Goal: Complete application form

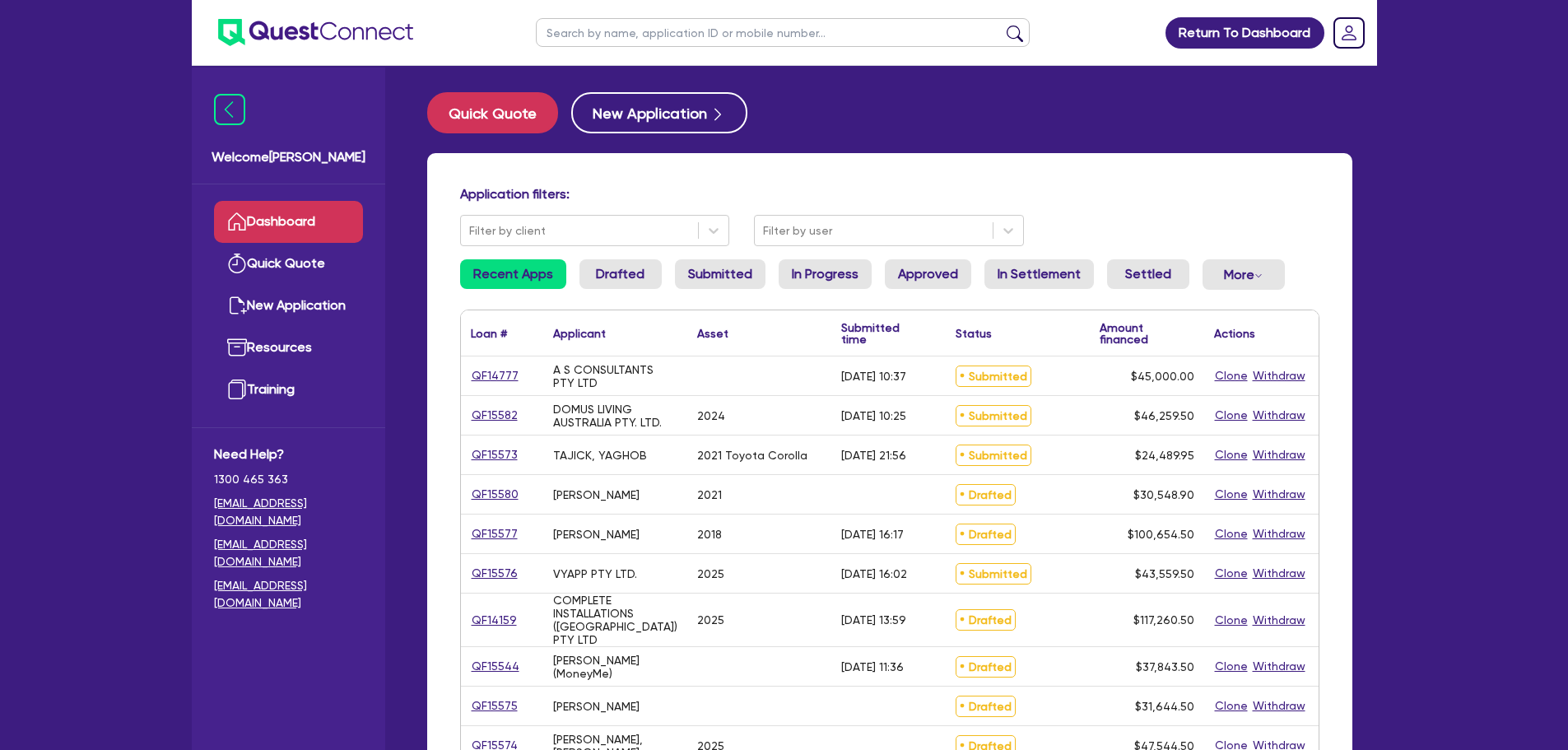
click at [574, 46] on input "text" at bounding box center [782, 32] width 494 height 29
type input "yagh"
click at [1001, 25] on button "submit" at bounding box center [1014, 36] width 26 height 23
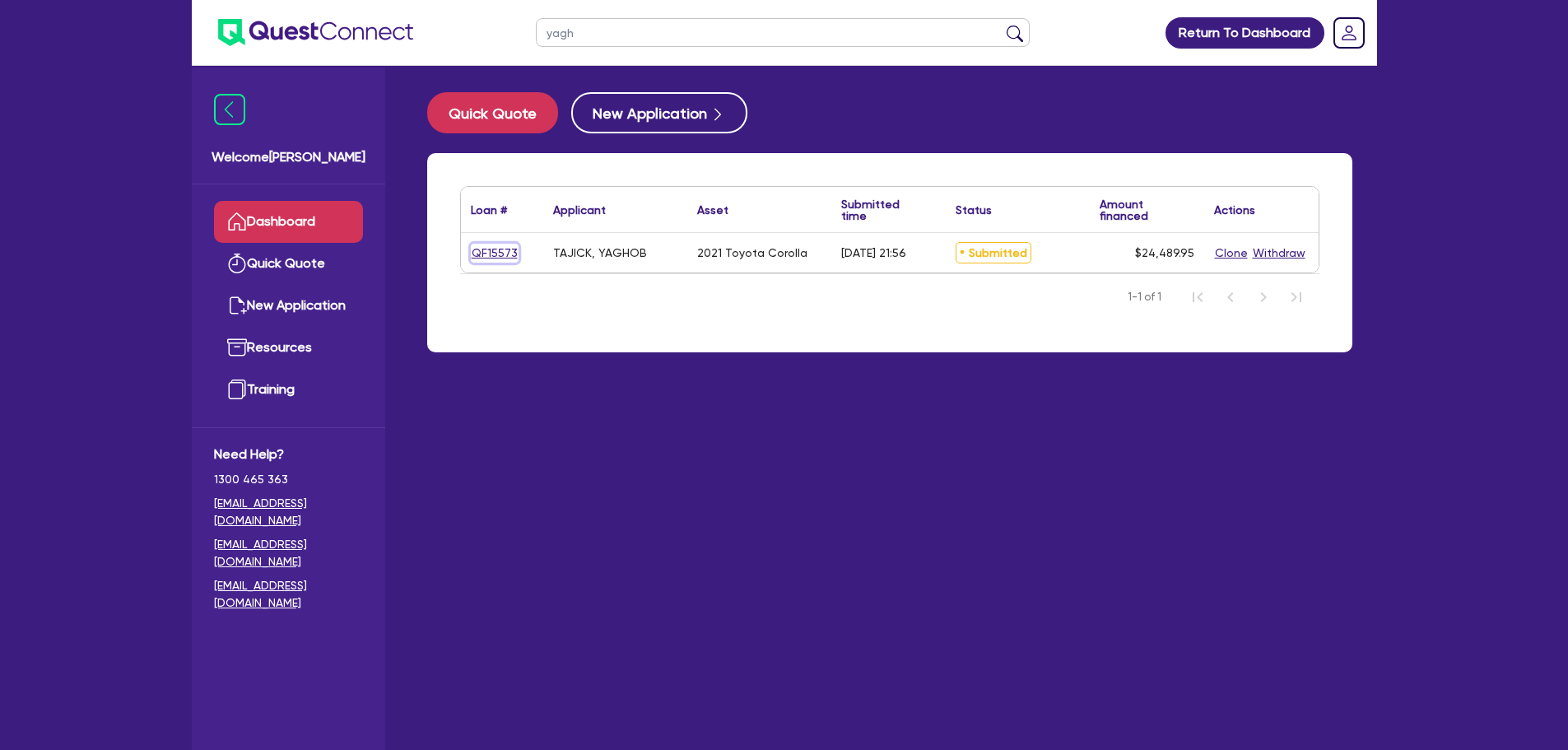
click at [500, 249] on link "QF15573" at bounding box center [494, 253] width 47 height 19
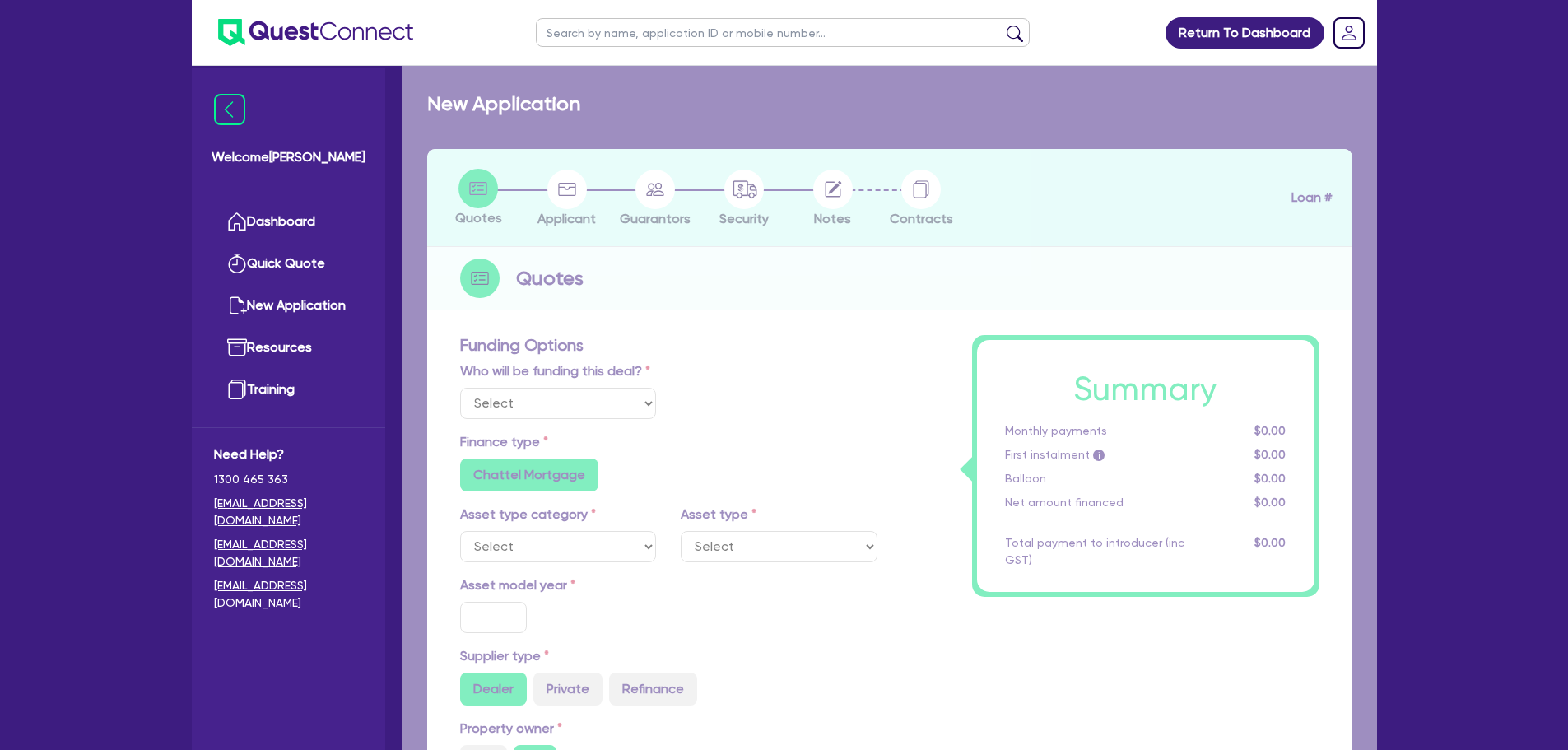
select select "Other"
select select "CARS_AND_LIGHT_TRUCKS"
type input "2021"
type input "24,000"
type input "1,000"
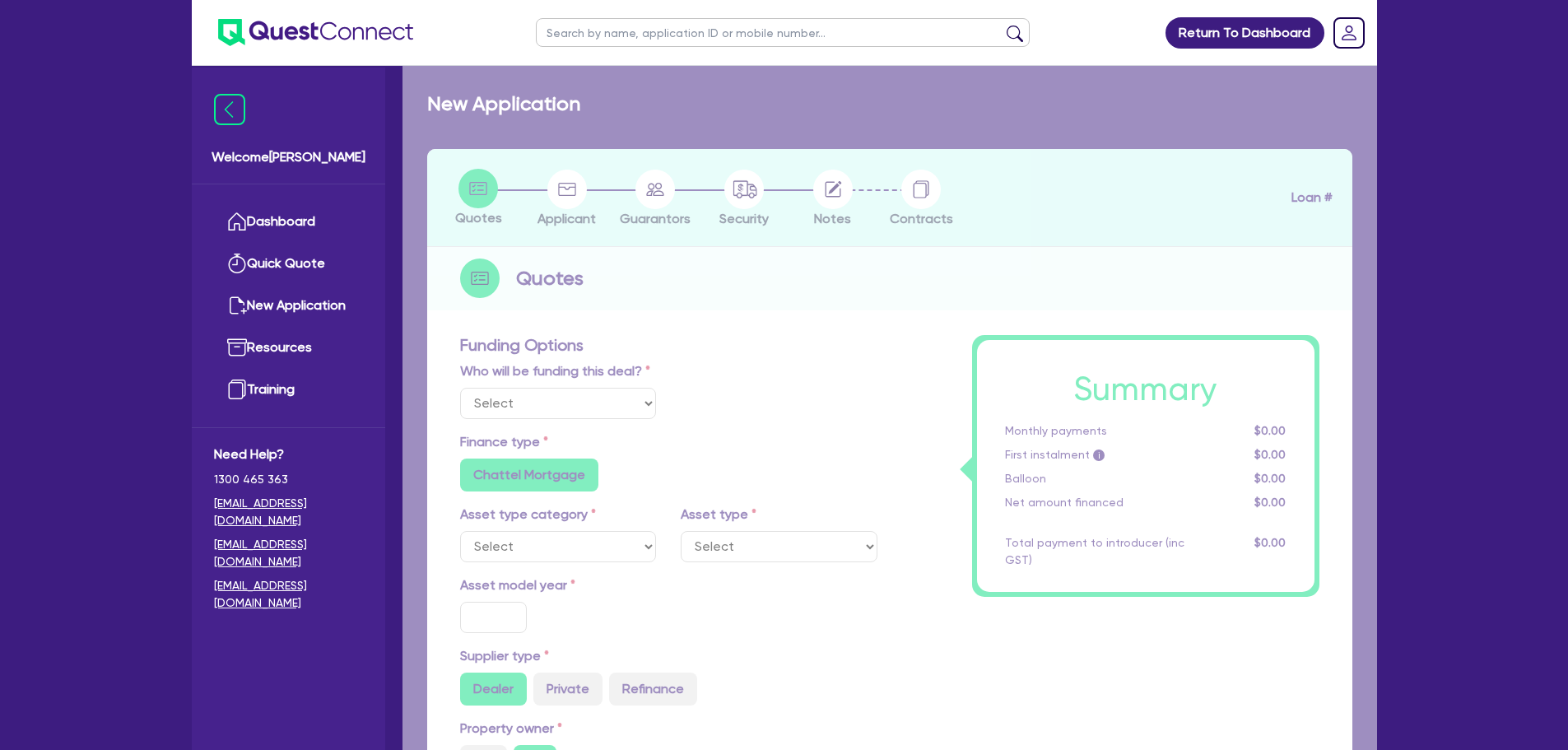
type input "5"
type input "1,224.5"
type input "8.75"
type input "454.5"
type input "900"
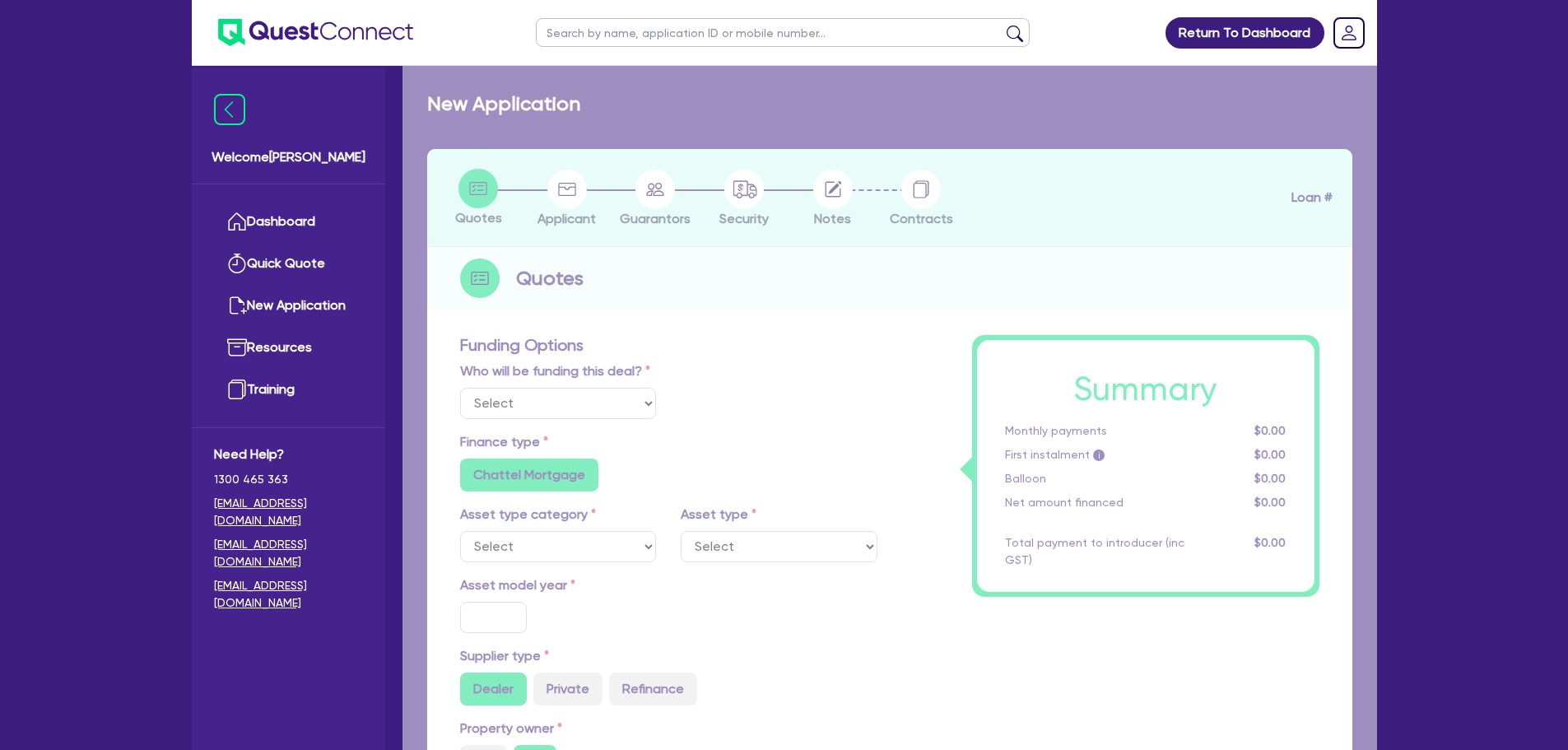
radio input "true"
select select "PASSENGER_VEHICLES"
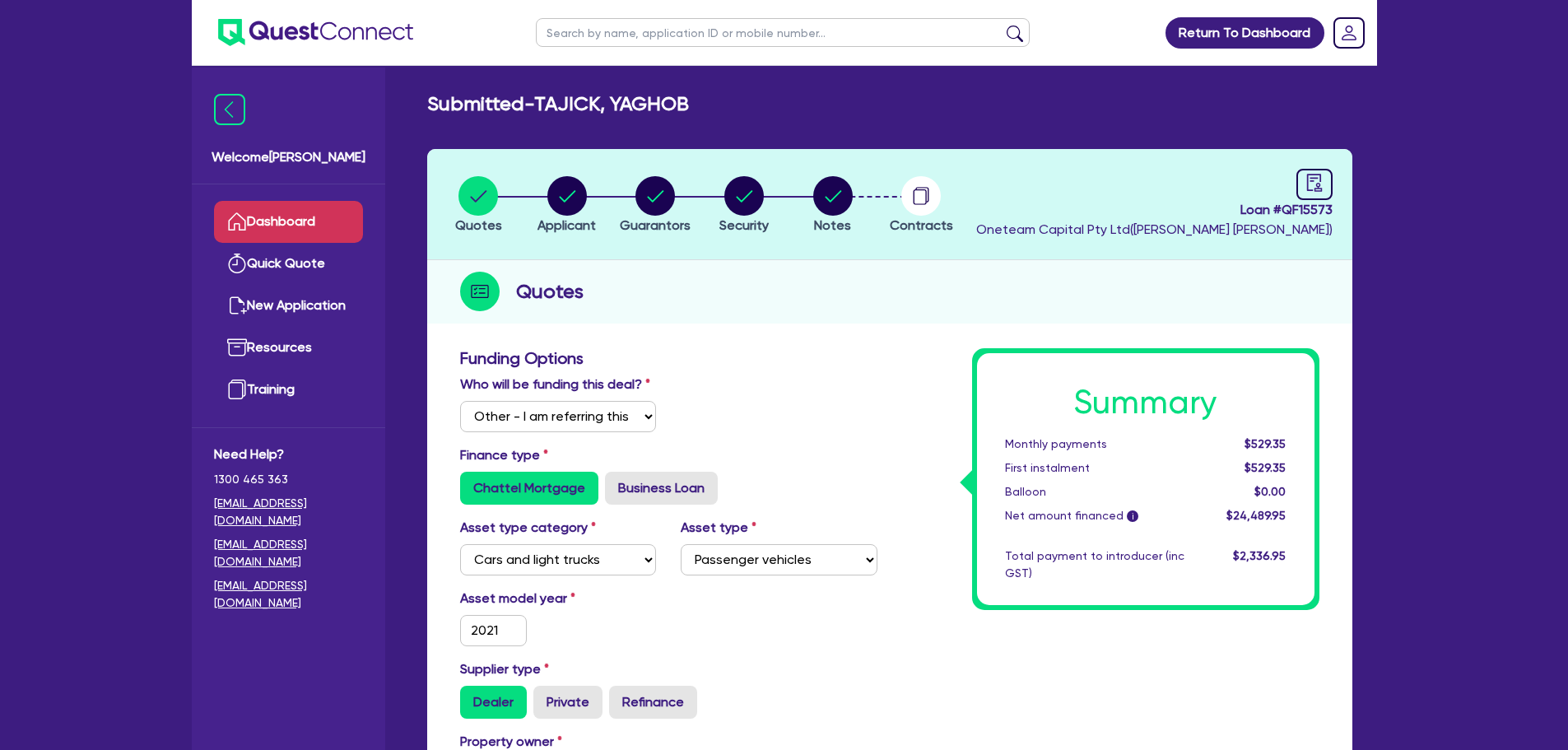
click at [287, 237] on link "Dashboard" at bounding box center [289, 221] width 149 height 42
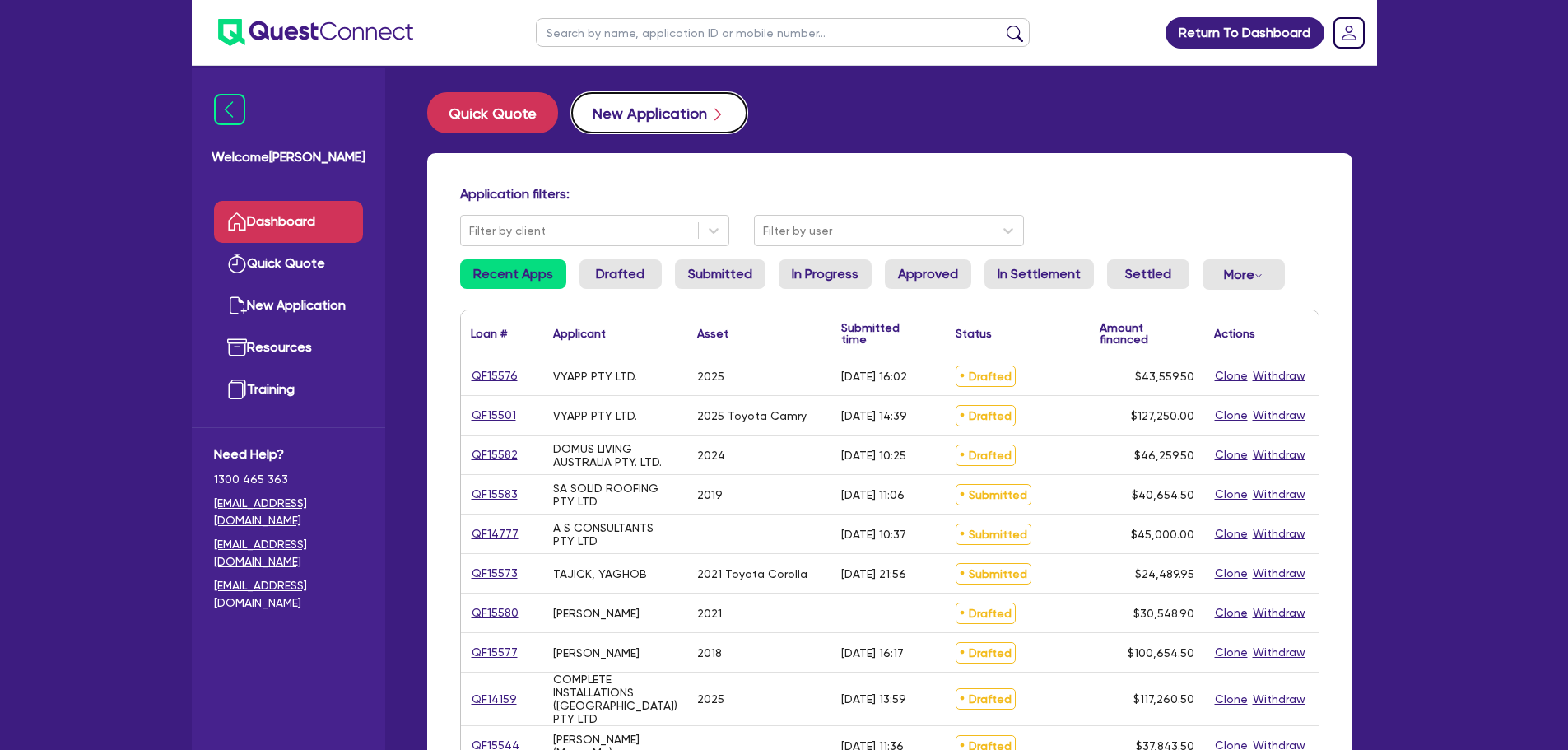
click at [647, 123] on button "New Application" at bounding box center [660, 112] width 176 height 41
select select "Other"
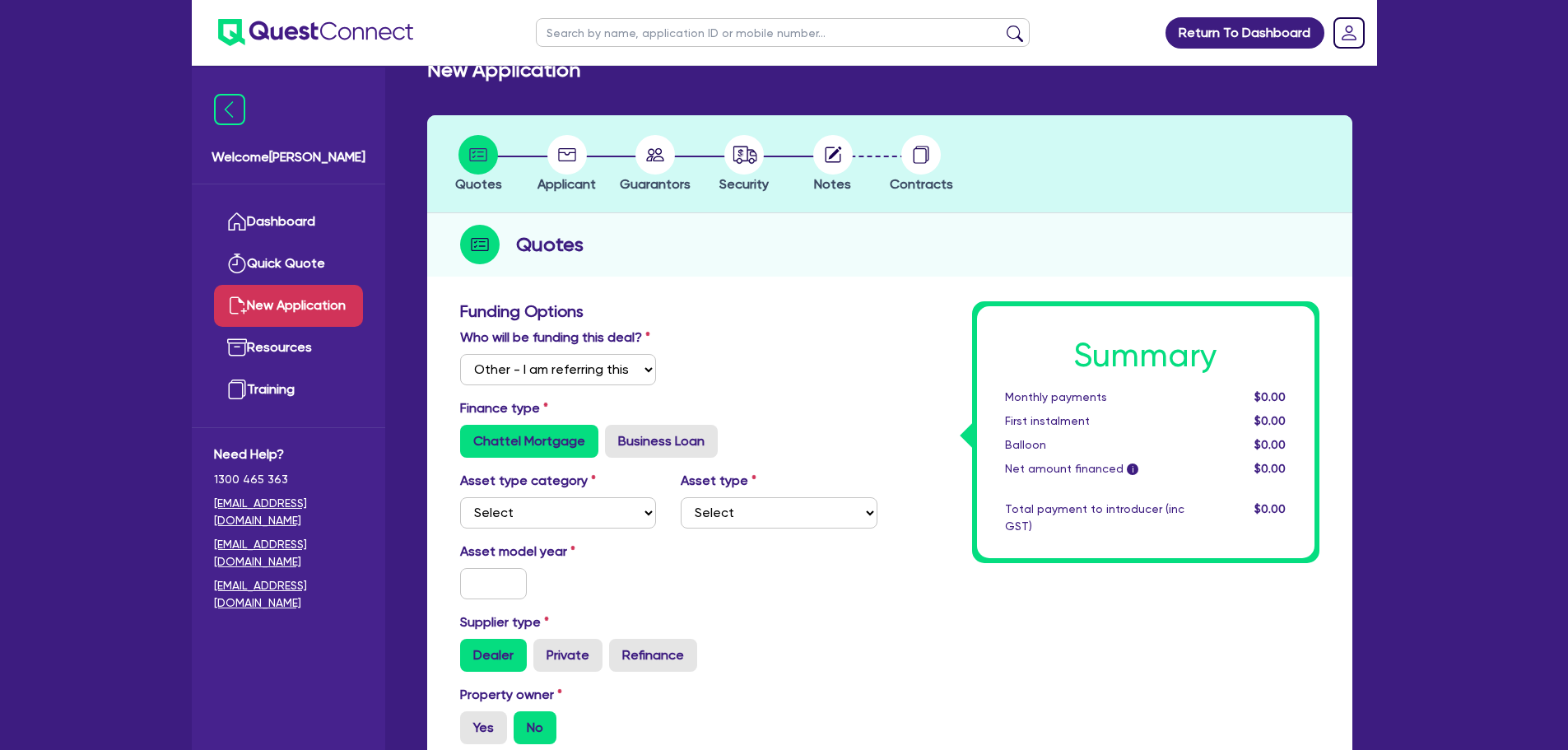
scroll to position [34, 0]
click at [585, 381] on select "Select I will fund 100% I will co-fund with Quest I want Quest to fund 100% Oth…" at bounding box center [559, 369] width 197 height 32
click at [460, 354] on select "Select I will fund 100% I will co-fund with Quest I want Quest to fund 100% Oth…" at bounding box center [559, 369] width 197 height 32
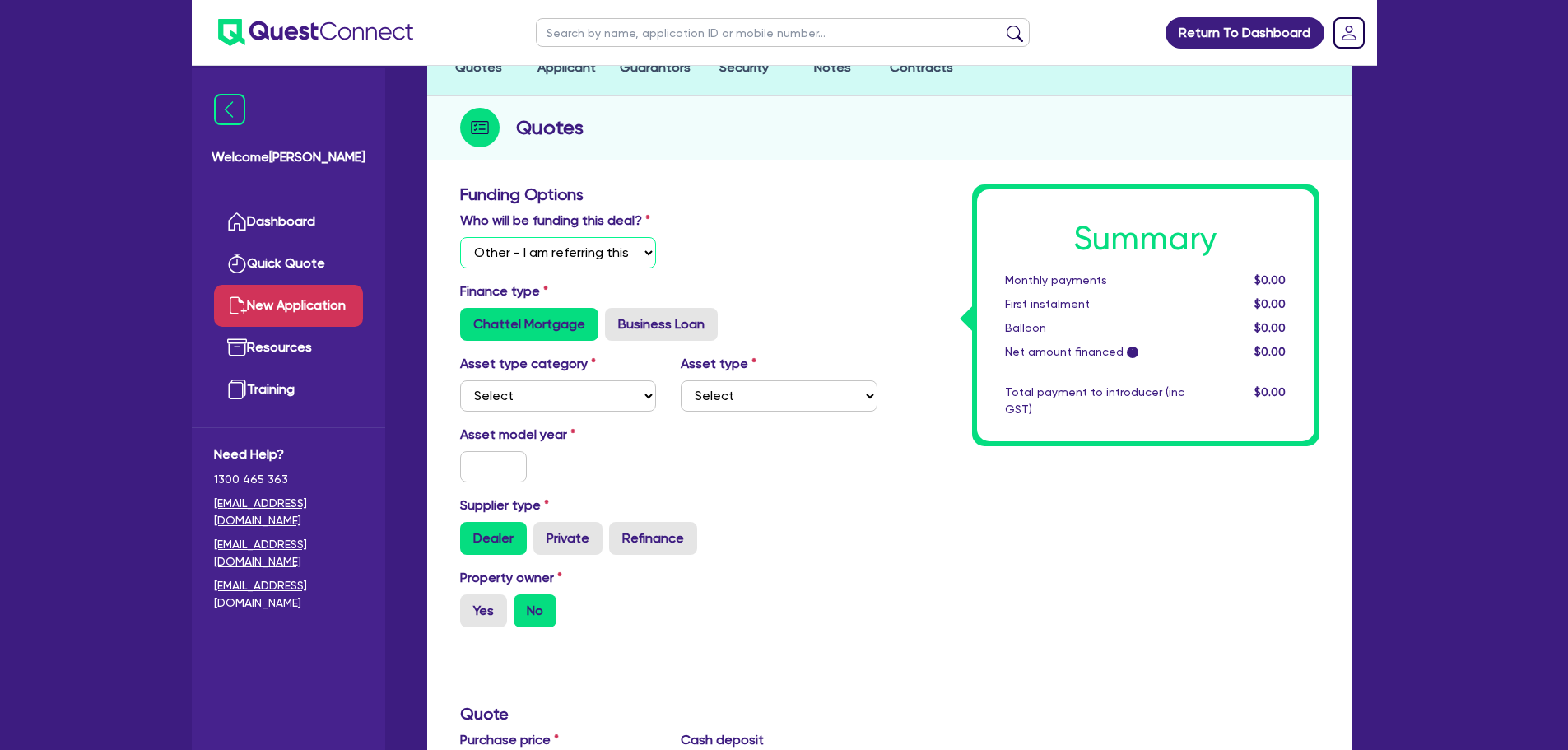
scroll to position [155, 0]
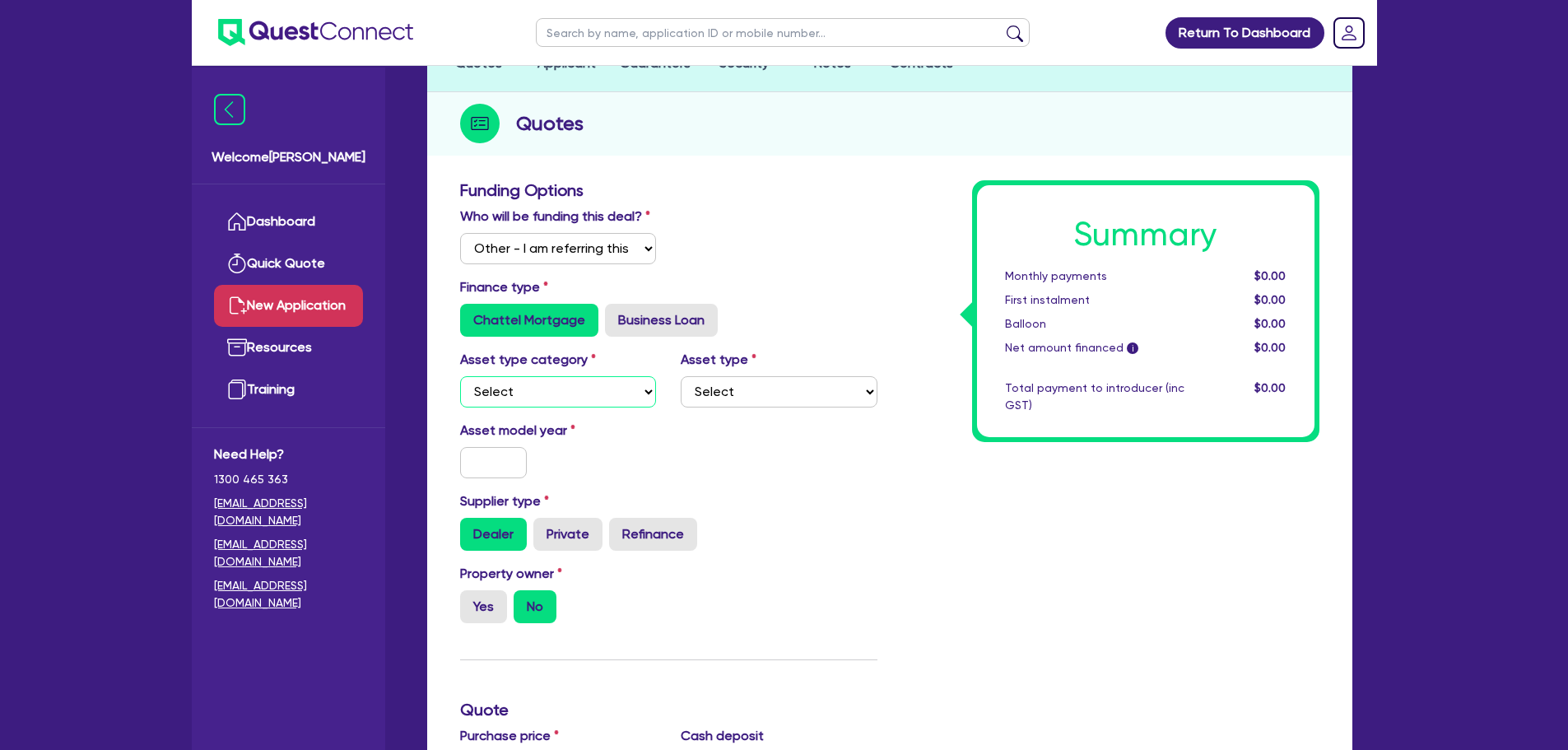
click at [569, 397] on select "Select Cars and light trucks Primary assets Secondary assets Tertiary assets" at bounding box center [559, 392] width 197 height 32
select select "CARS_AND_LIGHT_TRUCKS"
click at [460, 376] on select "Select Cars and light trucks Primary assets Secondary assets Tertiary assets" at bounding box center [559, 392] width 197 height 32
click at [779, 408] on div "Asset type category Select Cars and light trucks Primary assets Secondary asset…" at bounding box center [669, 385] width 442 height 71
click at [776, 400] on select "Select Passenger vehicles Vans and utes Light trucks up to 4.5 tonne" at bounding box center [779, 392] width 197 height 32
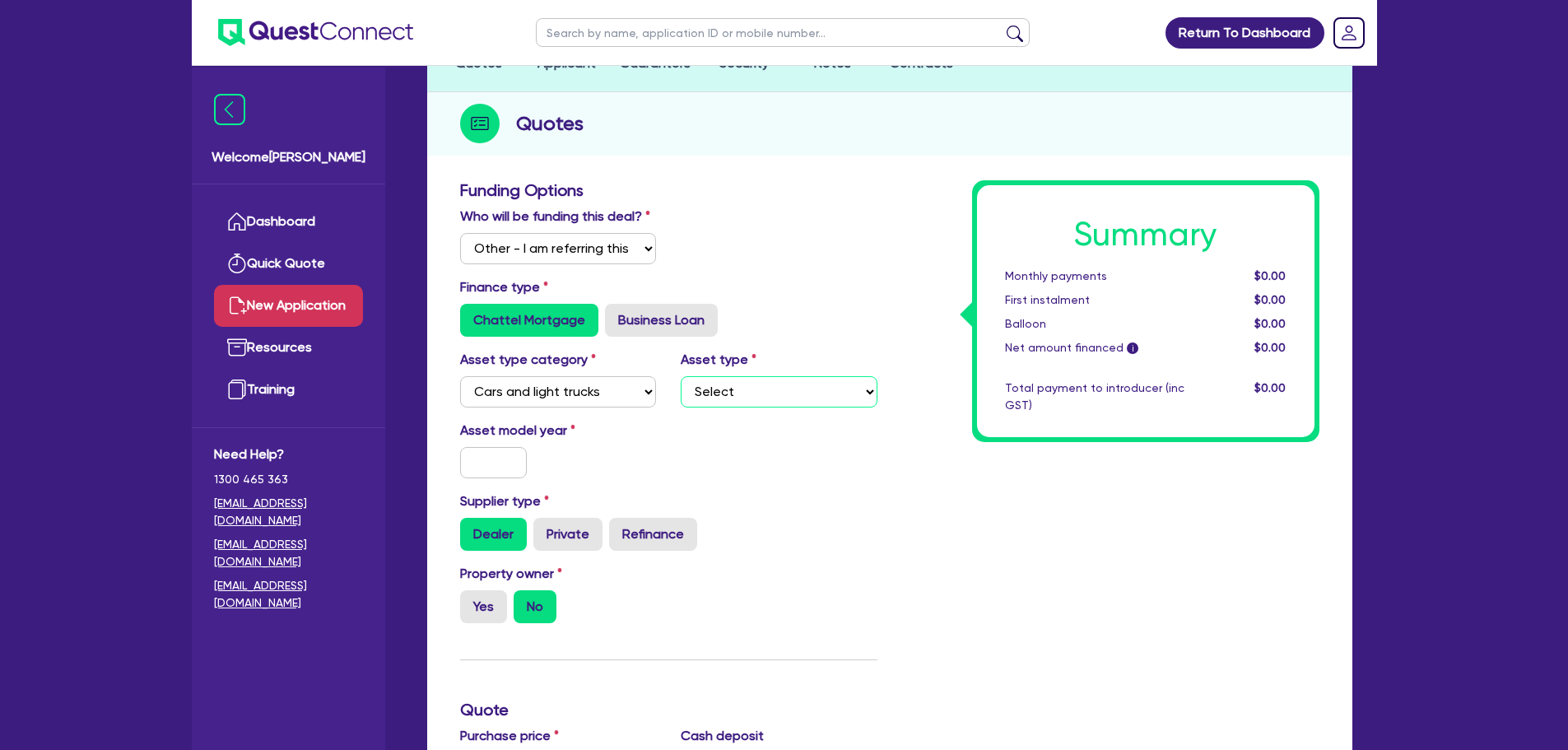
select select "PASSENGER_VEHICLES"
click at [681, 376] on select "Select Passenger vehicles Vans and utes Light trucks up to 4.5 tonne" at bounding box center [779, 392] width 197 height 32
click at [487, 455] on input "text" at bounding box center [494, 463] width 68 height 32
type input "2024"
click at [593, 465] on div "Asset model year [DATE]" at bounding box center [559, 449] width 222 height 58
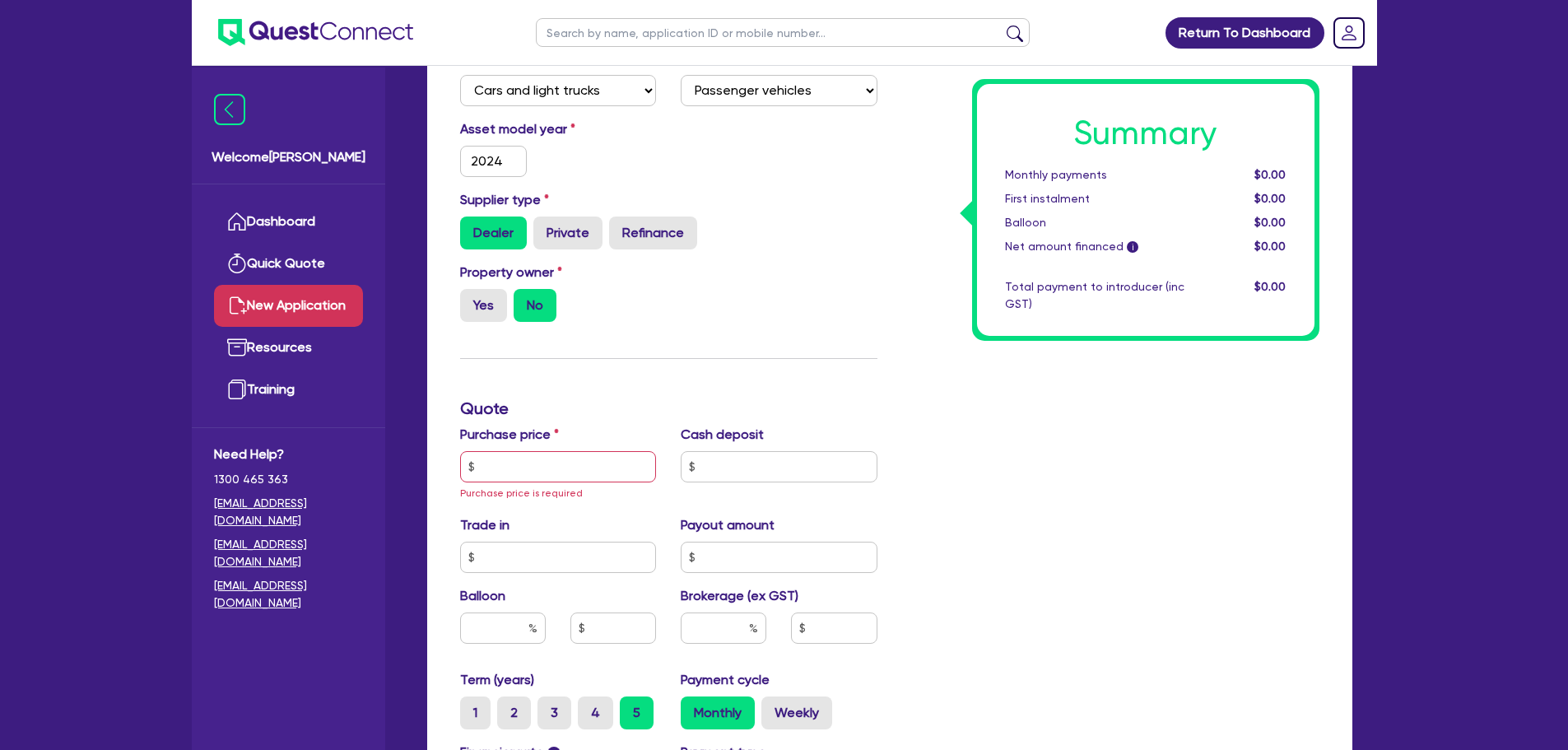
scroll to position [480, 0]
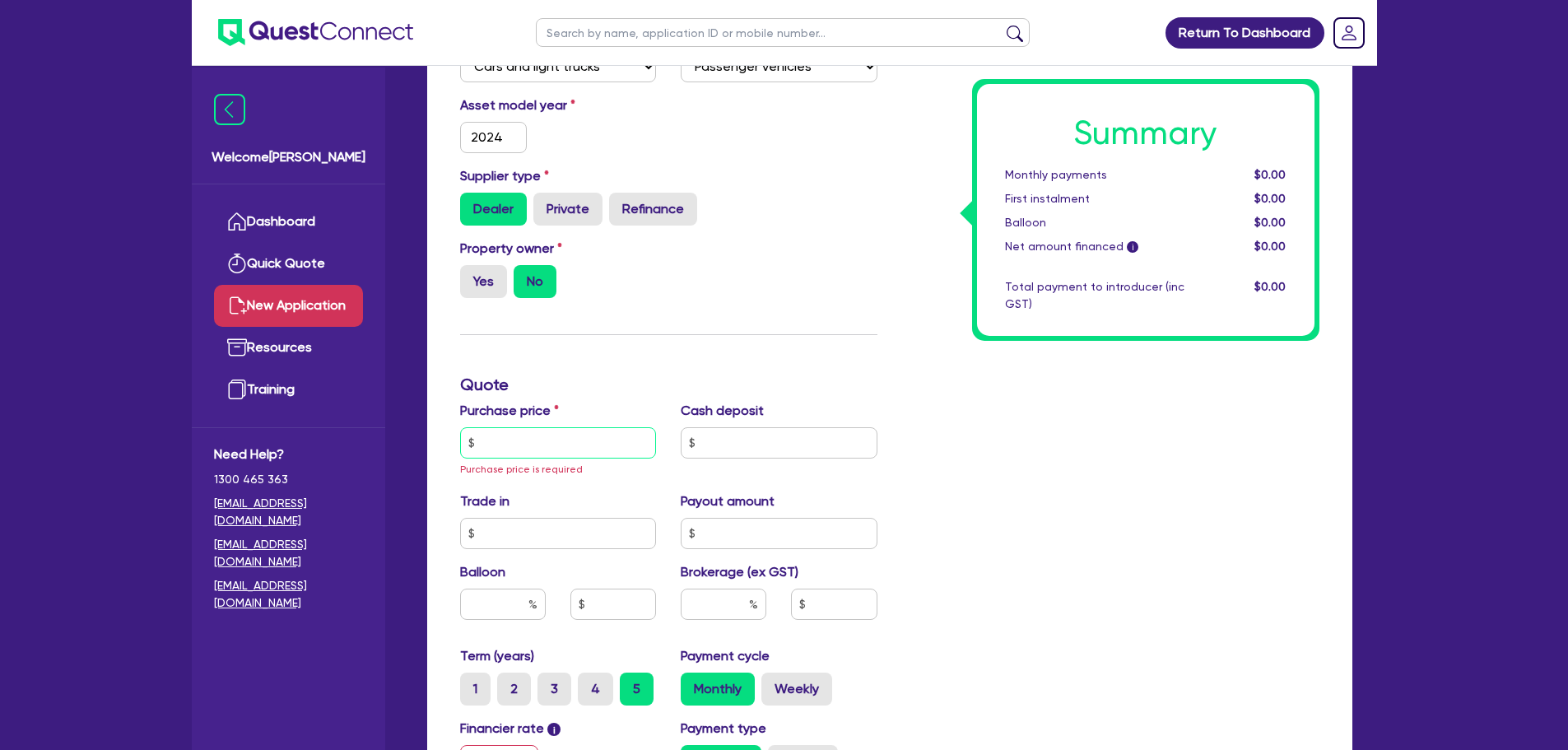
click at [536, 442] on input "text" at bounding box center [559, 443] width 197 height 32
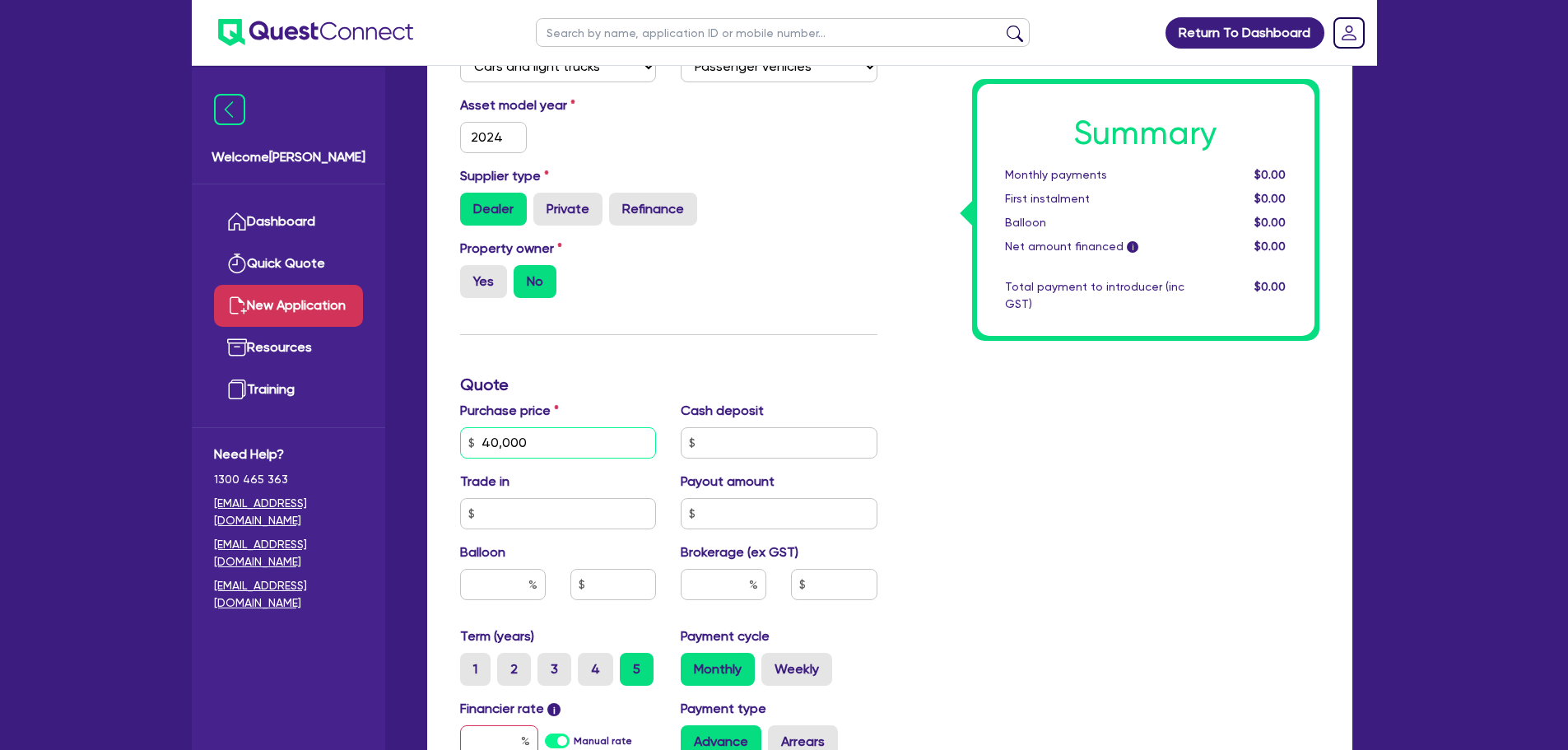
click at [547, 430] on input "40,000" at bounding box center [559, 443] width 197 height 32
type input "40,000"
click at [727, 433] on input "text" at bounding box center [779, 443] width 197 height 32
type input "8,000"
click at [695, 356] on div "Funding Options Who will be funding this deal? Select I will fund 100% I will c…" at bounding box center [669, 394] width 442 height 1078
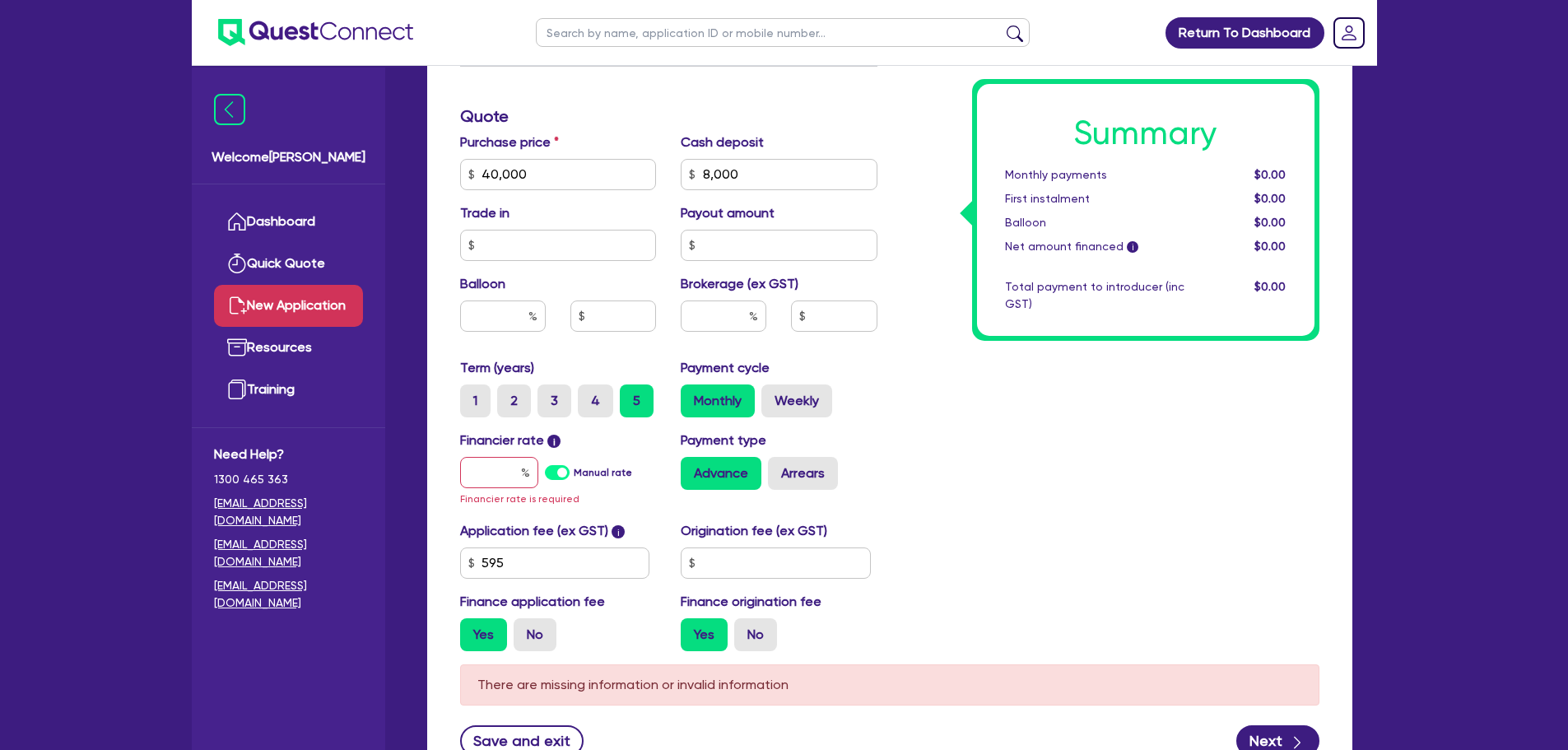
scroll to position [756, 0]
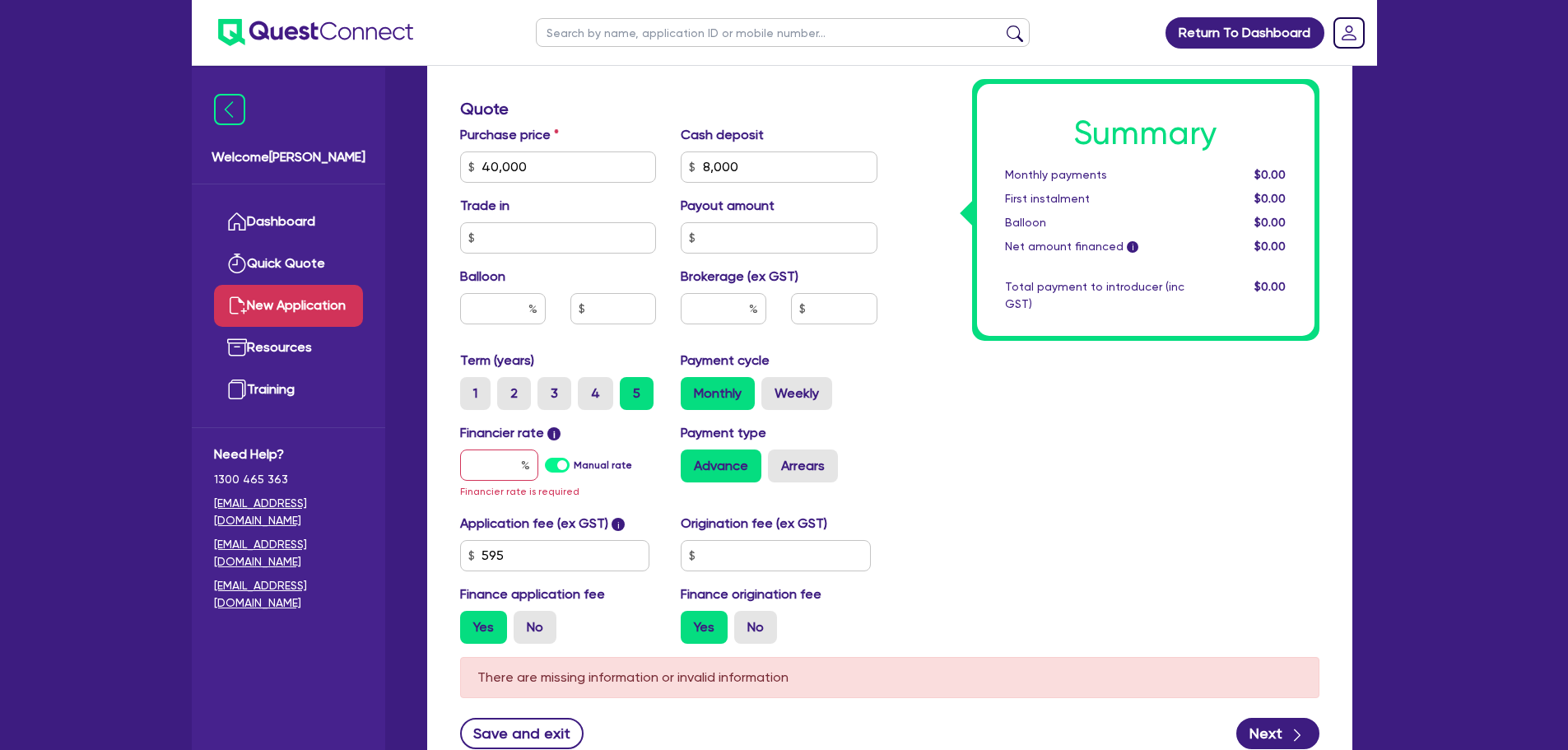
click at [510, 482] on div "Financier rate i Manual rate Financier rate is required" at bounding box center [559, 461] width 222 height 77
click at [501, 468] on input "text" at bounding box center [499, 465] width 78 height 32
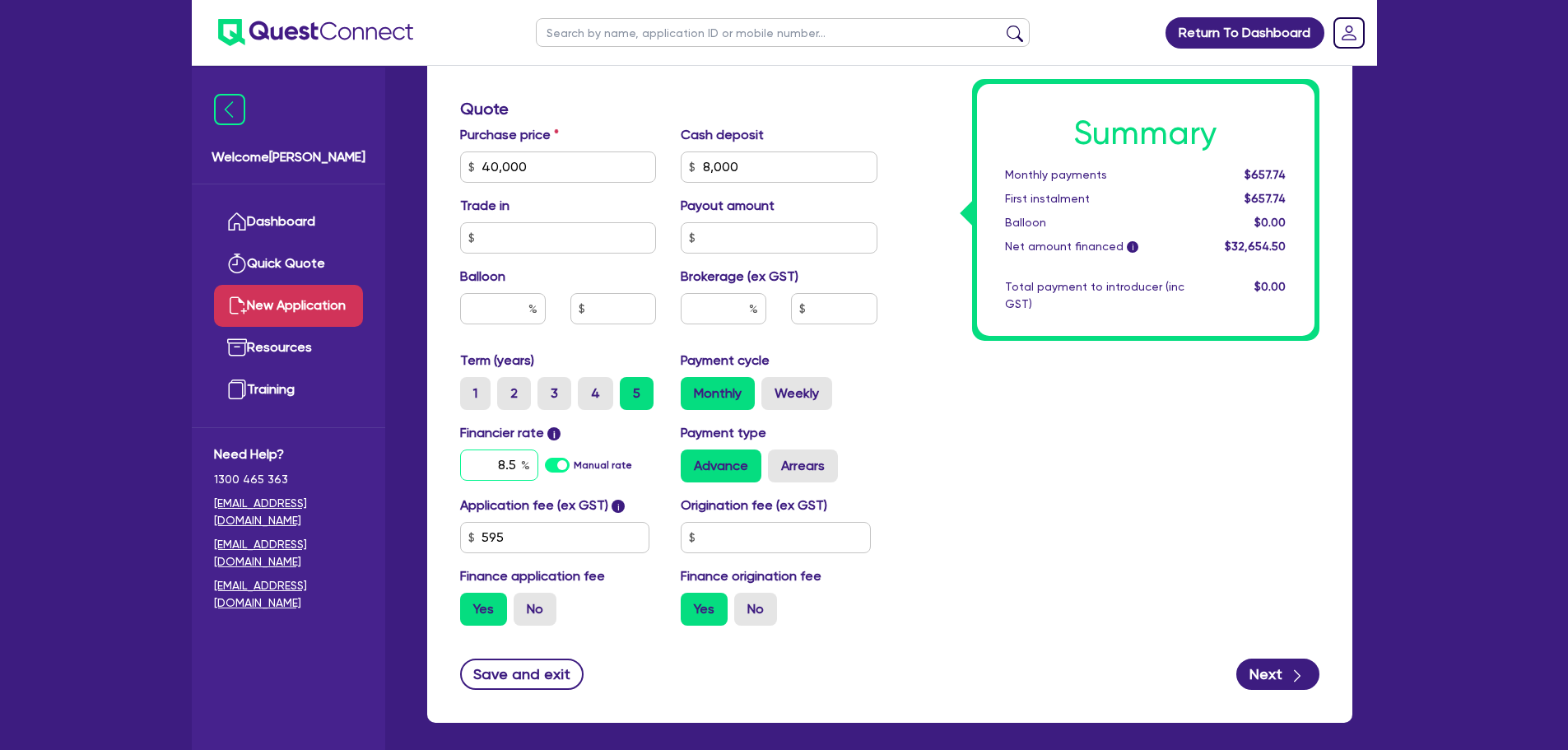
type input "8.5"
click at [981, 480] on div "Summary Monthly payments $657.74 First instalment $657.74 Balloon $0.00 Net amo…" at bounding box center [1111, 110] width 442 height 1060
click at [766, 529] on input "text" at bounding box center [776, 537] width 190 height 32
type input "900"
click at [950, 532] on div "Summary Monthly payments $665.25 First instalment $665.25 Balloon $0.00 Net amo…" at bounding box center [1111, 110] width 442 height 1060
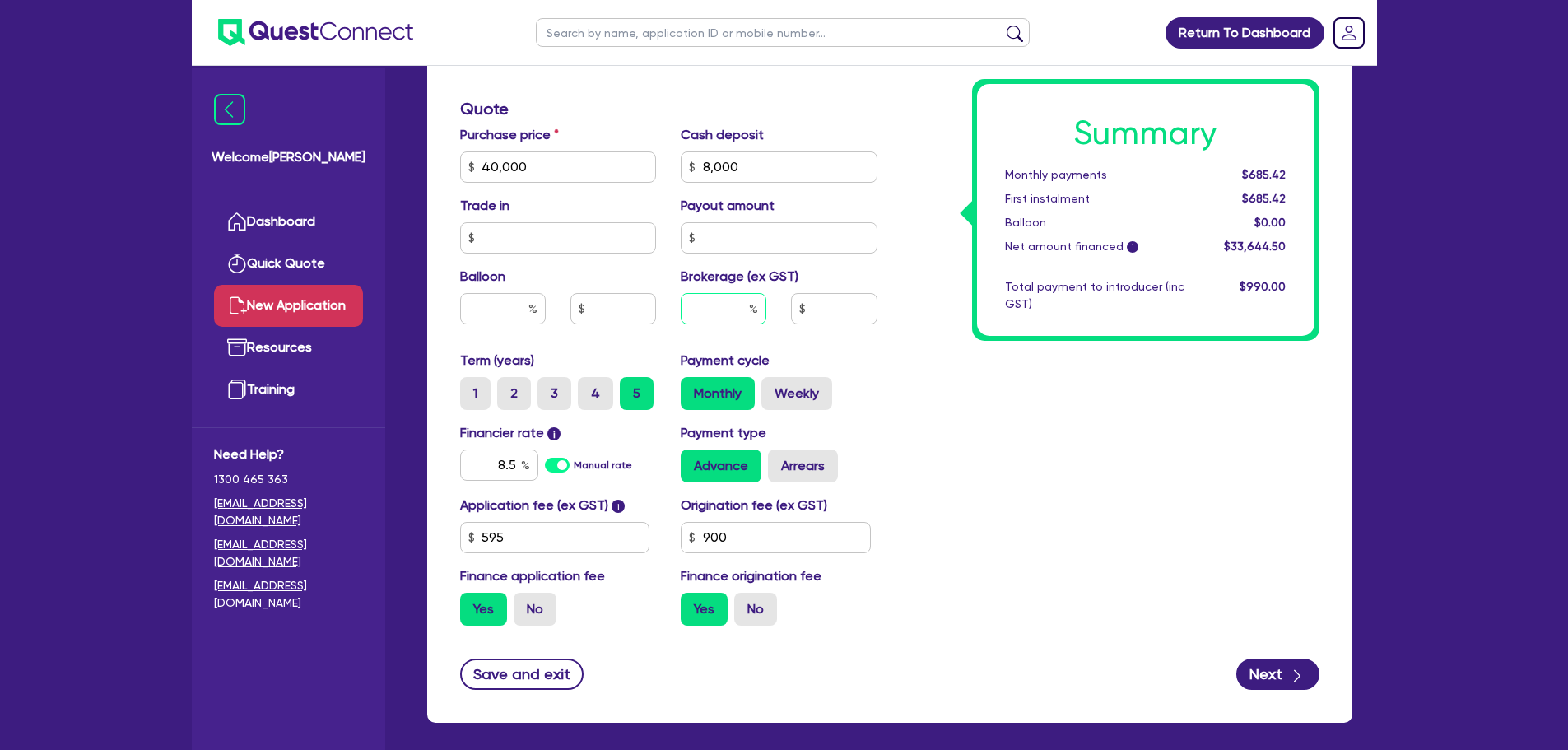
click at [710, 309] on input "text" at bounding box center [724, 309] width 85 height 32
type input "5"
type input "3"
click at [896, 390] on div "Summary Monthly payments $685.42 First instalment $685.42 Balloon $0.00 Net amo…" at bounding box center [1111, 110] width 442 height 1060
type input "1,009.34"
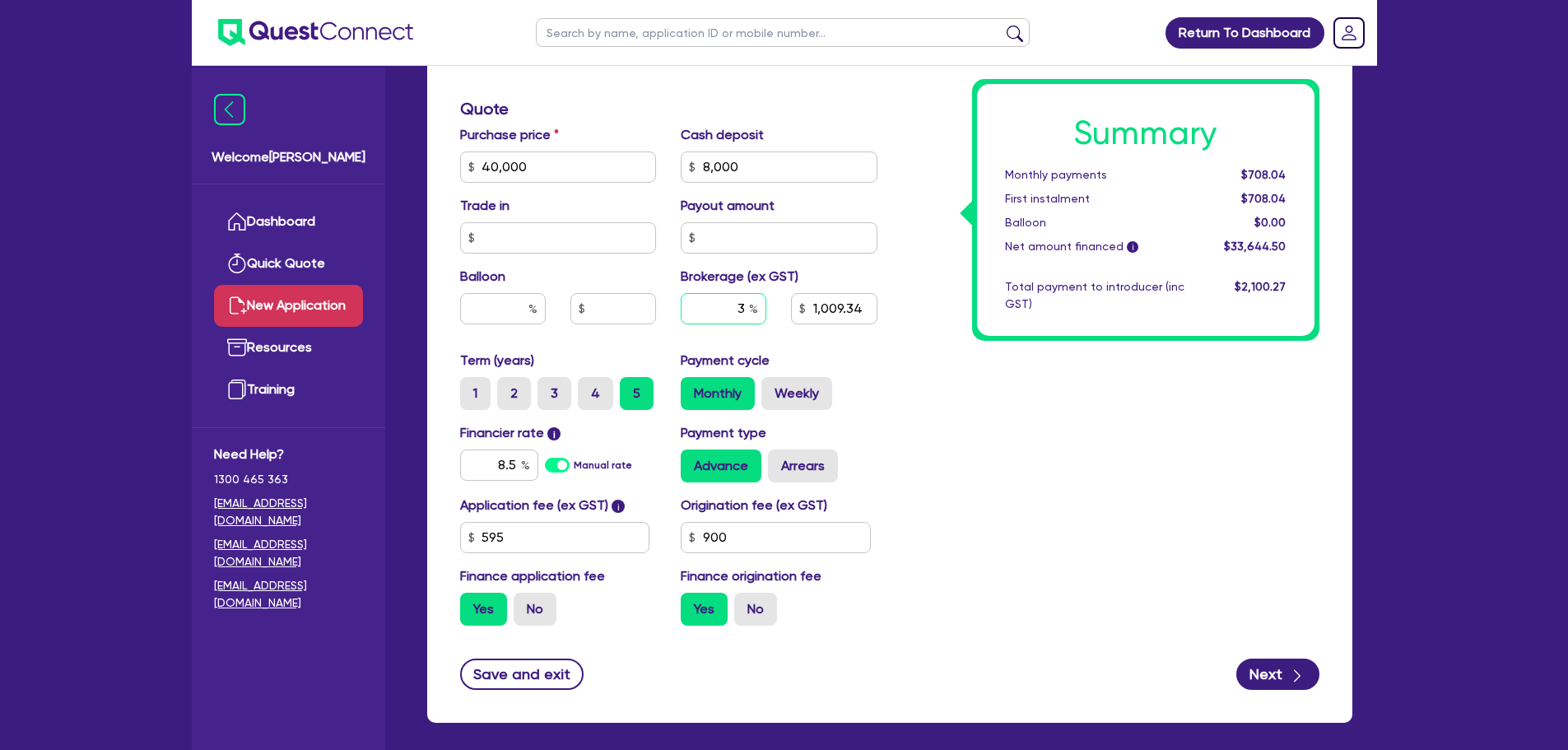
click at [745, 315] on input "3" at bounding box center [724, 309] width 85 height 32
type input "1,009.34"
type input "4"
type input "1,009.34"
type input "4"
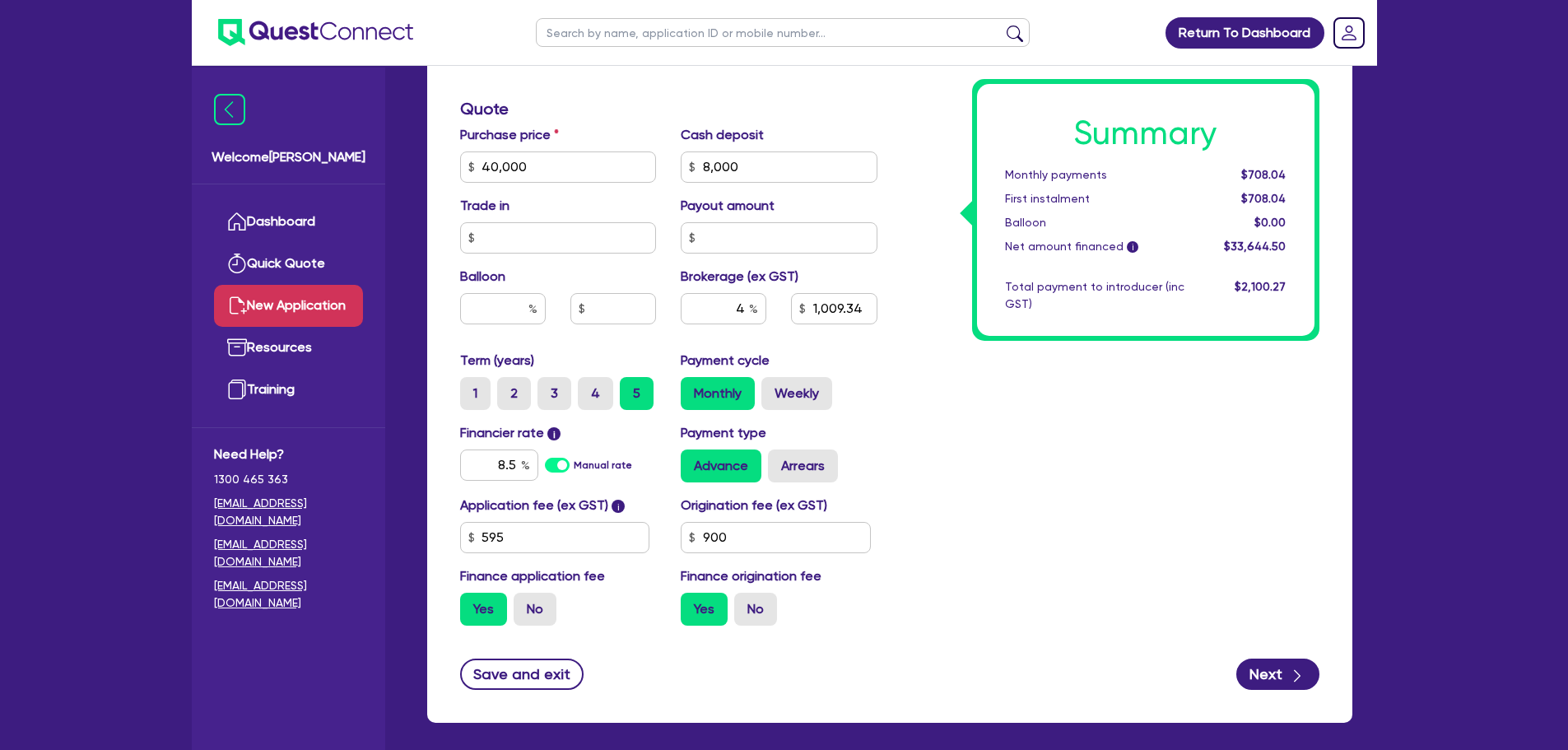
click at [966, 383] on div "Summary Monthly payments $708.04 First instalment $708.04 Balloon $0.00 Net amo…" at bounding box center [1111, 110] width 442 height 1060
type input "1,345.78"
click at [752, 307] on div "4" at bounding box center [724, 309] width 85 height 32
type input "1,345.78"
type input "3"
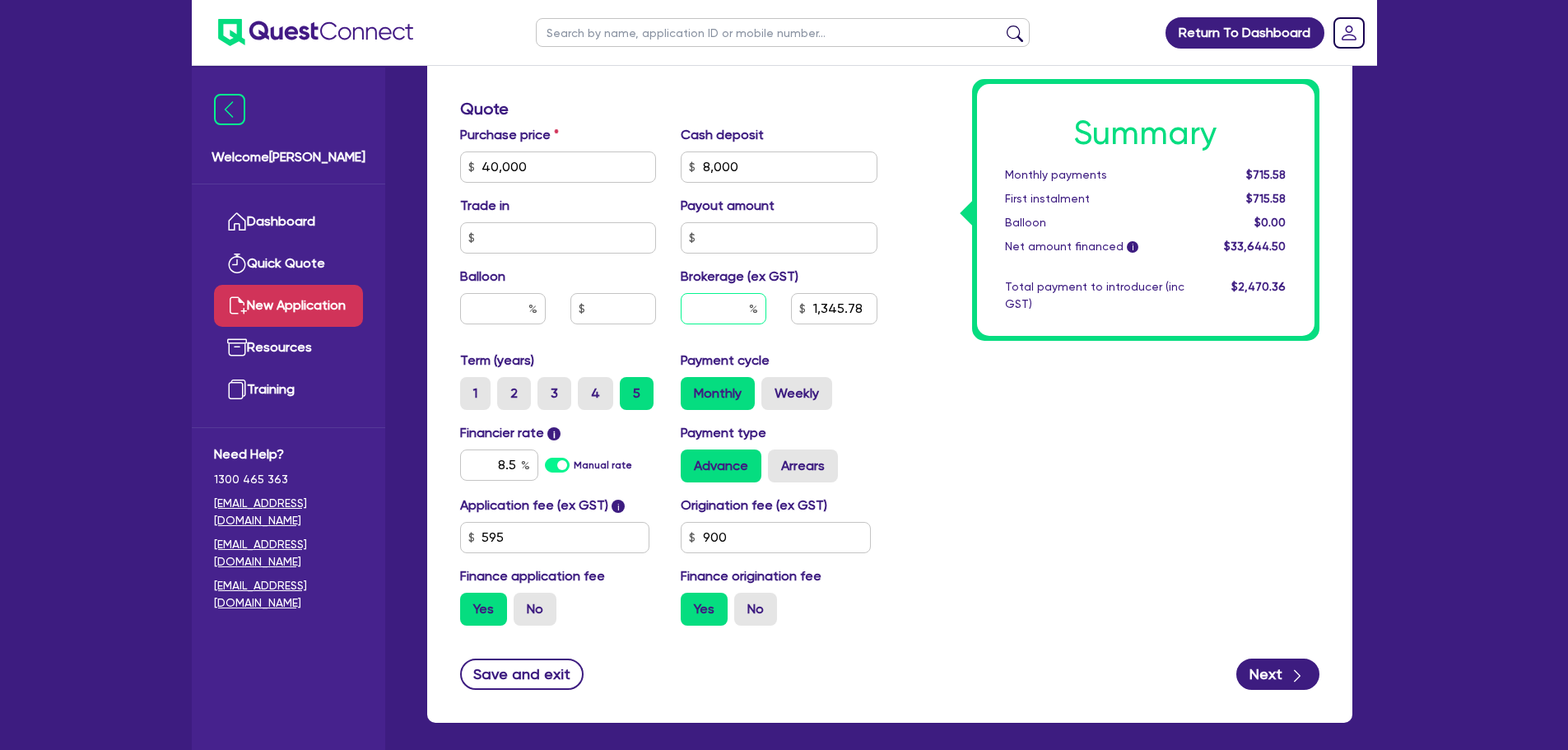
type input "1,345.78"
type input "3"
click at [1060, 527] on div "Summary Monthly payments Calculating... First instalment Calculating... Balloon…" at bounding box center [1111, 110] width 442 height 1060
click at [797, 541] on input "900" at bounding box center [776, 537] width 190 height 32
type input "1,009.34"
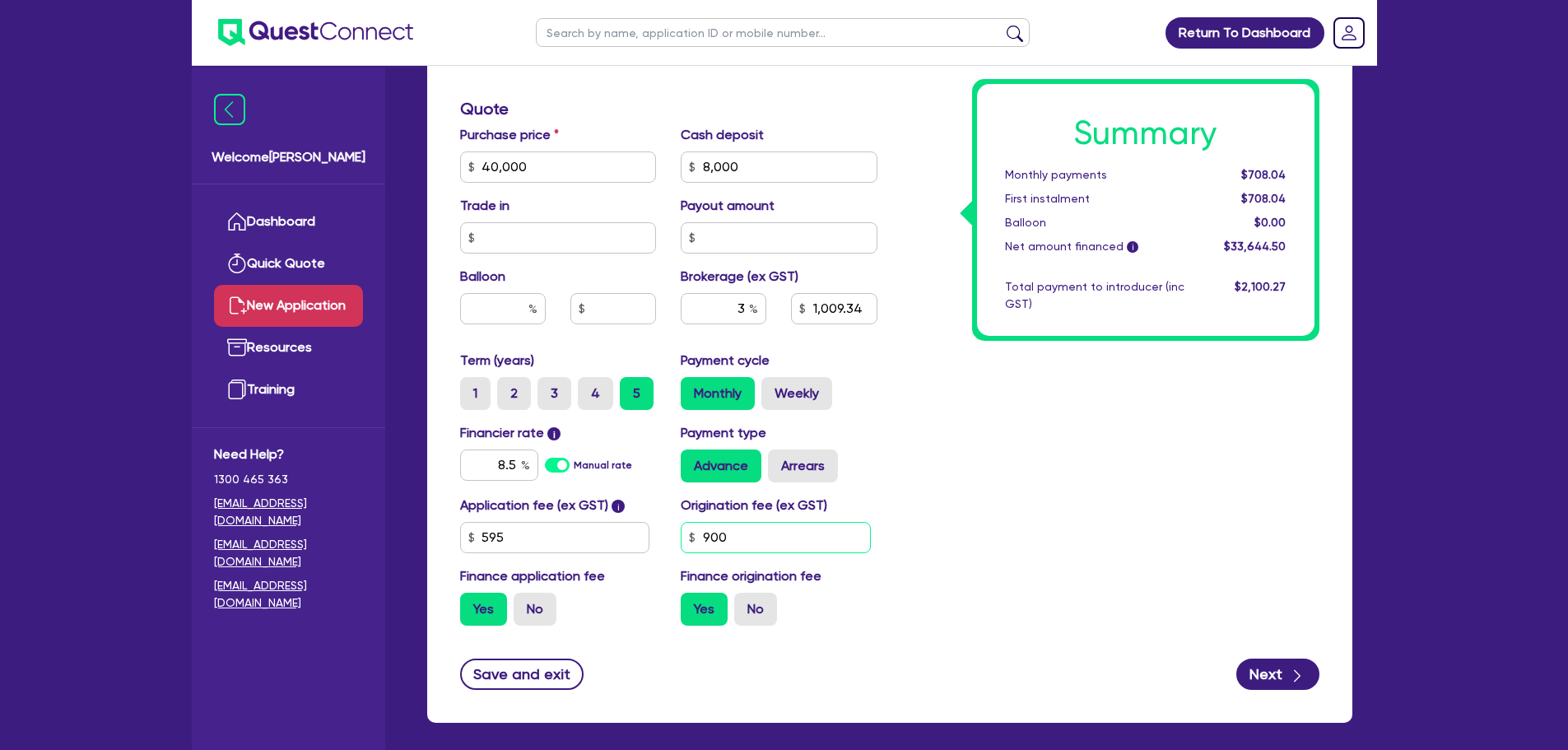
type input "90"
type input "1,009.34"
type input "9"
type input "1,009.34"
type input "979.64"
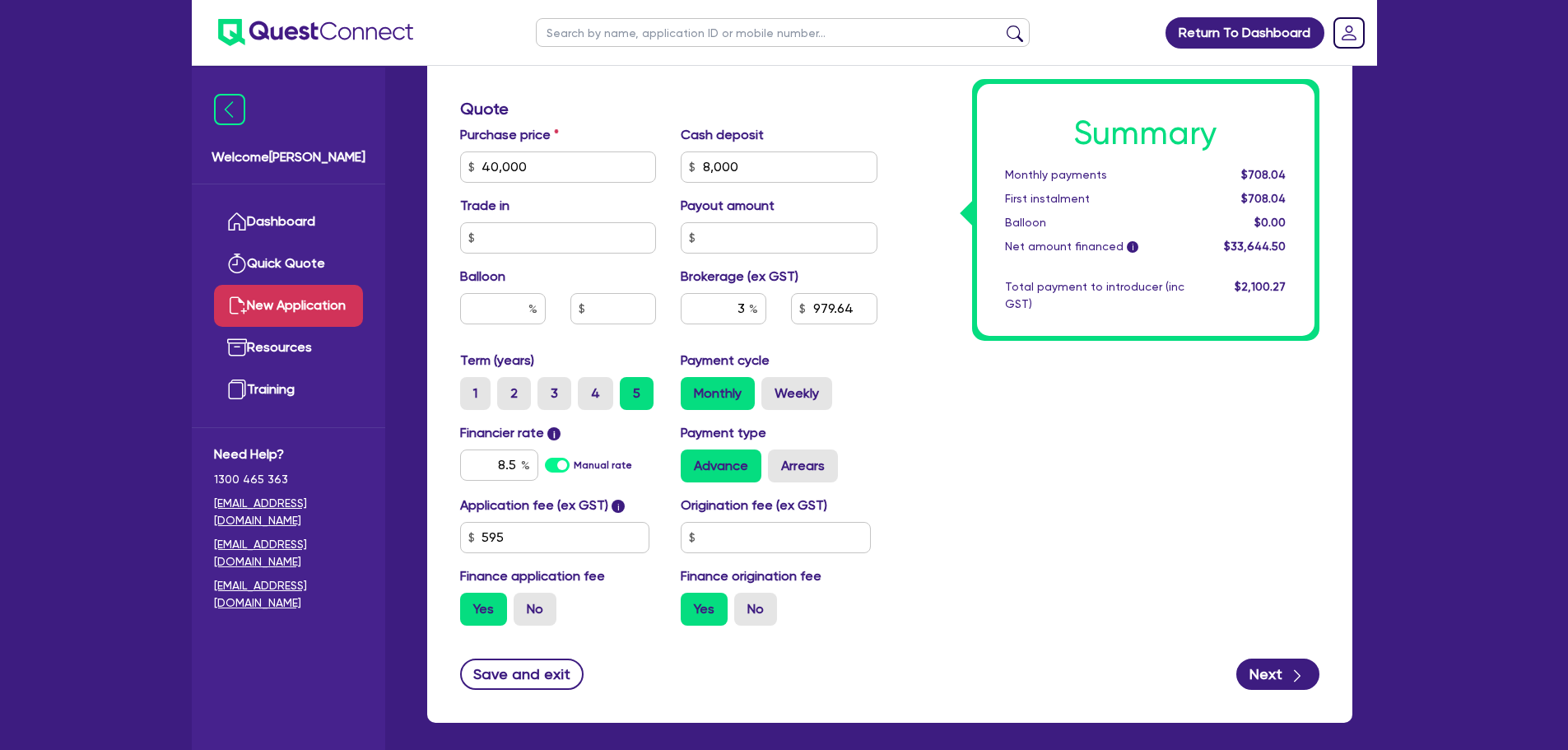
click at [1022, 509] on div "Summary Monthly payments $708.04 First instalment $708.04 Balloon $0.00 Net amo…" at bounding box center [1111, 110] width 442 height 1060
click at [745, 313] on input "3" at bounding box center [724, 309] width 85 height 32
click at [745, 506] on label "Origination fee (ex GST)" at bounding box center [754, 505] width 147 height 19
click at [739, 547] on input "text" at bounding box center [776, 537] width 190 height 32
type input "900"
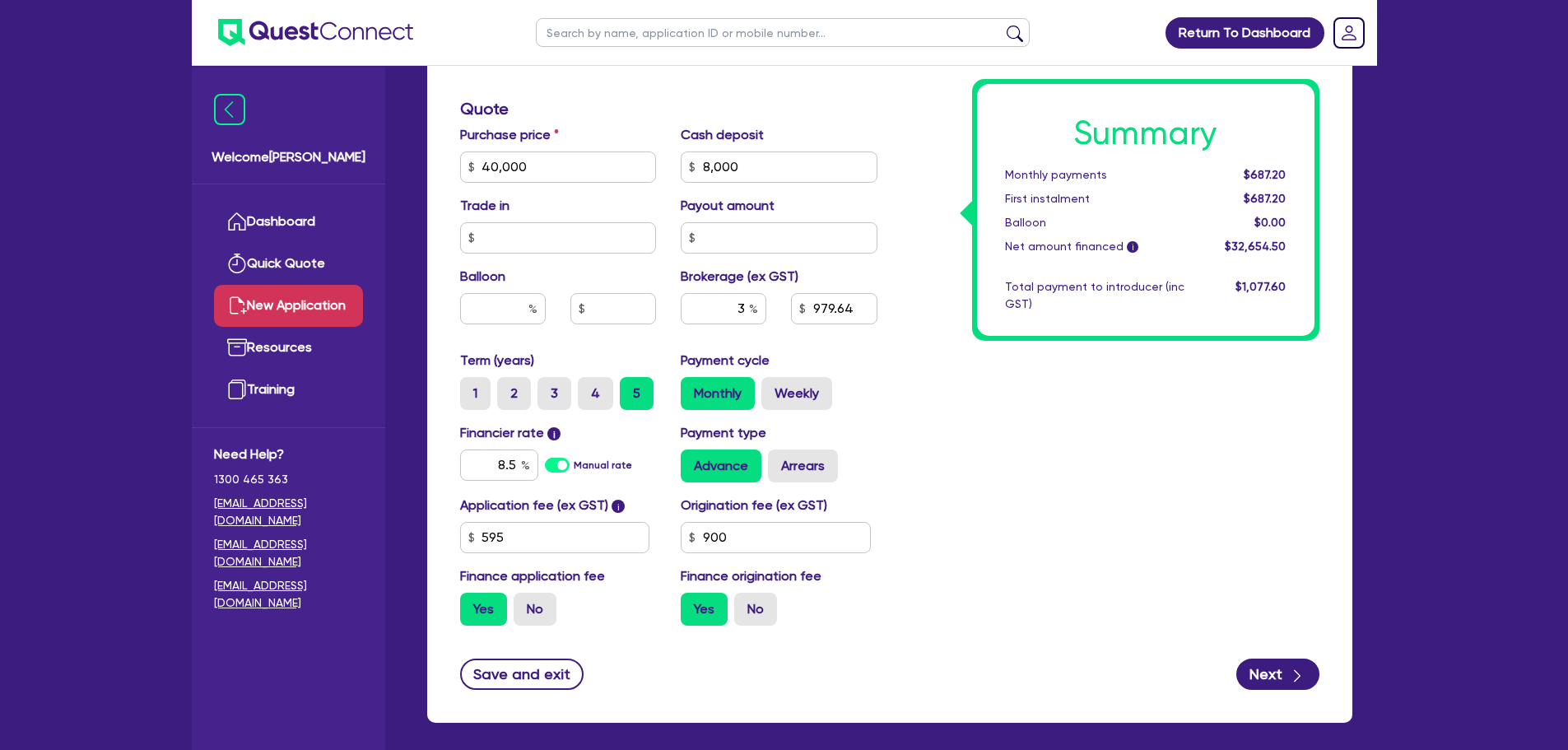
type input "1,009.34"
click at [964, 500] on div "Summary Monthly payments $687.20 First instalment $687.20 Balloon $0.00 Net amo…" at bounding box center [1111, 110] width 442 height 1060
click at [735, 308] on input "3" at bounding box center [724, 309] width 85 height 32
type input "1,009.34"
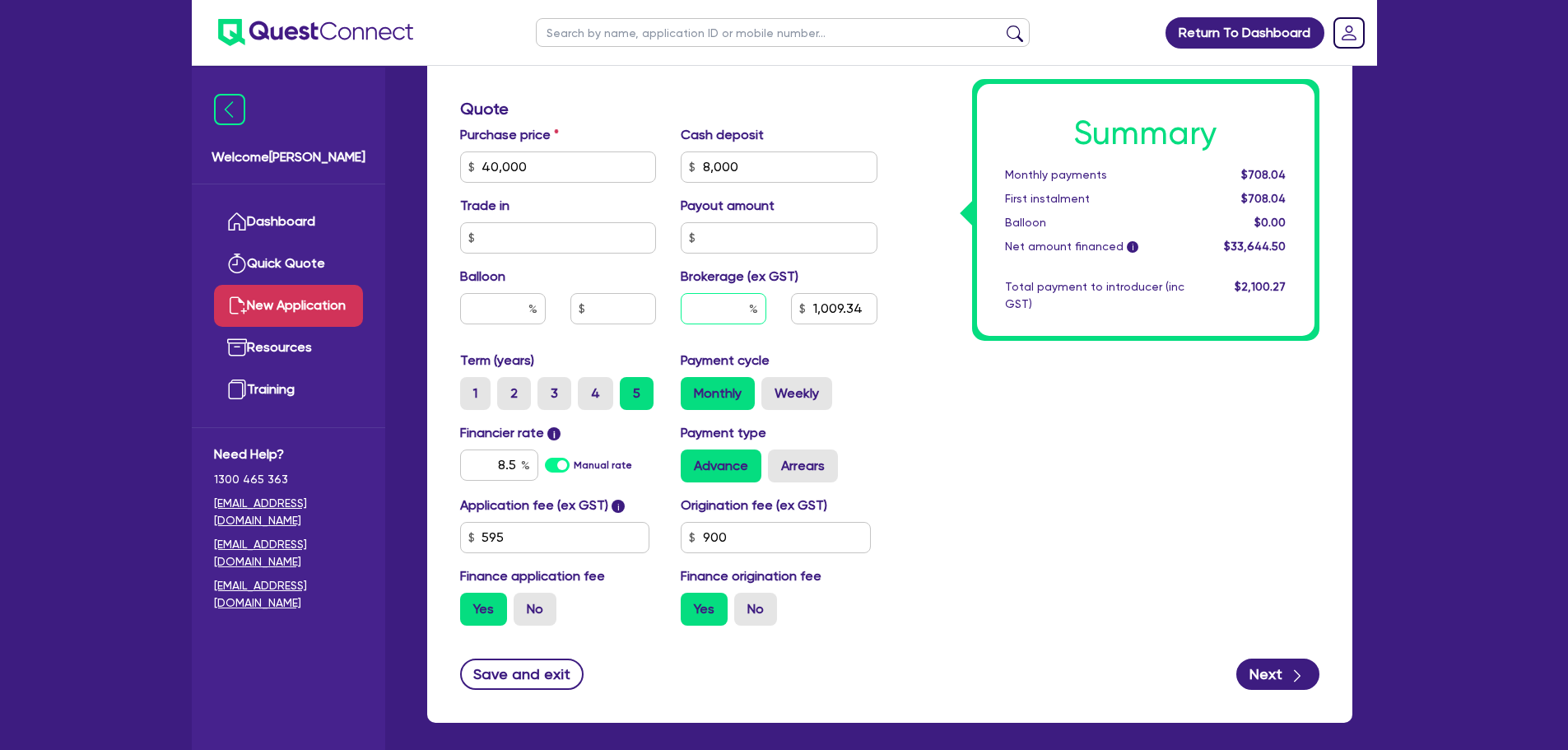
type input "5"
type input "1,009.34"
type input "5"
click at [949, 399] on div "Summary Monthly payments Calculating... First instalment Calculating... Balloon…" at bounding box center [1111, 110] width 442 height 1060
type input "1,682.23"
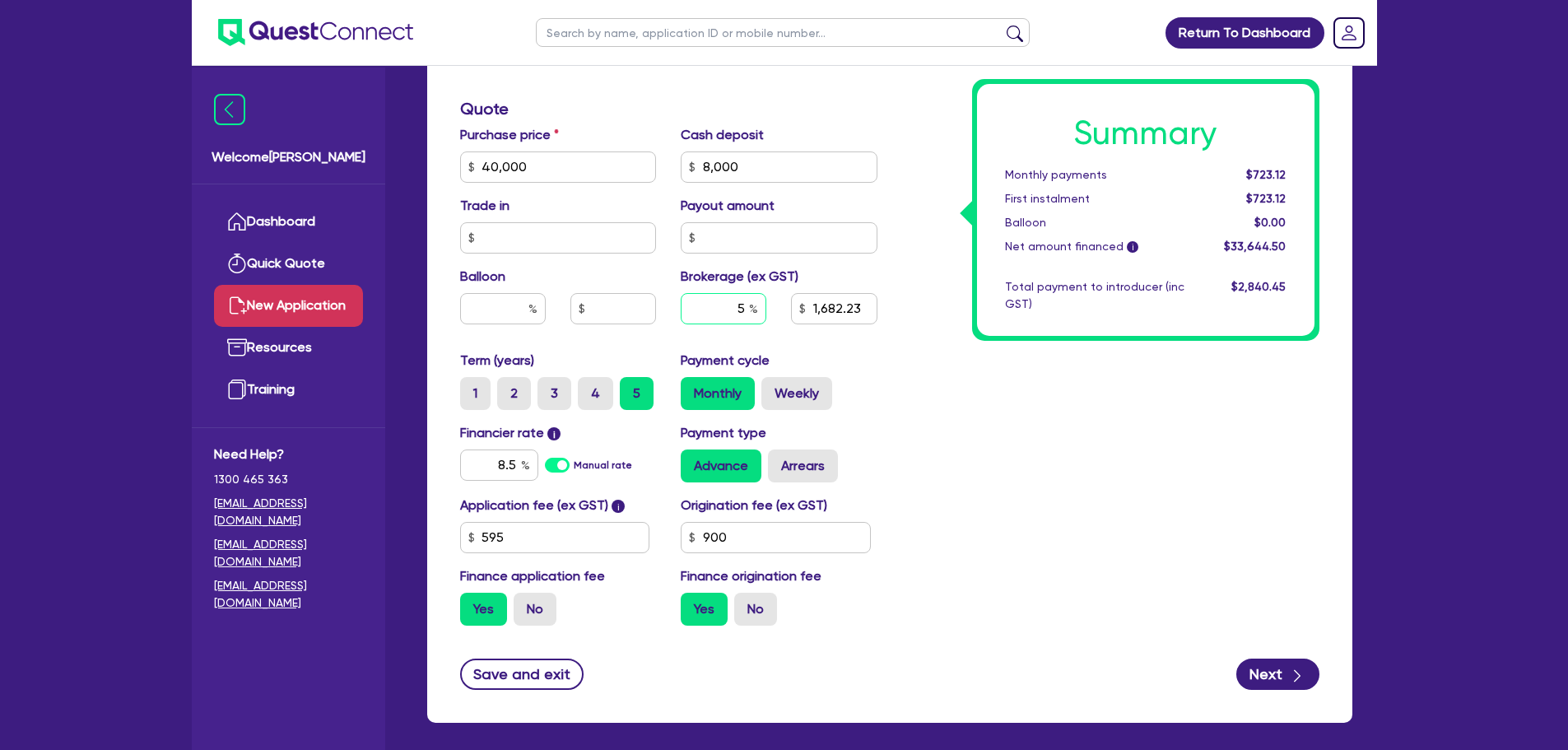
click at [749, 314] on input "5" at bounding box center [724, 309] width 85 height 32
type input "1,682.23"
type input "4"
type input "1,682.23"
type input "4"
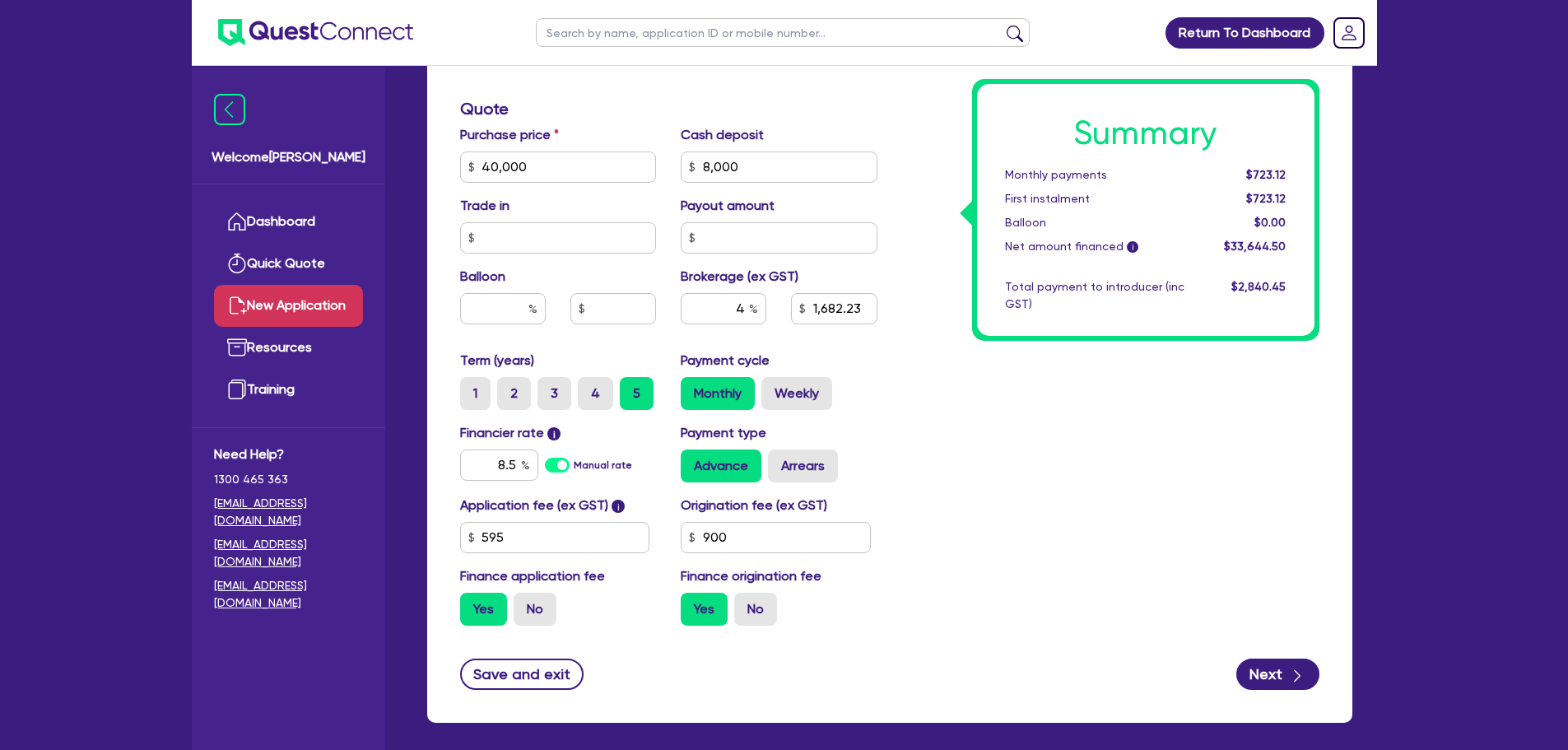
click at [877, 421] on div "Term (years) 1 2 3 4 5 Payment cycle Monthly Weekly" at bounding box center [669, 387] width 442 height 72
type input "1,345.78"
click at [744, 312] on input "4" at bounding box center [724, 309] width 85 height 32
type input "1,345.78"
type input "3"
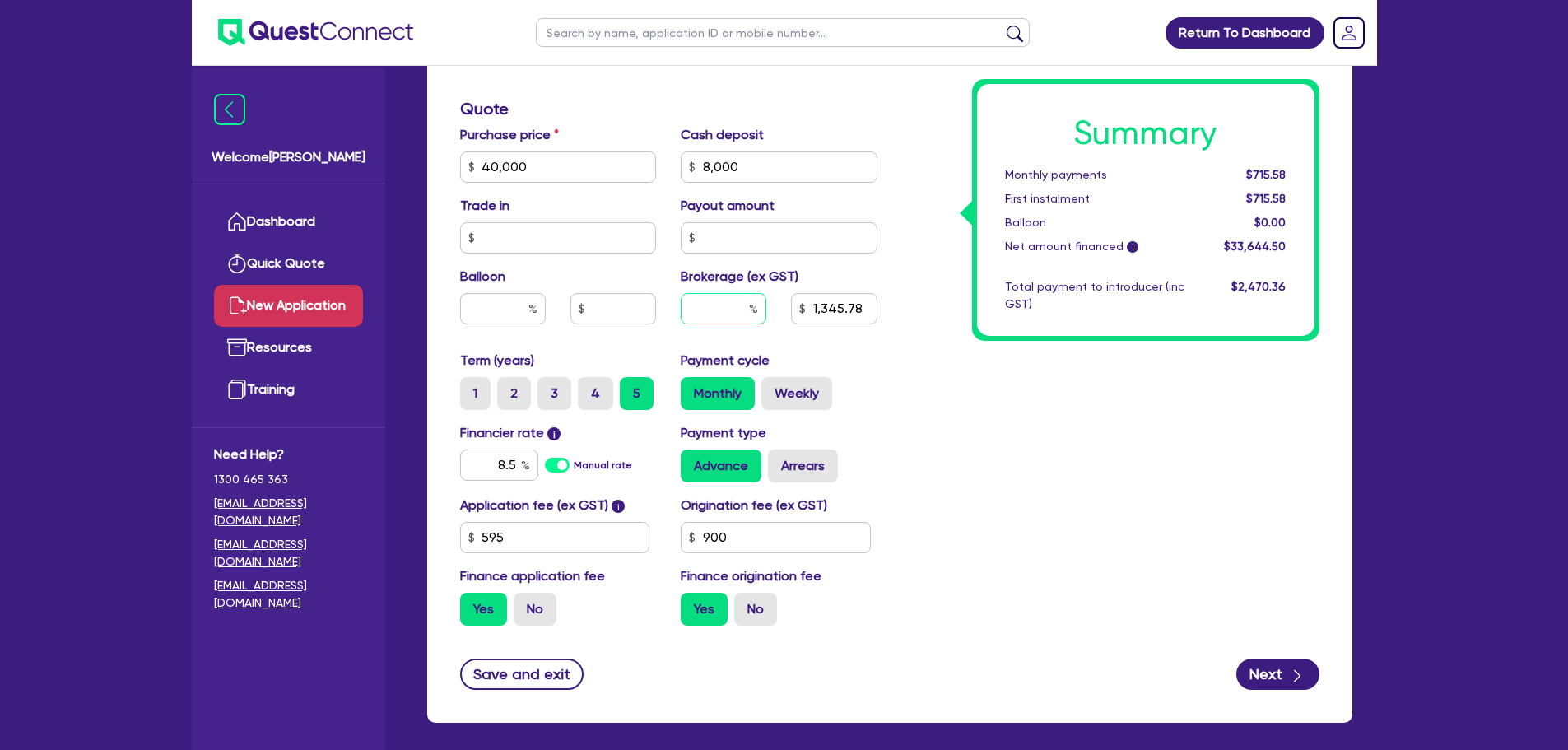
type input "1,345.78"
type input "3"
click at [904, 399] on div "Summary Monthly payments Calculating... First instalment Calculating... Balloon…" at bounding box center [1111, 110] width 442 height 1060
click at [738, 311] on input "3" at bounding box center [724, 309] width 85 height 32
click at [744, 311] on input "3" at bounding box center [724, 309] width 85 height 32
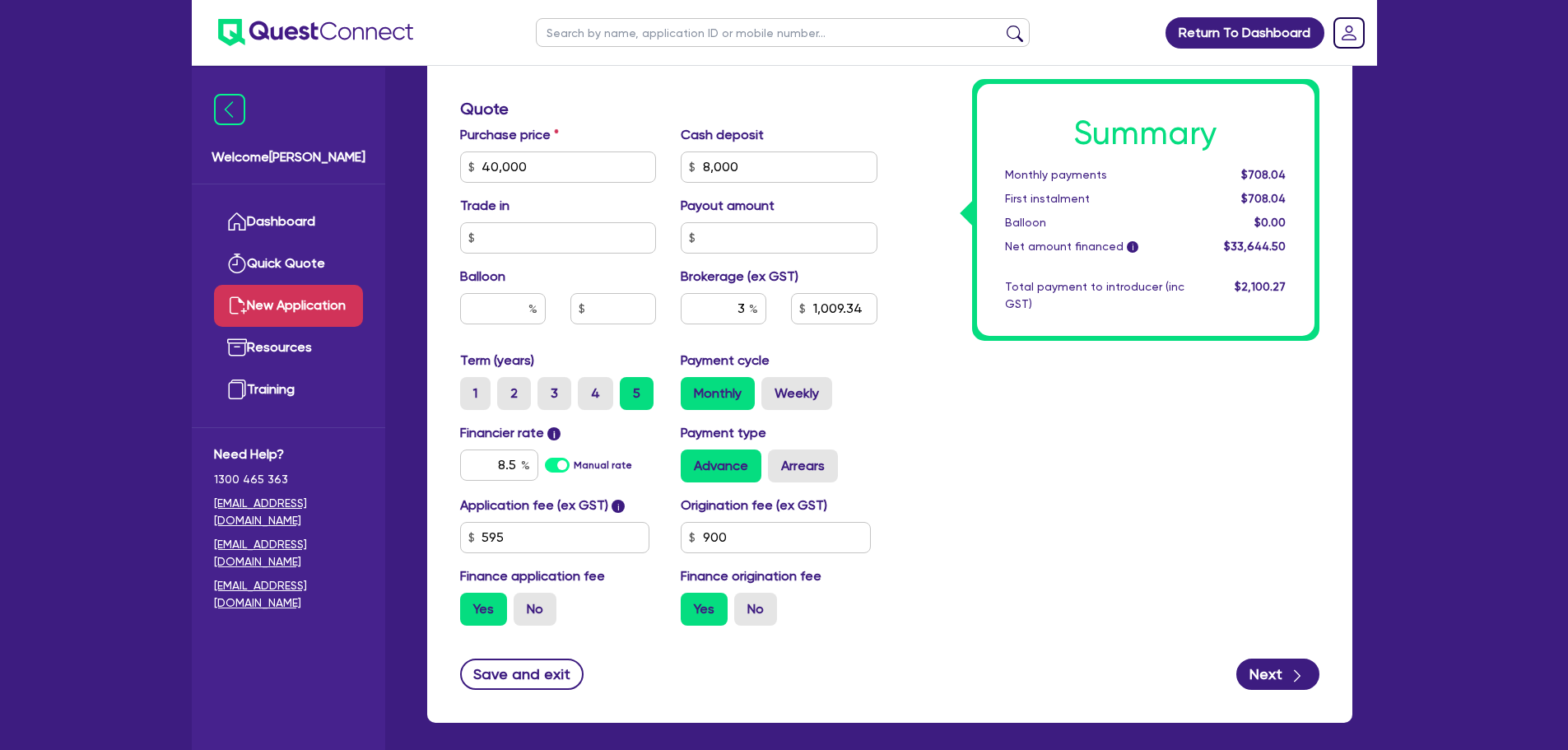
click at [1024, 485] on div "Summary Monthly payments $708.04 First instalment $708.04 Balloon $0.00 Net amo…" at bounding box center [1111, 110] width 442 height 1060
click at [1256, 681] on button "Next" at bounding box center [1278, 675] width 84 height 32
type input "1,009.34"
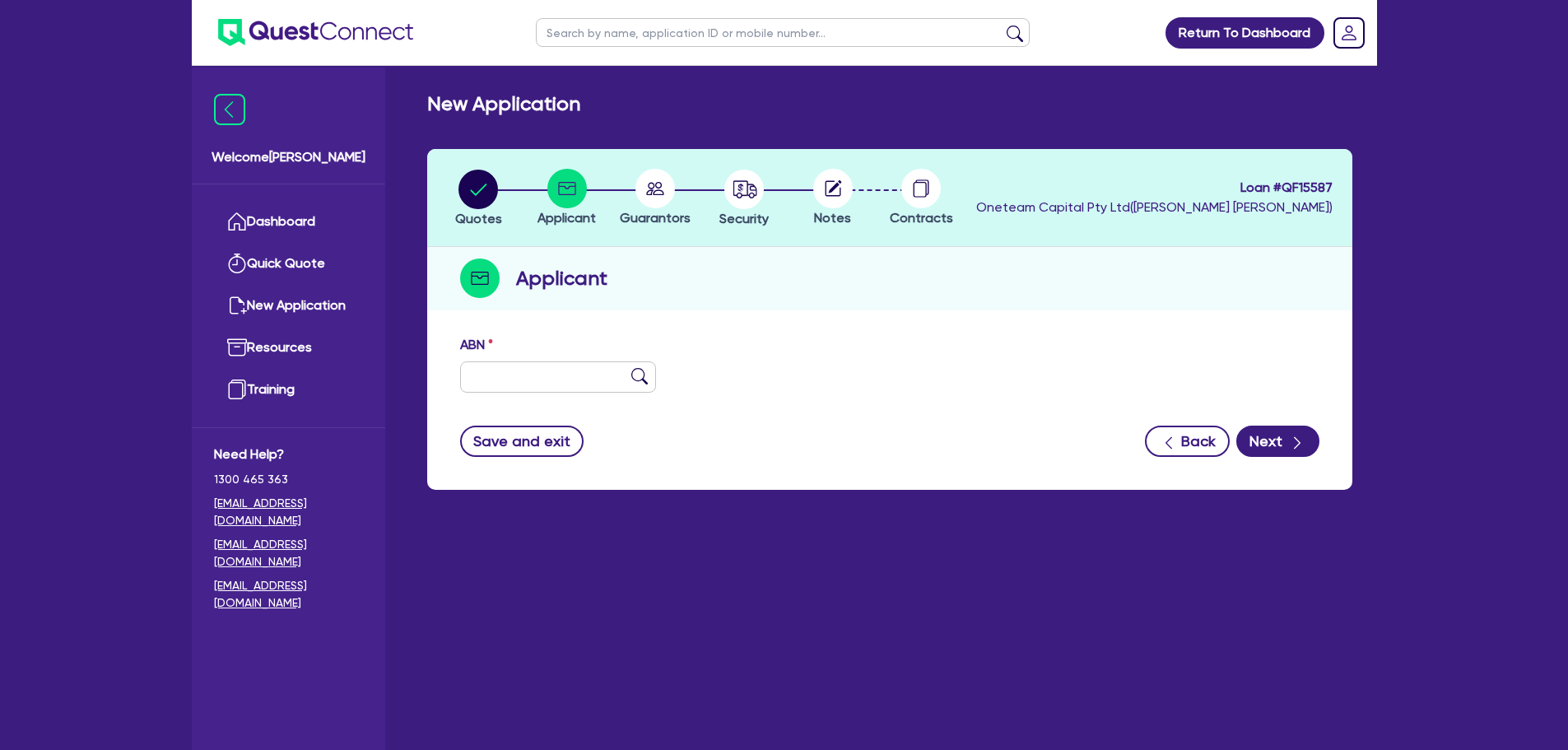
click at [525, 355] on div "ABN" at bounding box center [559, 364] width 222 height 58
click at [521, 371] on input "text" at bounding box center [559, 377] width 197 height 32
paste input "87 694 339 489"
type input "87 694 339 489"
click at [645, 376] on img at bounding box center [639, 376] width 17 height 17
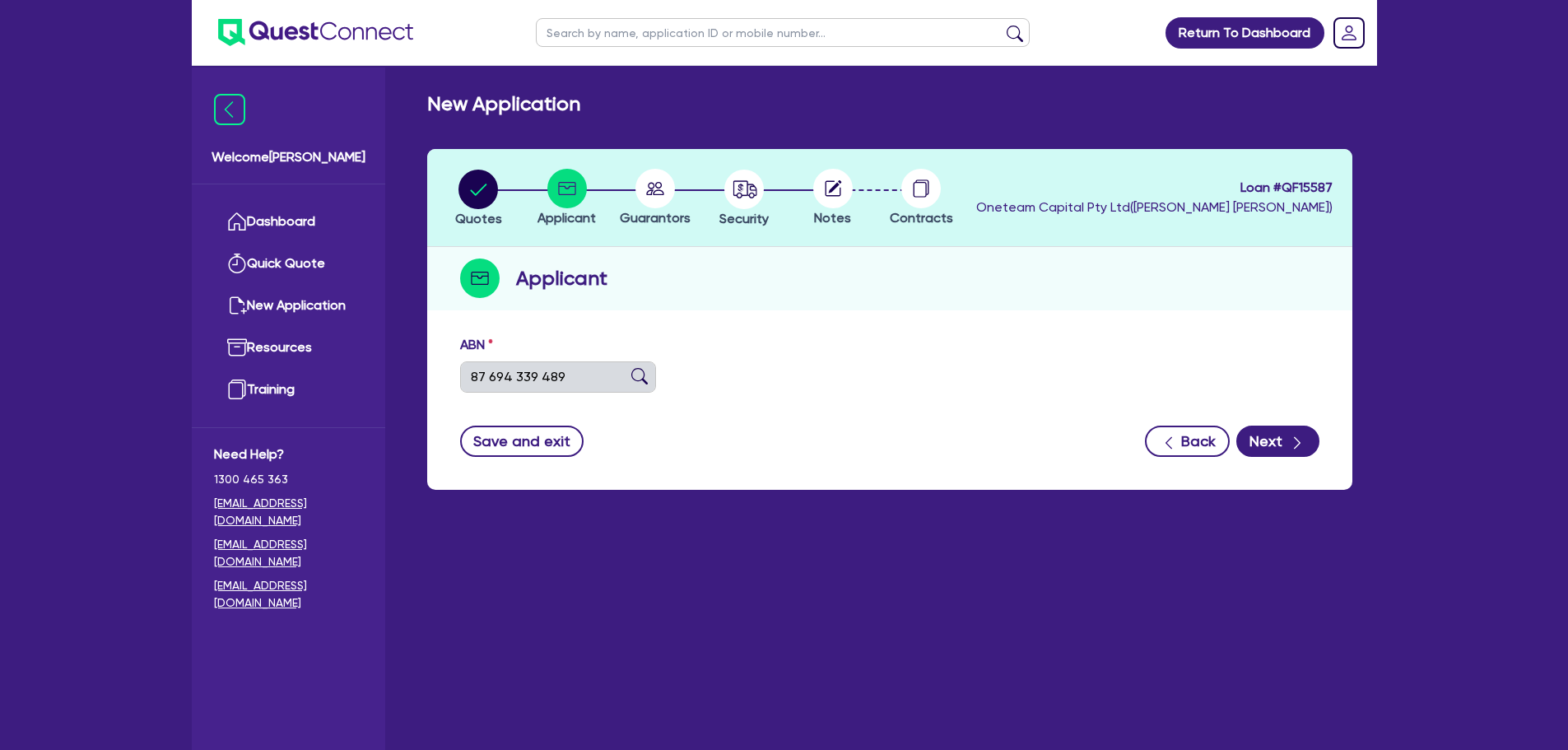
type input "[PERSON_NAME]"
select select "SOLE_TRADER"
type input "[DATE]"
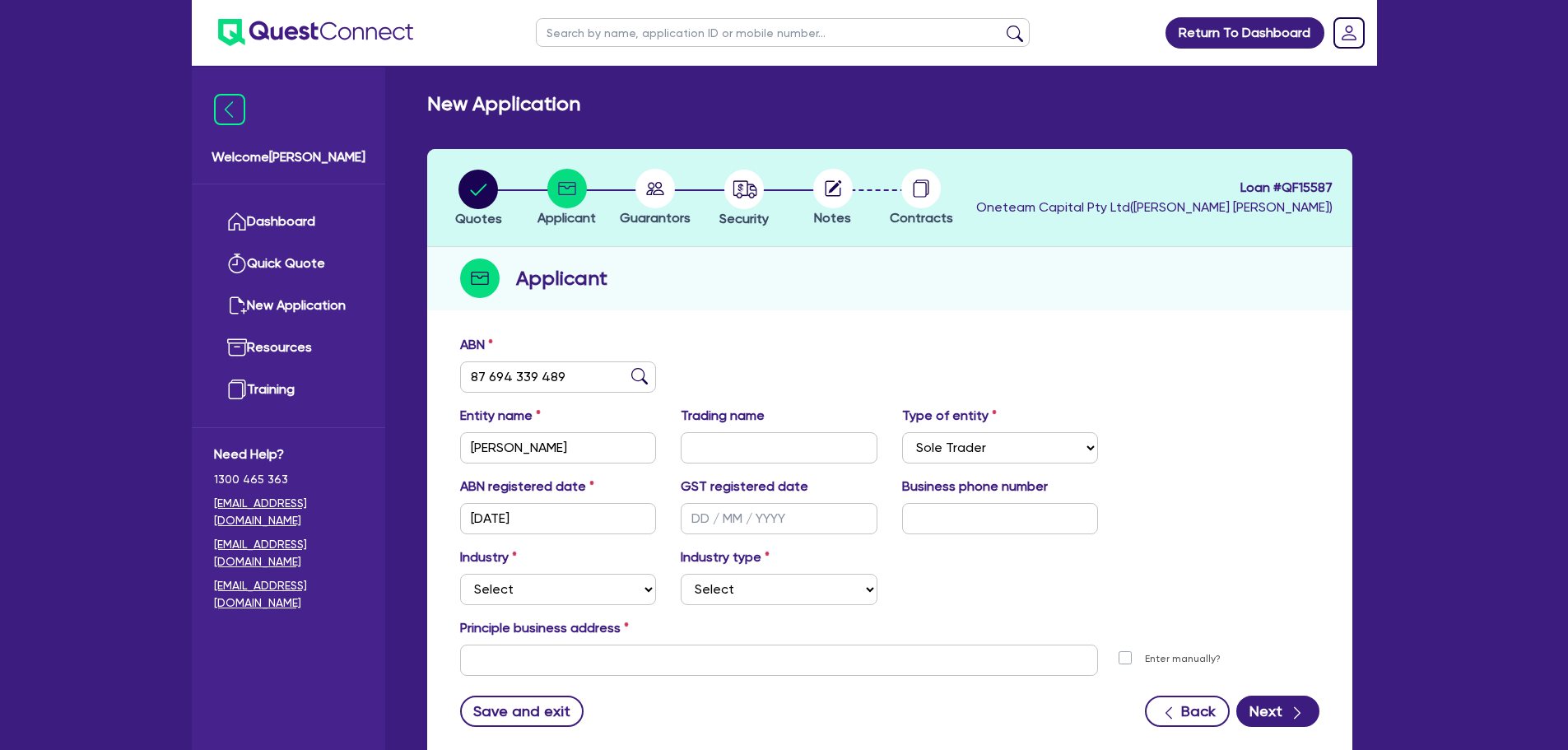
scroll to position [110, 0]
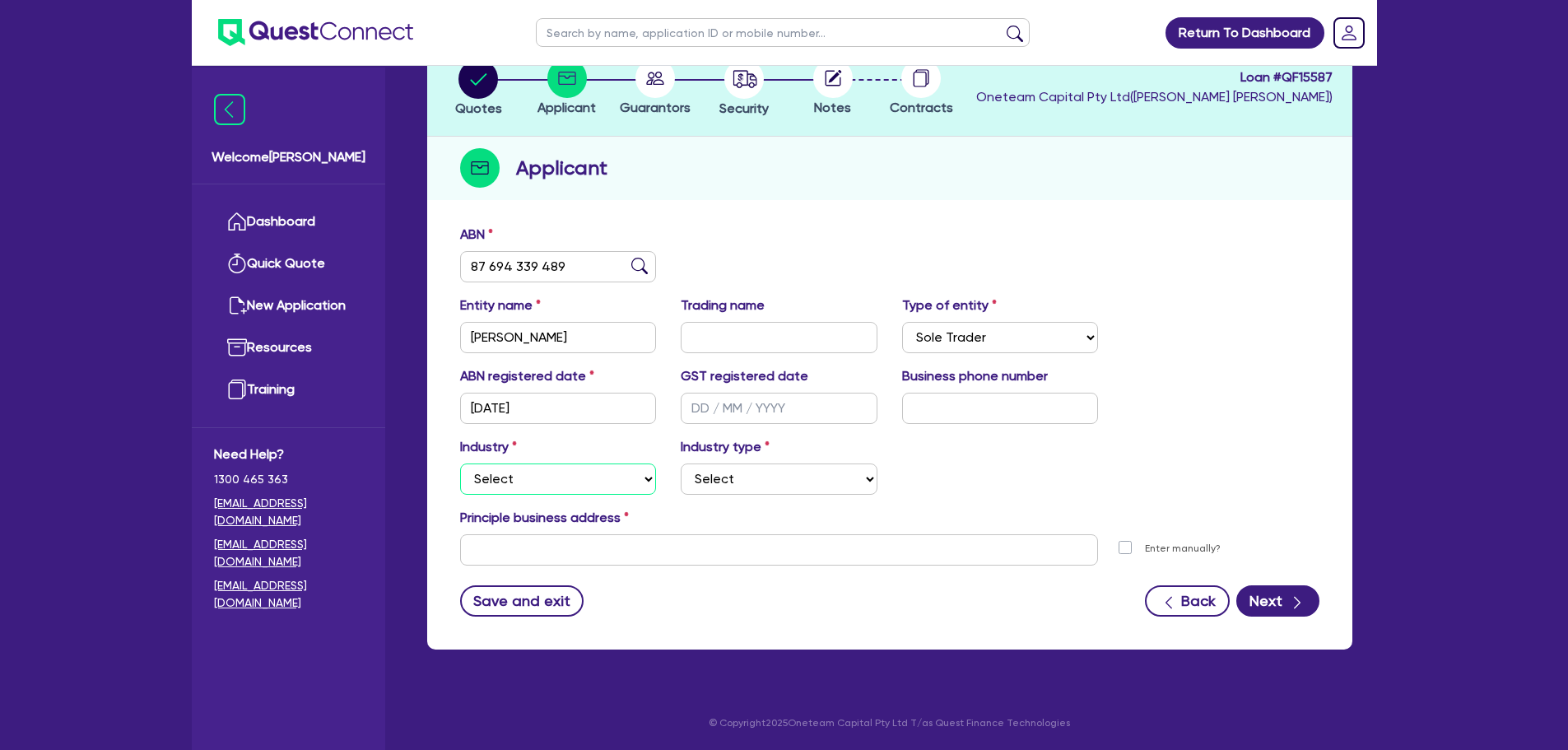
click at [547, 475] on select "Select Accomodation & Food Services Administrative & Support Services Agricultu…" at bounding box center [559, 479] width 197 height 32
click at [533, 489] on select "Select Accomodation & Food Services Administrative & Support Services Agricultu…" at bounding box center [559, 479] width 197 height 32
click at [460, 463] on select "Select Accomodation & Food Services Administrative & Support Services Agricultu…" at bounding box center [559, 479] width 197 height 32
click at [526, 477] on select "Select Accomodation & Food Services Administrative & Support Services Agricultu…" at bounding box center [559, 479] width 197 height 32
select select "BUILDING_CONSTRUCTION"
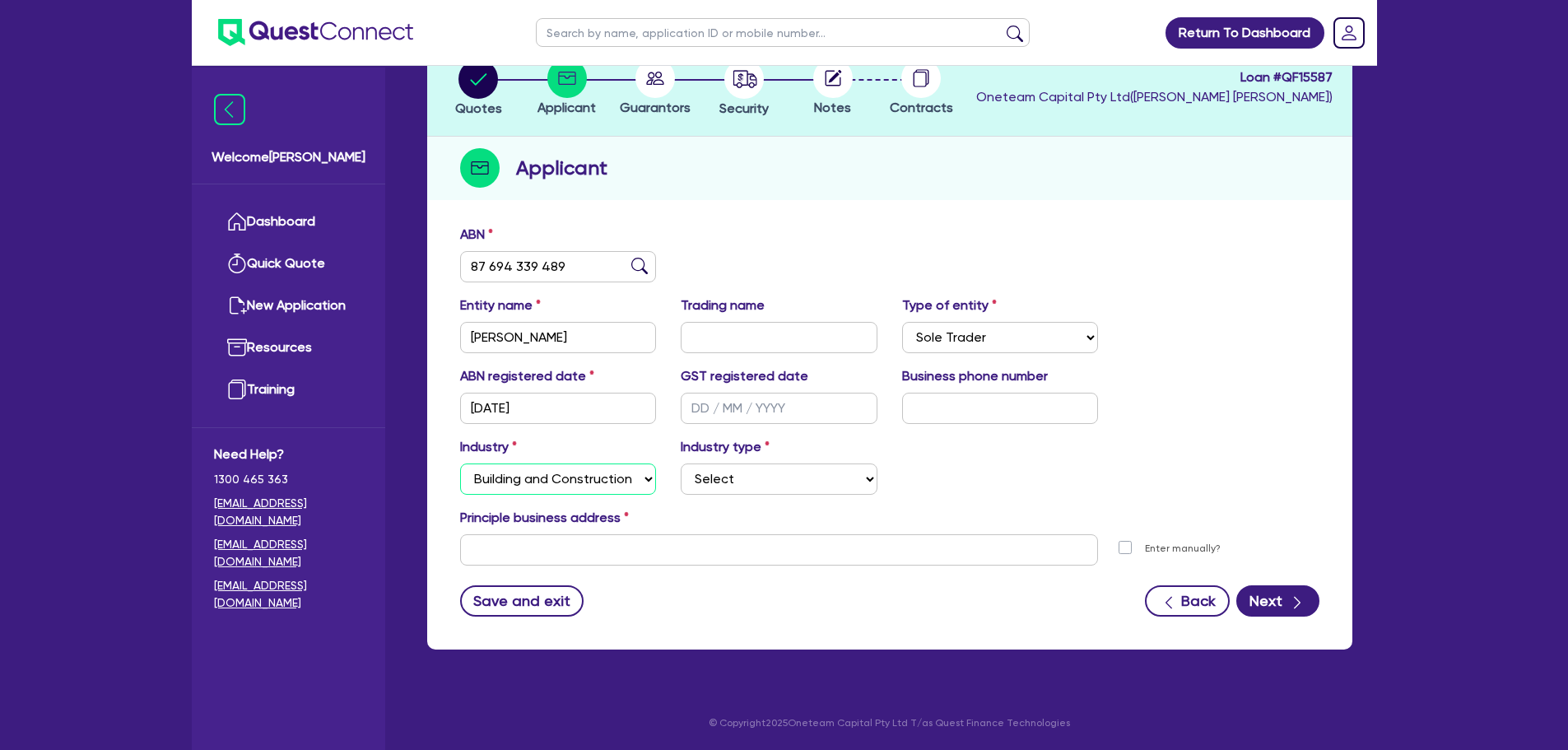
click at [460, 463] on select "Select Accomodation & Food Services Administrative & Support Services Agricultu…" at bounding box center [559, 479] width 197 height 32
click at [751, 484] on select "Select Trades People Providing Services Direct to Consumers Trades People Provi…" at bounding box center [779, 479] width 197 height 32
select select "TRADES_SERVICES_CONSUMERS"
click at [681, 463] on select "Select Trades People Providing Services Direct to Consumers Trades People Provi…" at bounding box center [779, 479] width 197 height 32
click at [527, 562] on input "text" at bounding box center [779, 550] width 638 height 32
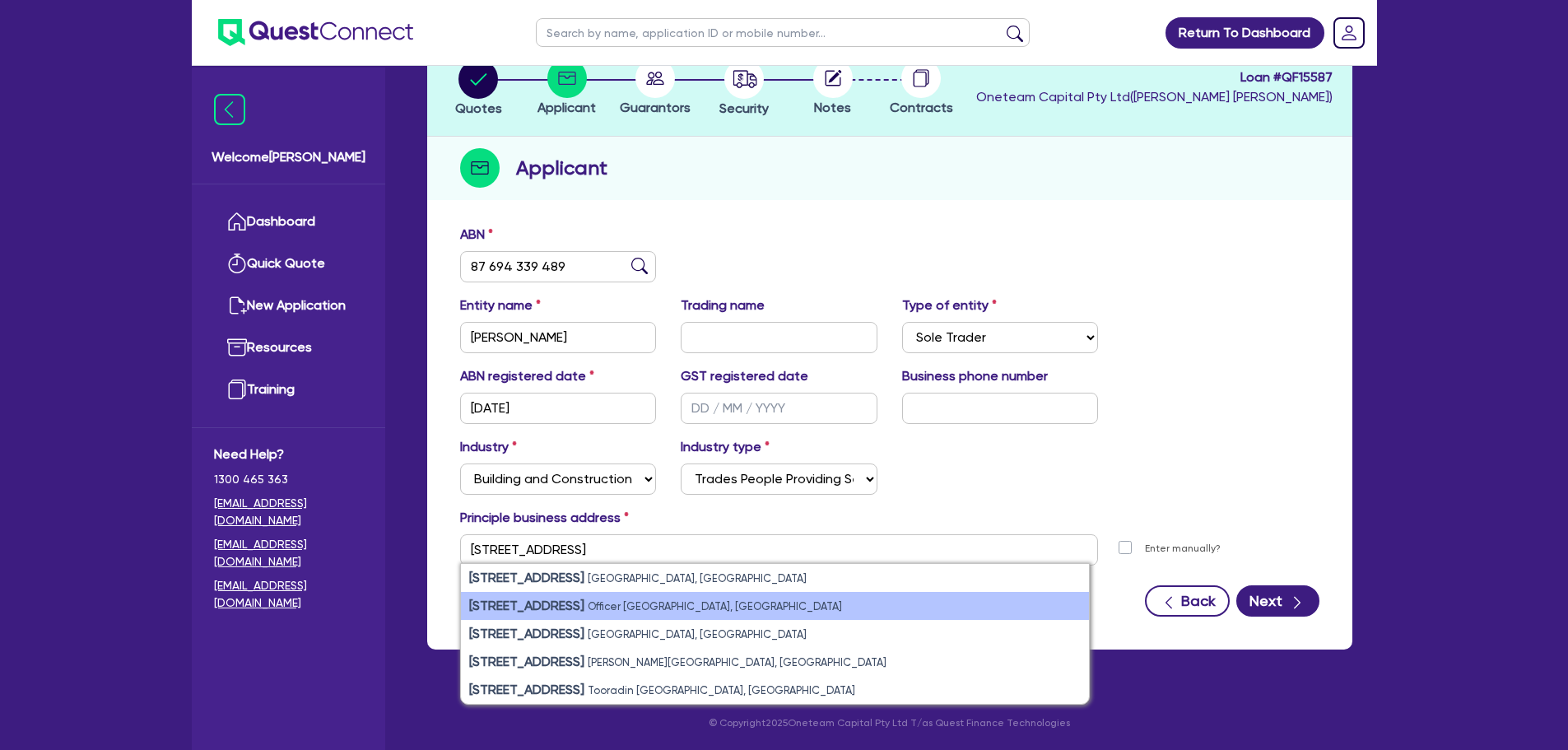
click at [572, 601] on strong "[STREET_ADDRESS]" at bounding box center [527, 605] width 115 height 16
type input "[STREET_ADDRESS]"
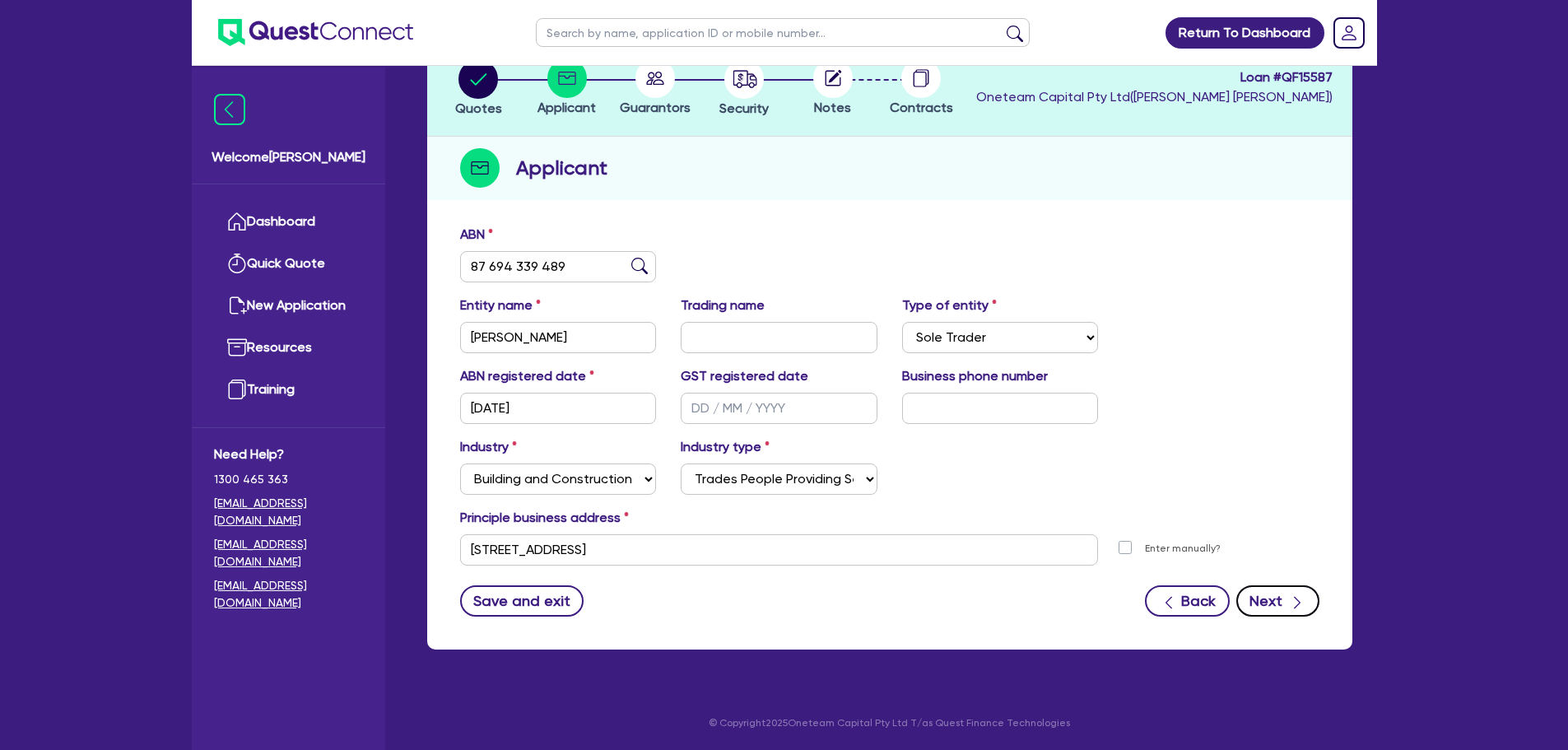
click at [1296, 600] on icon "button" at bounding box center [1296, 602] width 6 height 12
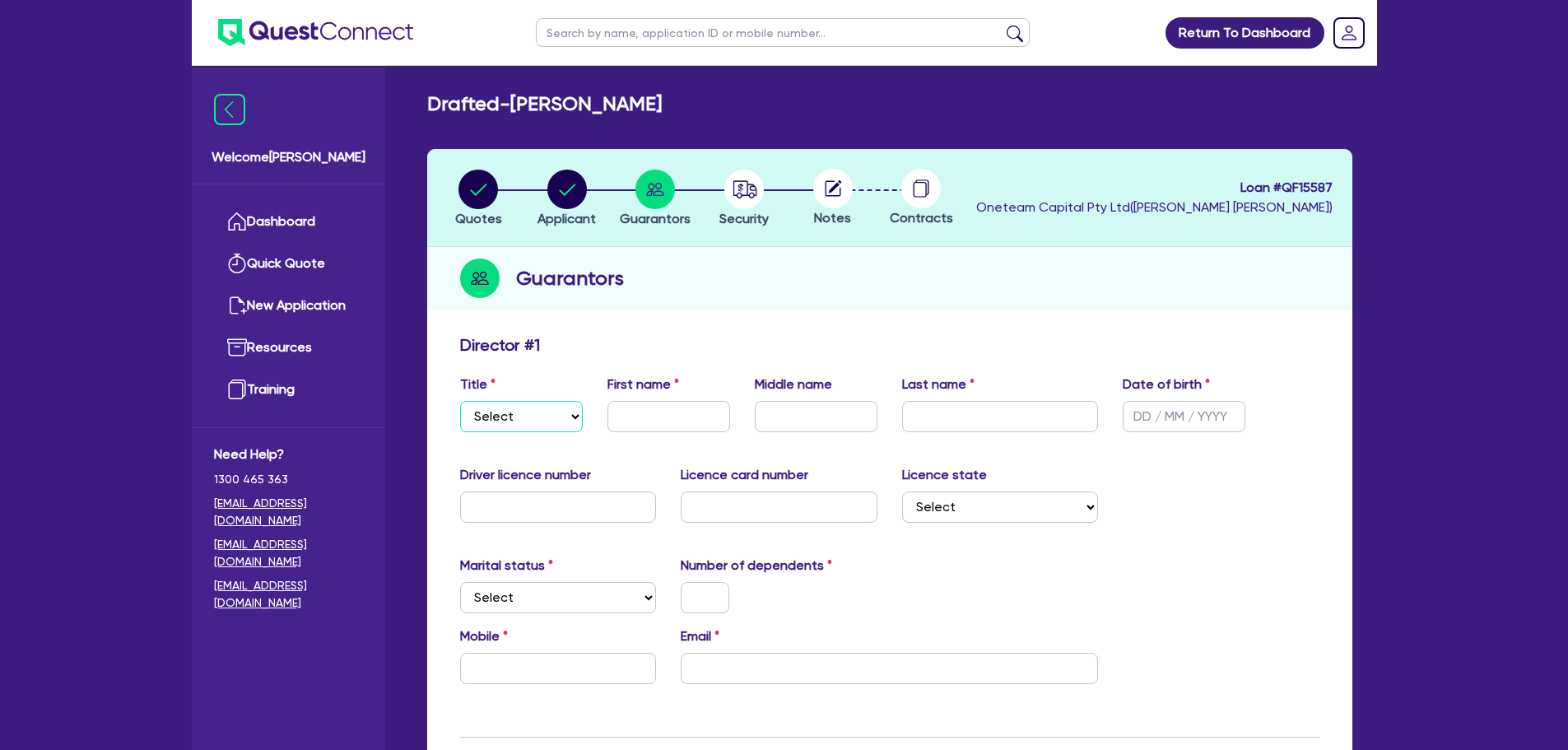
click at [529, 419] on select "Select Mr Mrs Ms Miss Dr" at bounding box center [521, 417] width 122 height 32
select select "MR"
click at [460, 401] on select "Select Mr Mrs Ms Miss Dr" at bounding box center [521, 417] width 122 height 32
click at [651, 402] on input "text" at bounding box center [669, 417] width 122 height 32
type input "[PERSON_NAME]"
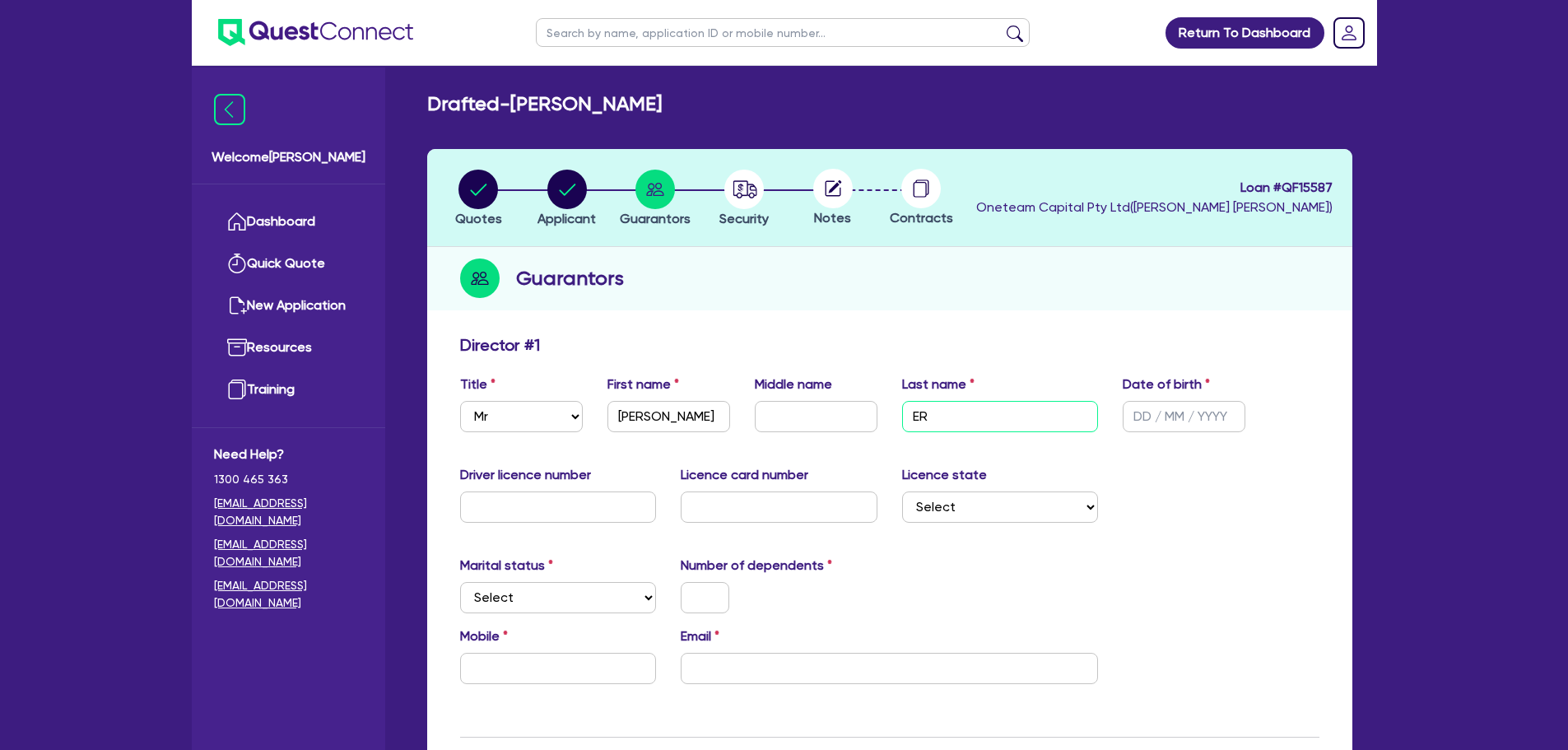
type input "E"
type input "[PERSON_NAME]"
click at [1145, 433] on div "Title Select Mr Mrs Ms Miss Dr First name [PERSON_NAME] Middle name Last name […" at bounding box center [890, 410] width 884 height 71
click at [1142, 423] on input "text" at bounding box center [1184, 417] width 122 height 32
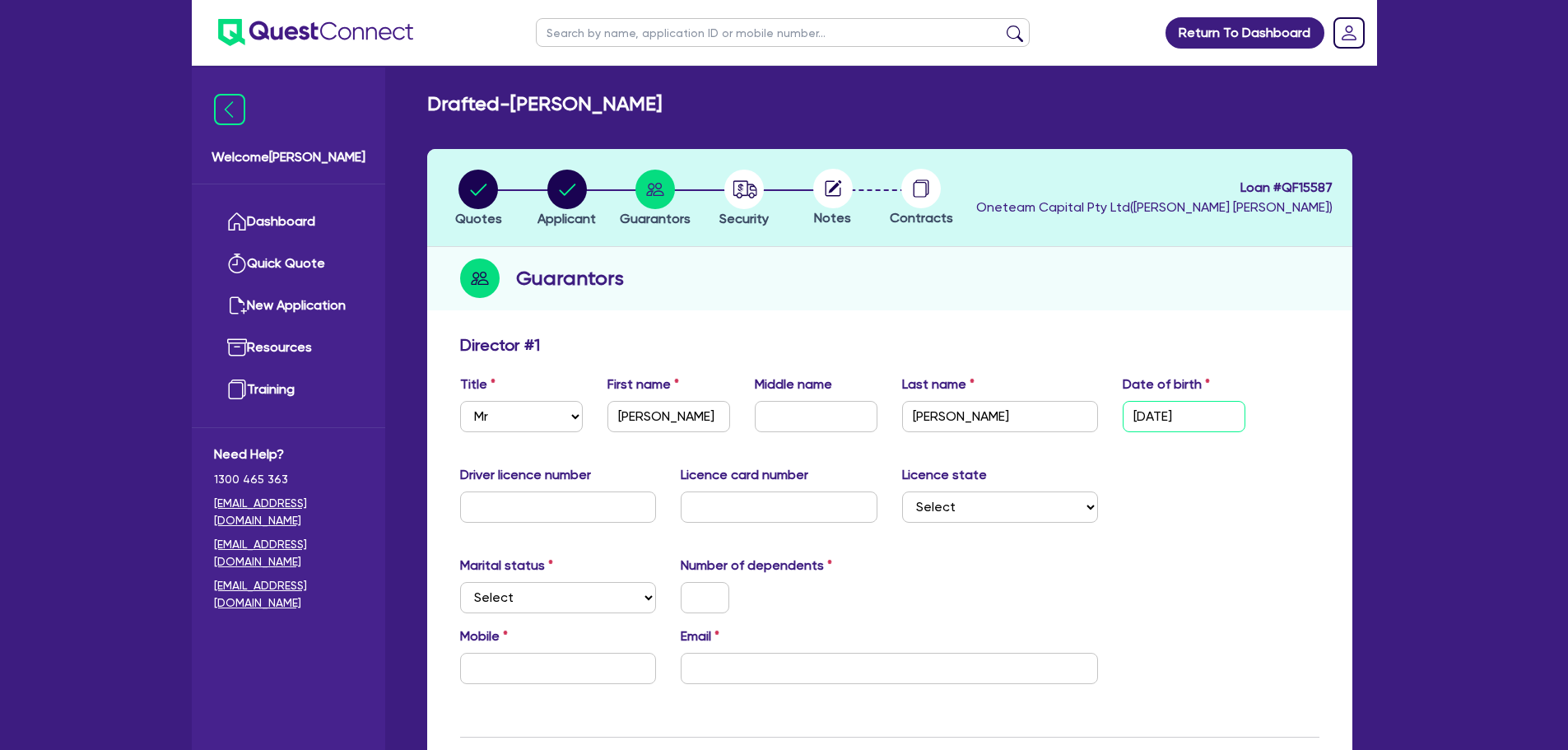
type input "[DATE]"
click at [1153, 496] on div "Driver licence number Licence card number Licence state Select [GEOGRAPHIC_DATA…" at bounding box center [890, 500] width 884 height 71
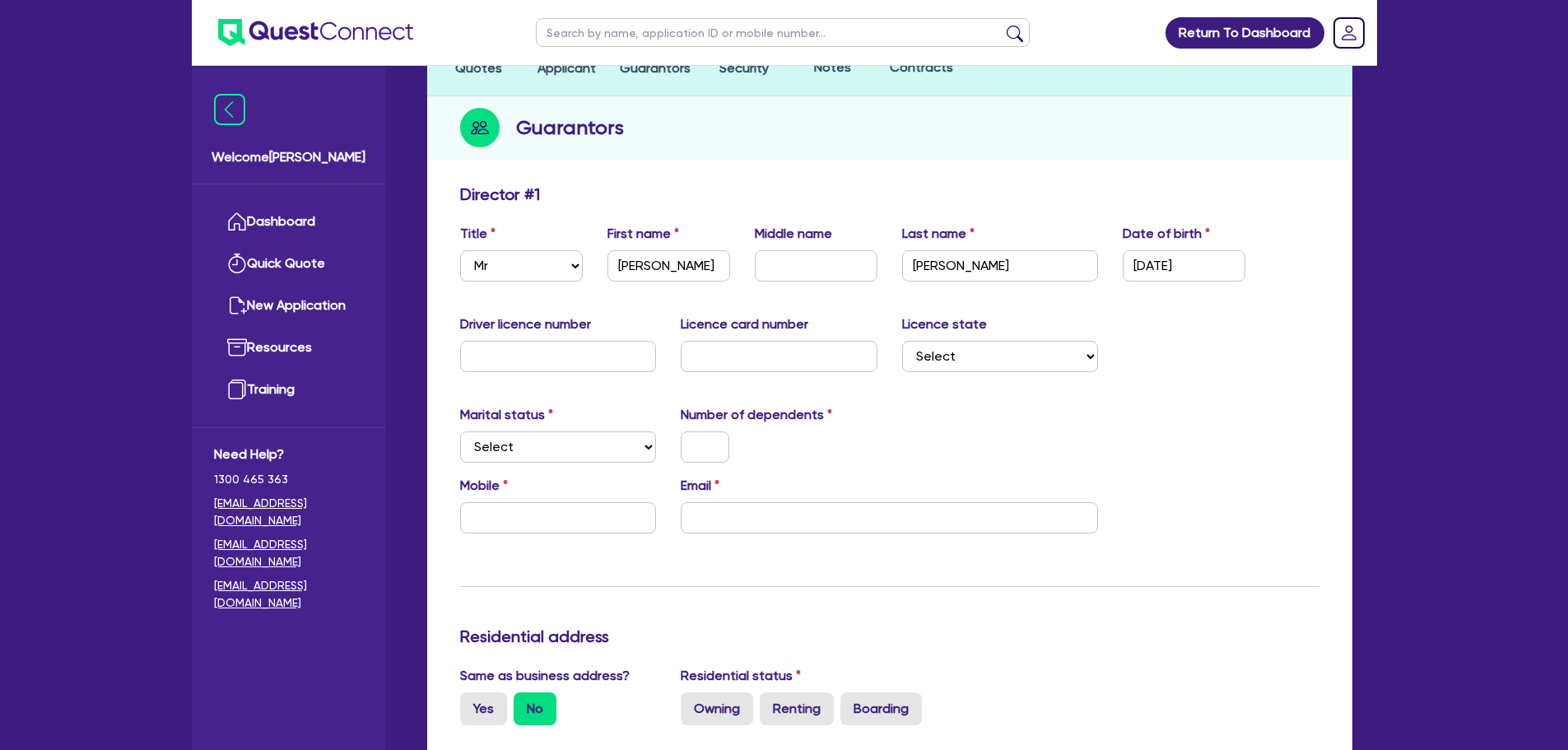
scroll to position [153, 0]
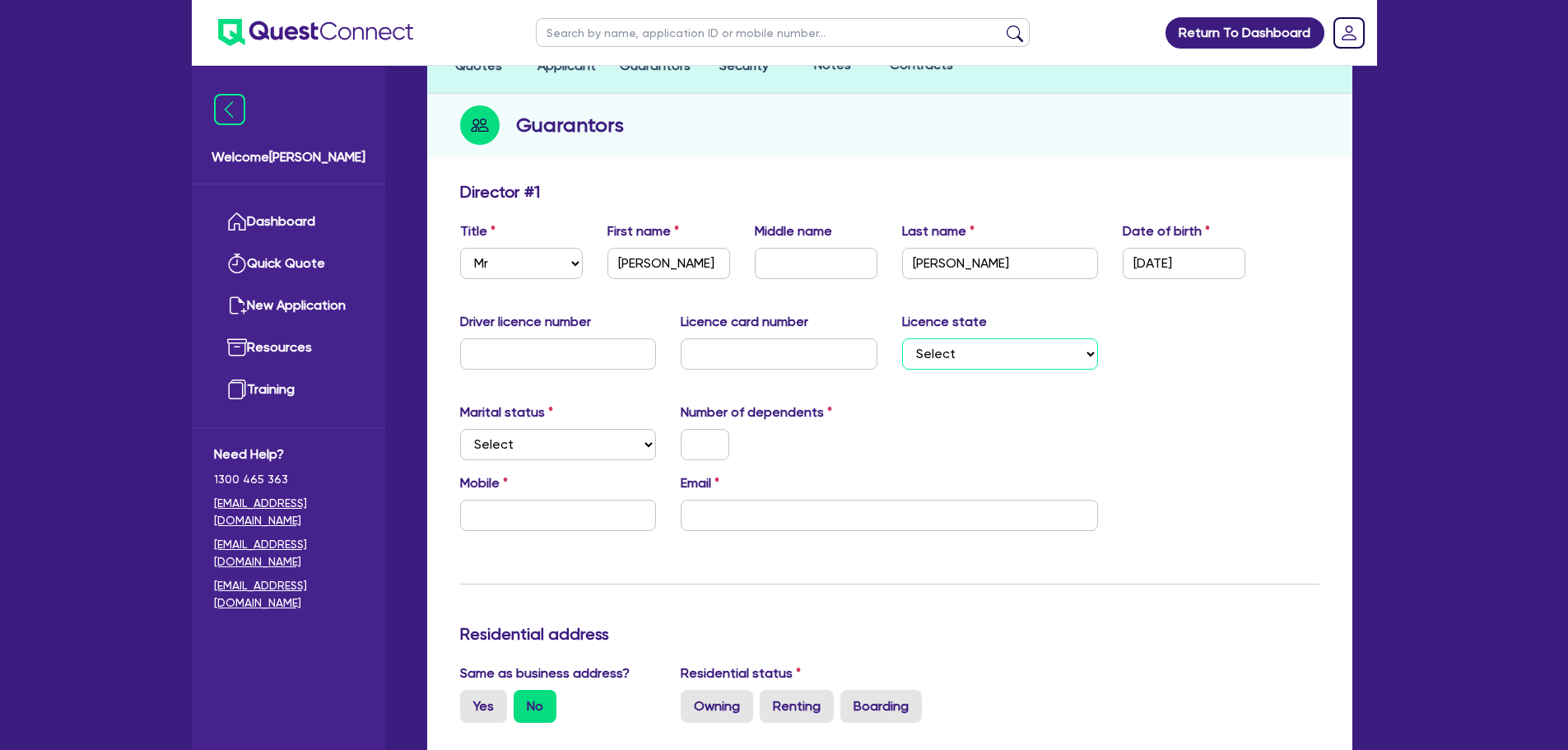
click at [969, 364] on select "Select [GEOGRAPHIC_DATA] [GEOGRAPHIC_DATA] [GEOGRAPHIC_DATA] [GEOGRAPHIC_DATA] …" at bounding box center [1000, 355] width 197 height 32
select select "VIC"
click at [902, 339] on select "Select [GEOGRAPHIC_DATA] [GEOGRAPHIC_DATA] [GEOGRAPHIC_DATA] [GEOGRAPHIC_DATA] …" at bounding box center [1000, 355] width 197 height 32
click at [1090, 419] on div "Marital status Select [DEMOGRAPHIC_DATA] Married De Facto / Partner Number of d…" at bounding box center [890, 438] width 884 height 71
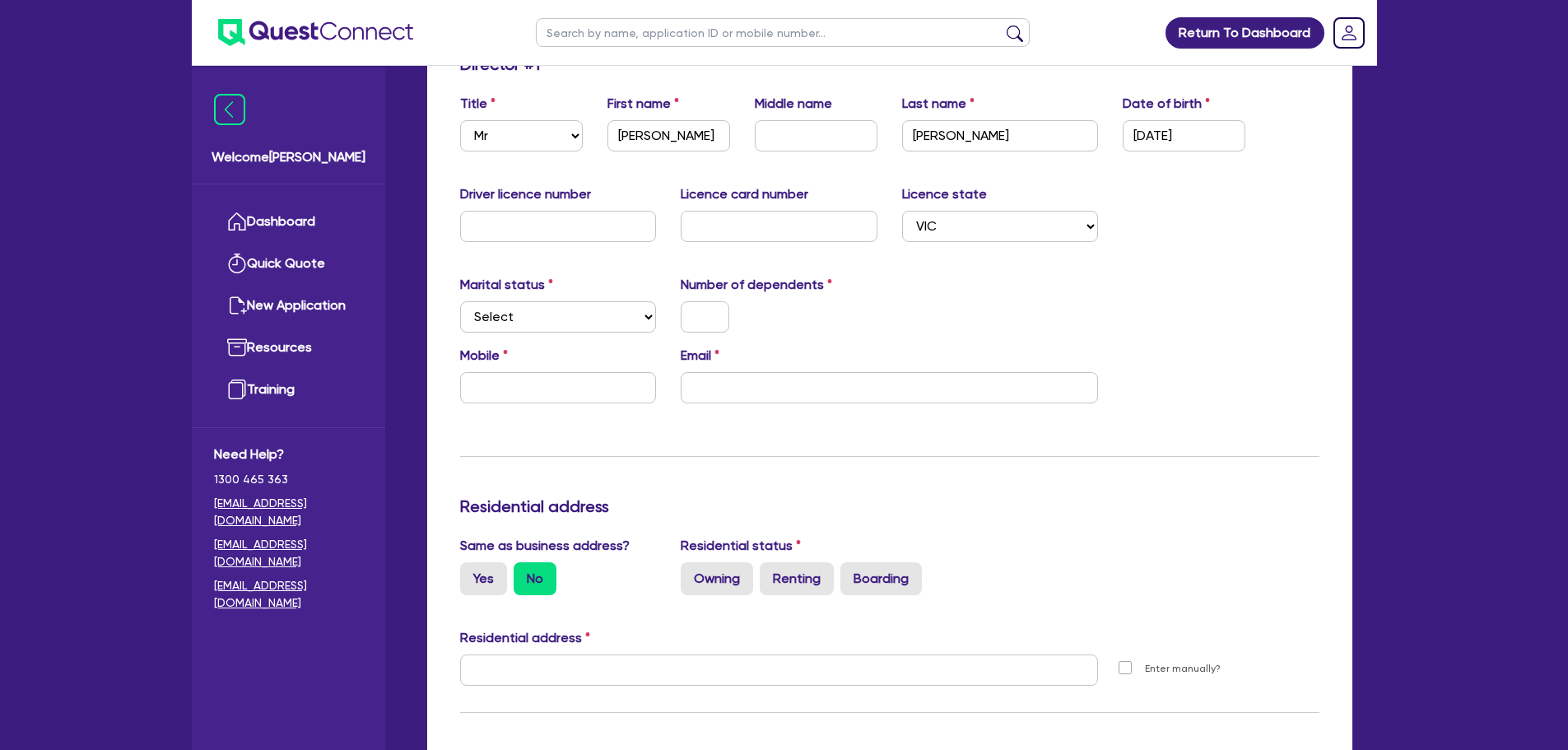
scroll to position [301, 0]
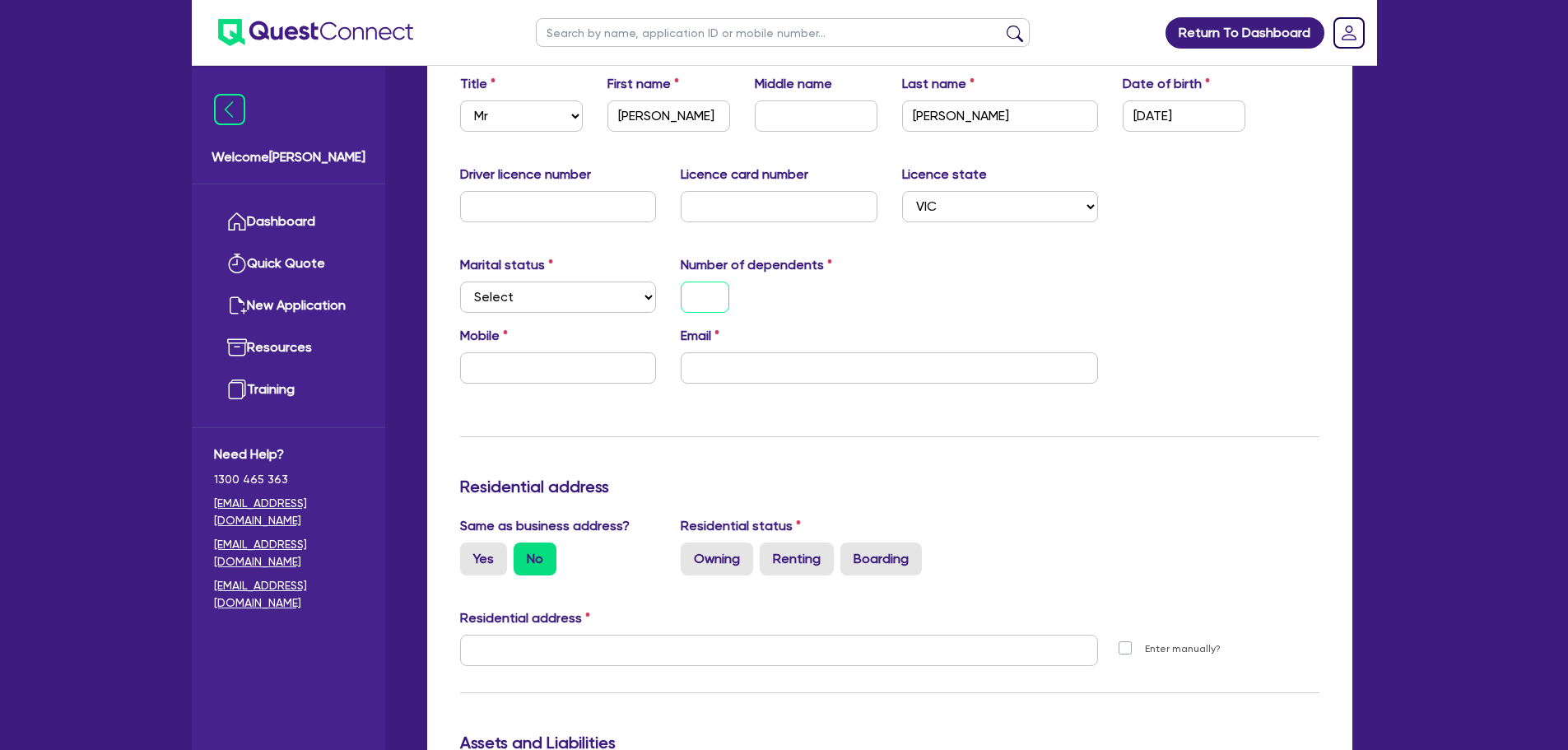
click at [694, 282] on input "text" at bounding box center [705, 297] width 48 height 32
type input "0"
click at [639, 288] on select "Select Single Married De Facto / Partner" at bounding box center [559, 297] width 197 height 32
select select "SINGLE"
click at [460, 281] on select "Select Single Married De Facto / Partner" at bounding box center [559, 297] width 197 height 32
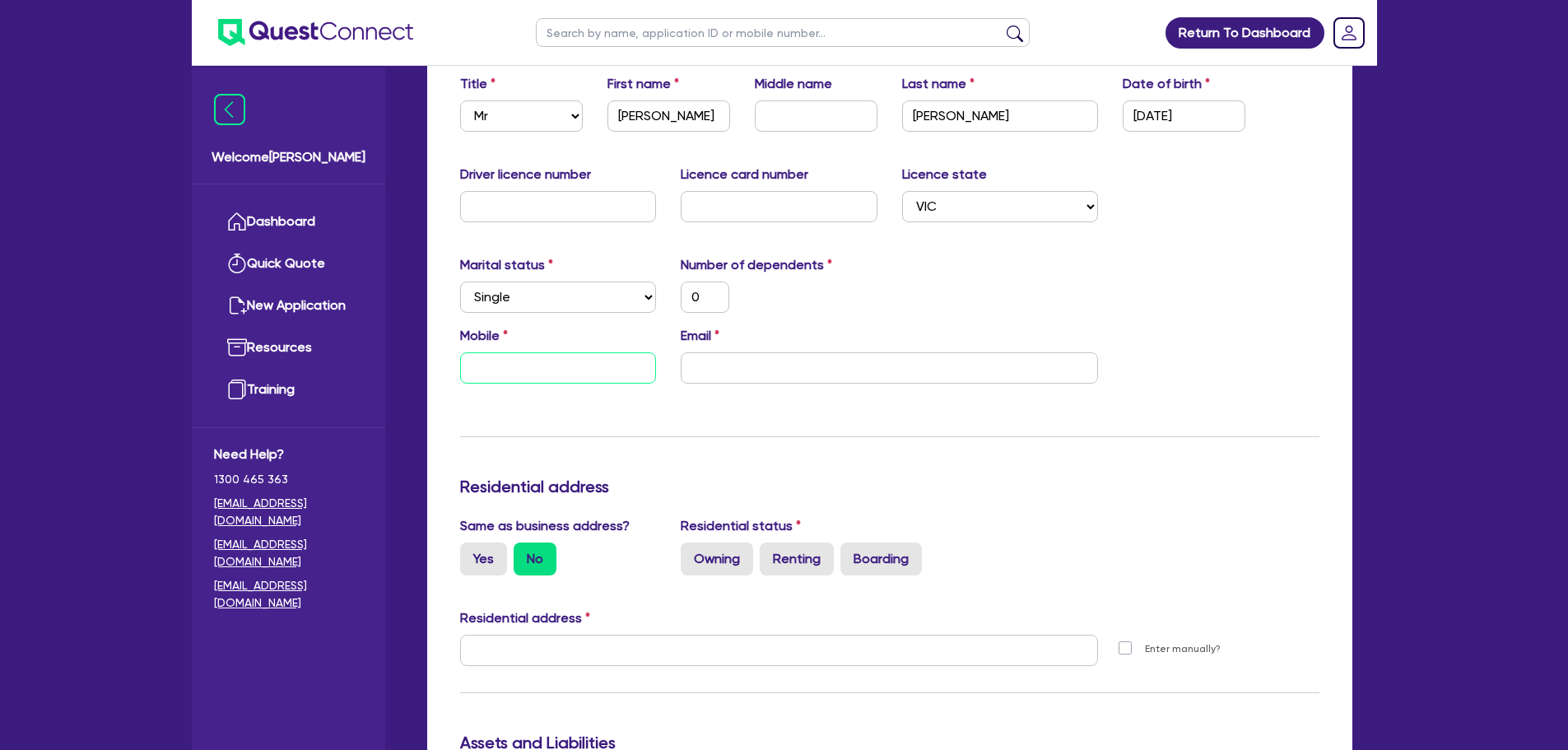
click at [508, 363] on input "text" at bounding box center [559, 369] width 197 height 32
paste input "4085 633 52"
type input "0"
type input "4085 633 52"
click at [469, 372] on input "4085 633 52" at bounding box center [559, 369] width 197 height 32
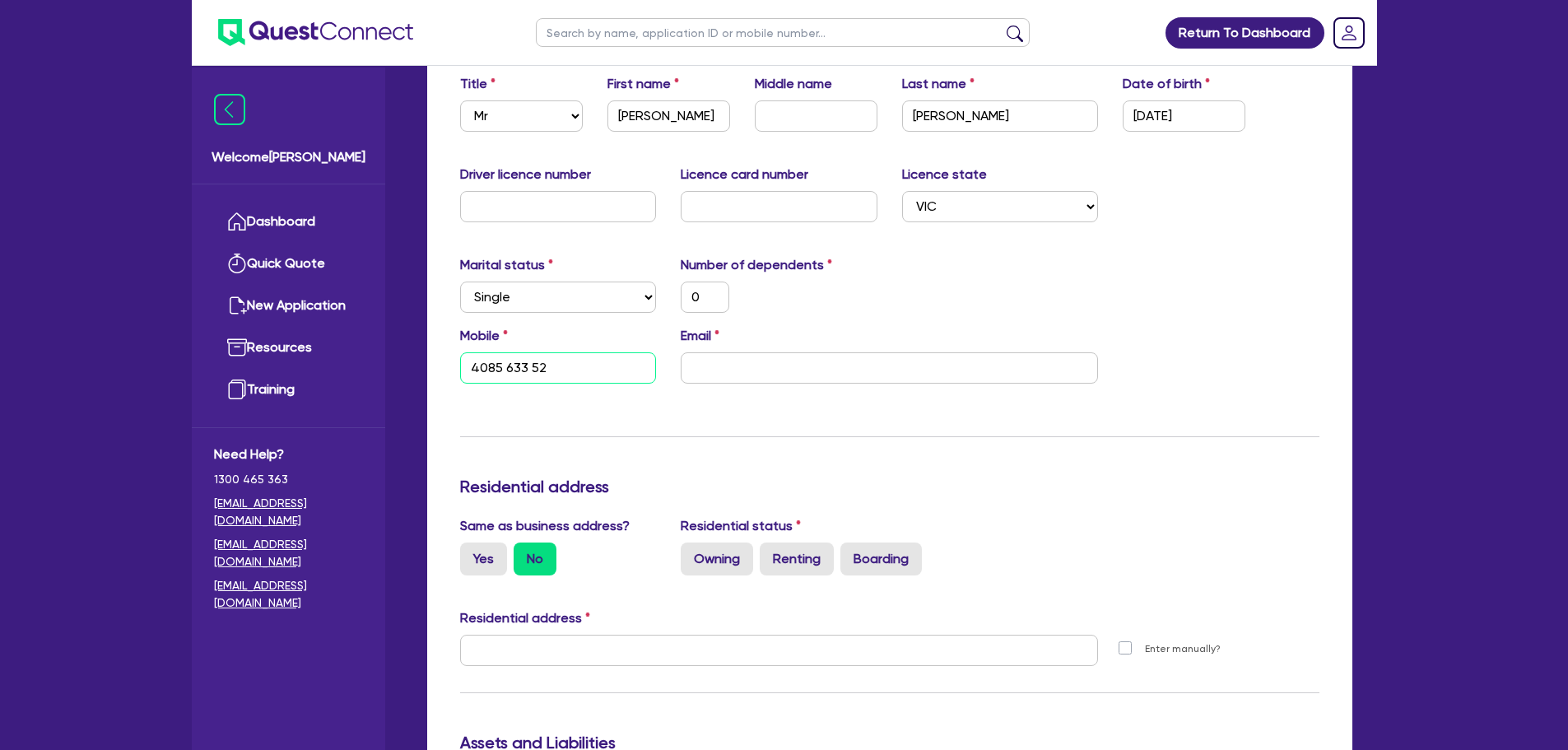
type input "0"
type input "0408 563 352"
click at [488, 395] on div "Mobile [PHONE_NUMBER] Email" at bounding box center [890, 361] width 884 height 71
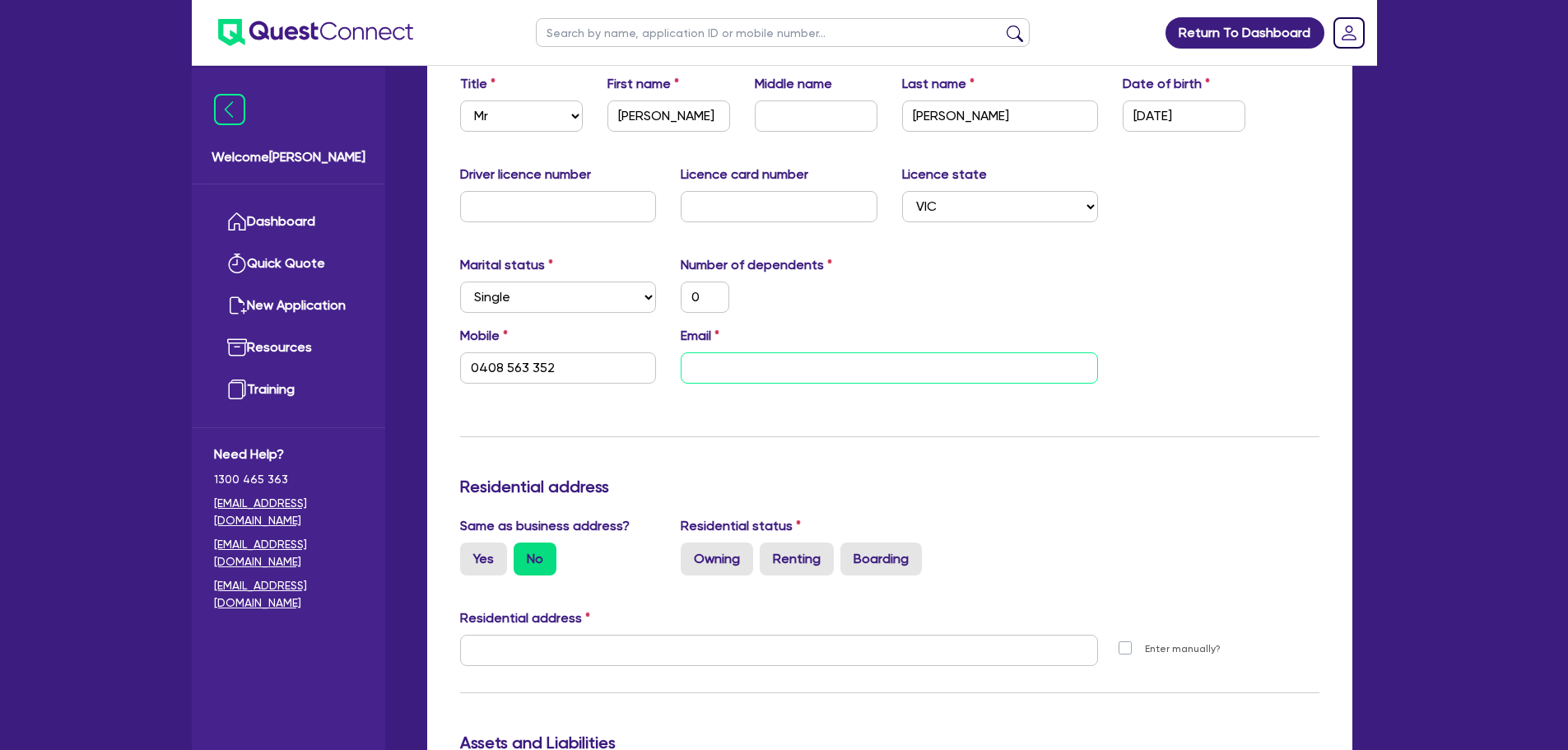
click at [688, 368] on input "email" at bounding box center [890, 369] width 418 height 32
paste input "[PERSON_NAME][EMAIL_ADDRESS][DOMAIN_NAME]"
type input "0"
type input "0408 563 352"
type input "[PERSON_NAME][EMAIL_ADDRESS][DOMAIN_NAME]"
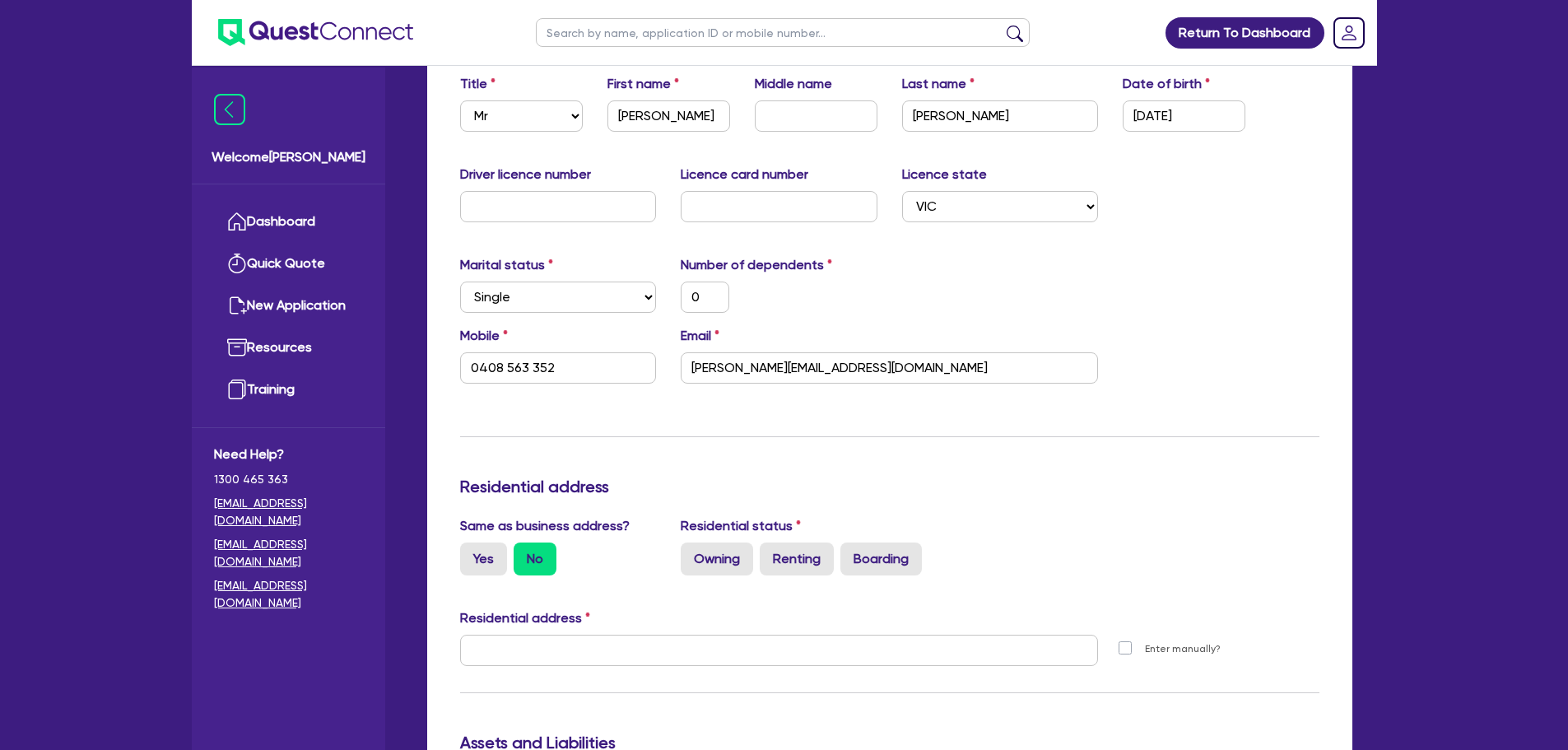
click at [844, 442] on div "Update residential status for Director #1 Boarding is only acceptable when the …" at bounding box center [890, 643] width 859 height 1218
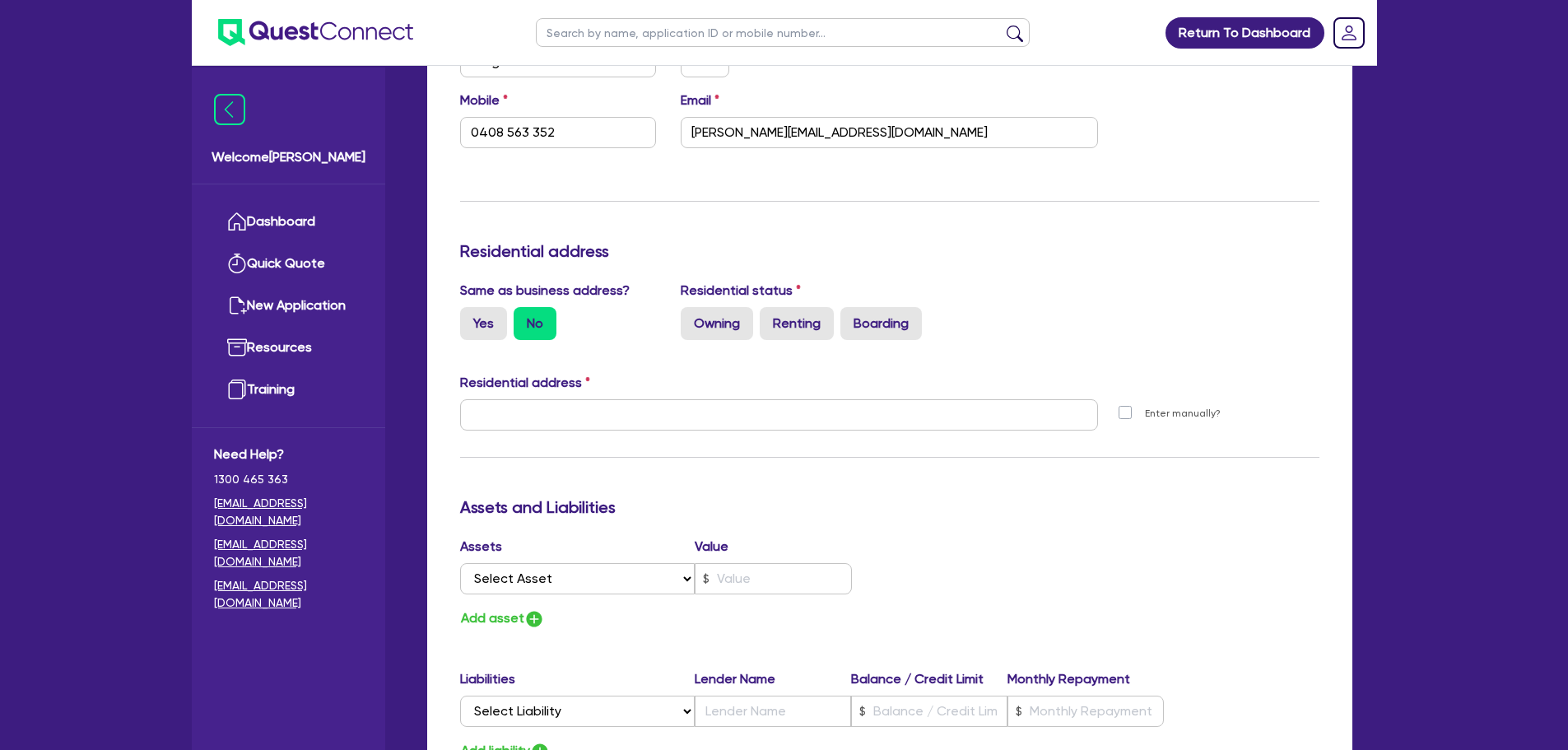
scroll to position [540, 0]
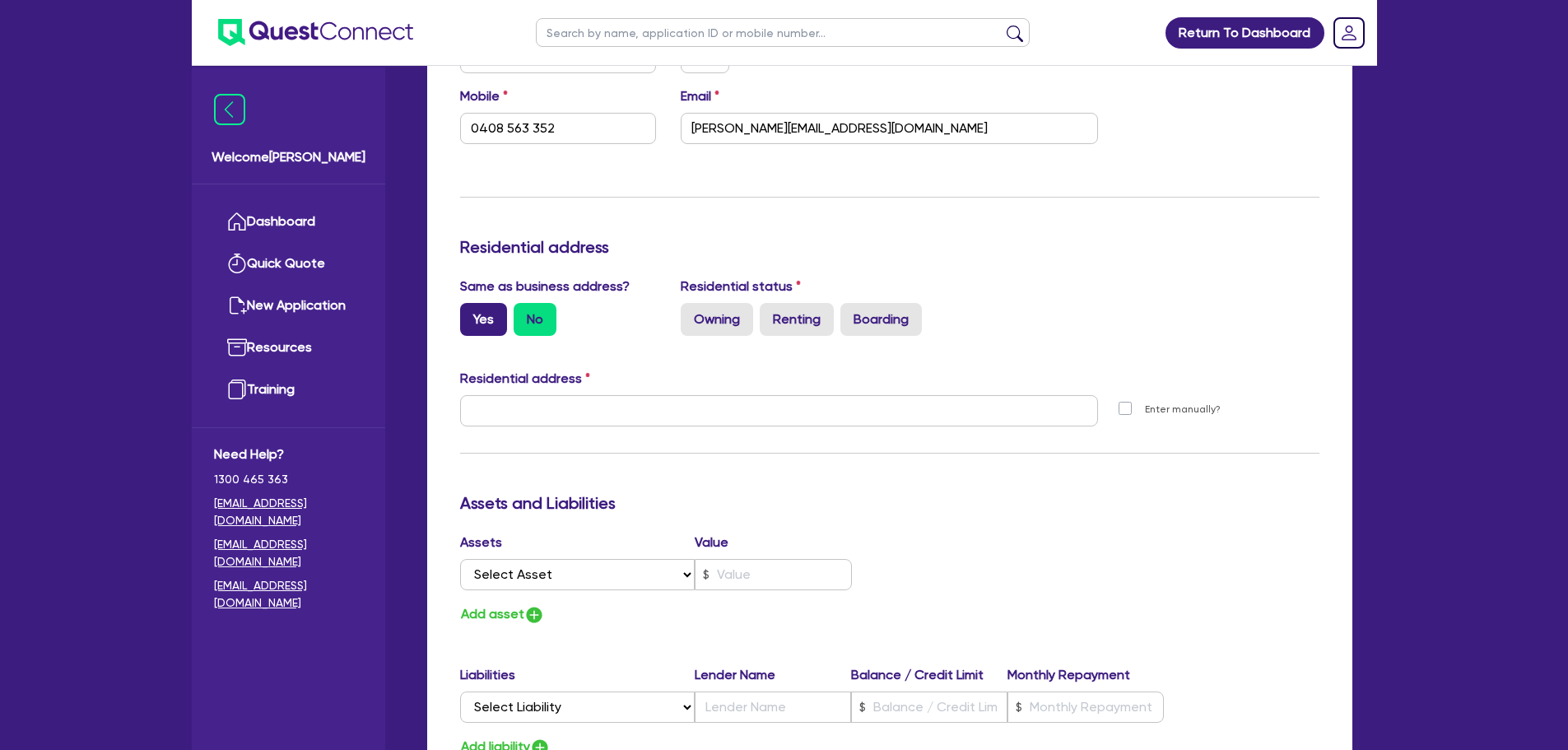
click at [484, 309] on label "Yes" at bounding box center [483, 318] width 47 height 32
click at [470, 309] on input "Yes" at bounding box center [466, 308] width 11 height 11
radio input "true"
type input "0"
type input "0408 563 352"
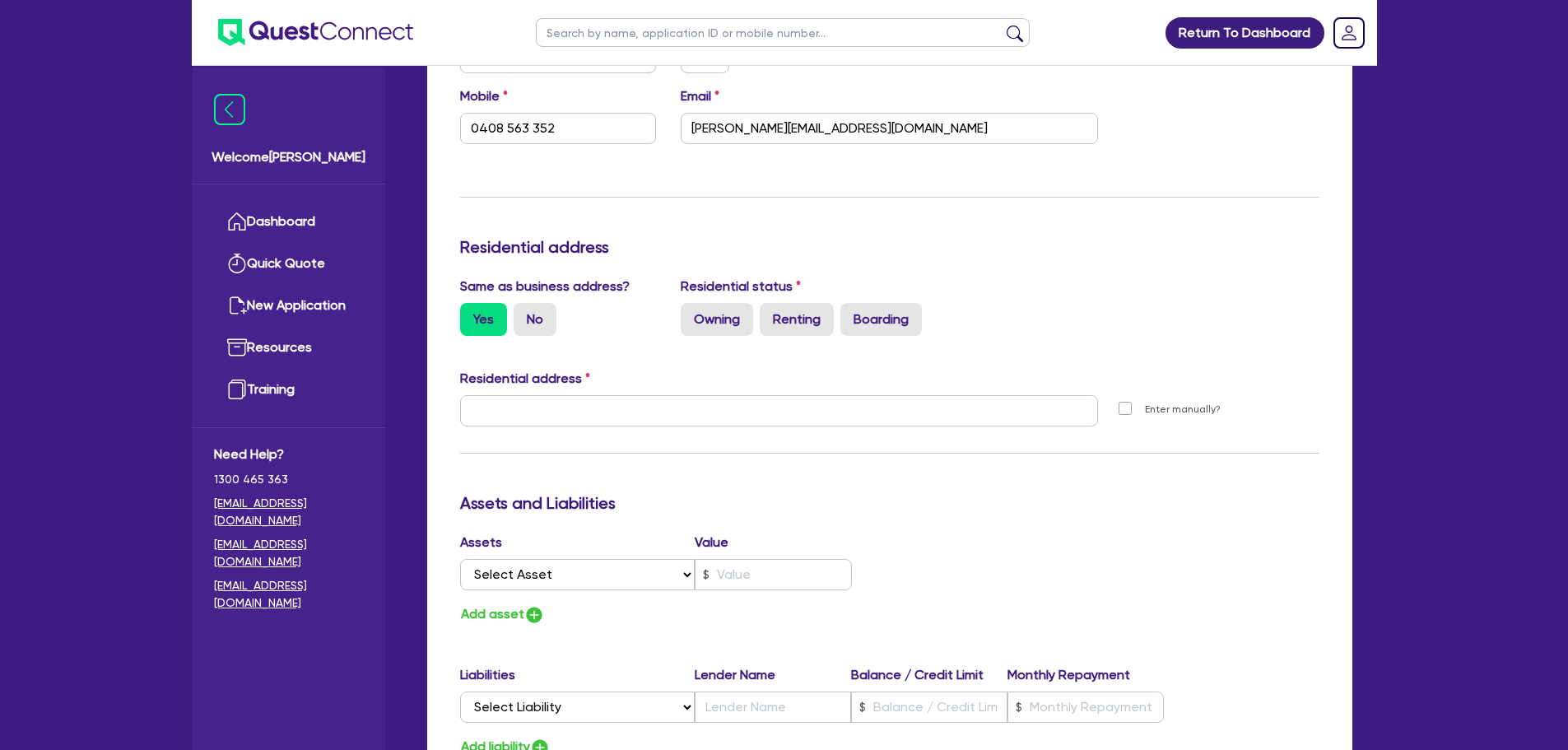
type input "[STREET_ADDRESS]"
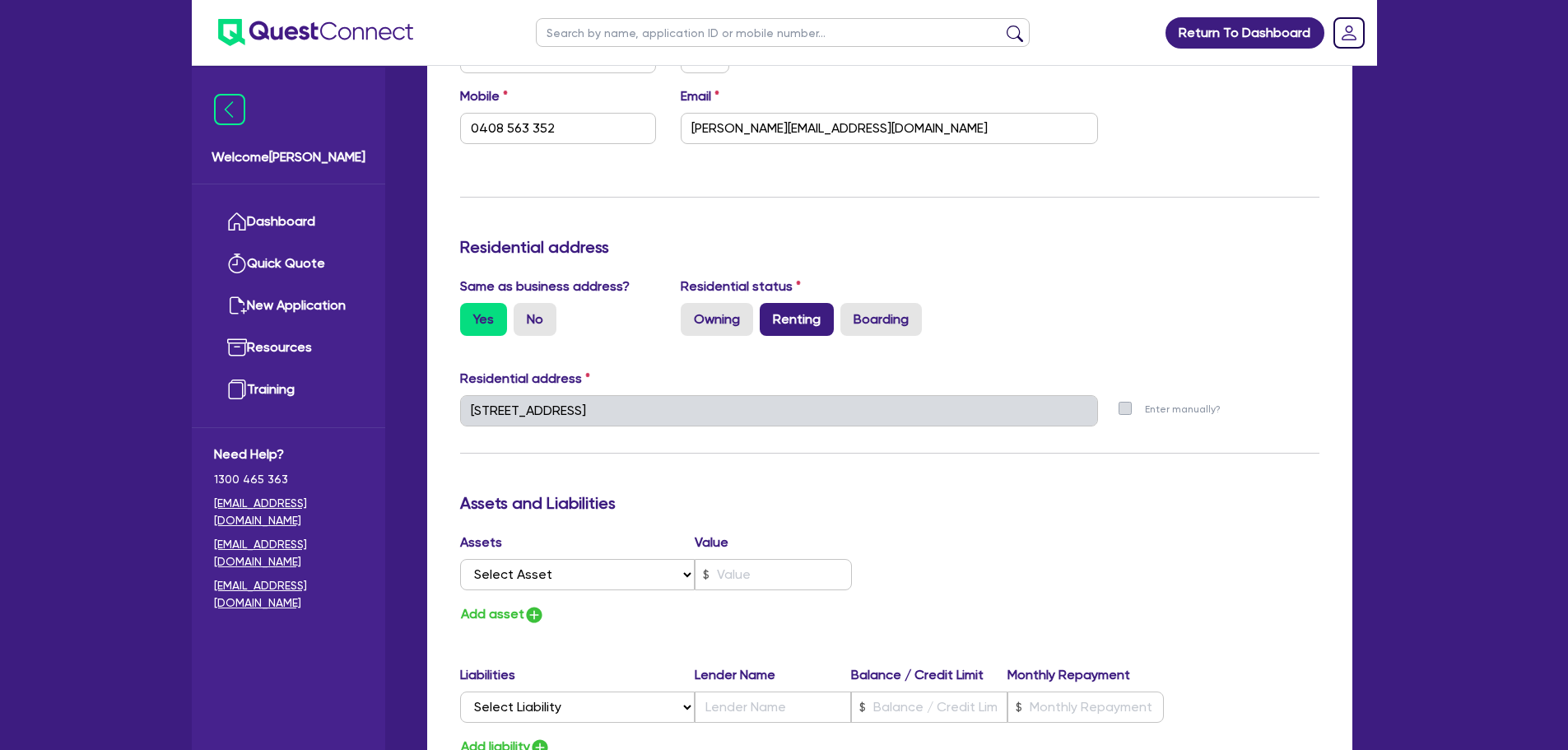
click at [786, 329] on label "Renting" at bounding box center [797, 318] width 74 height 32
click at [770, 314] on input "Renting" at bounding box center [765, 308] width 11 height 11
radio input "true"
type input "0"
type input "0408 563 352"
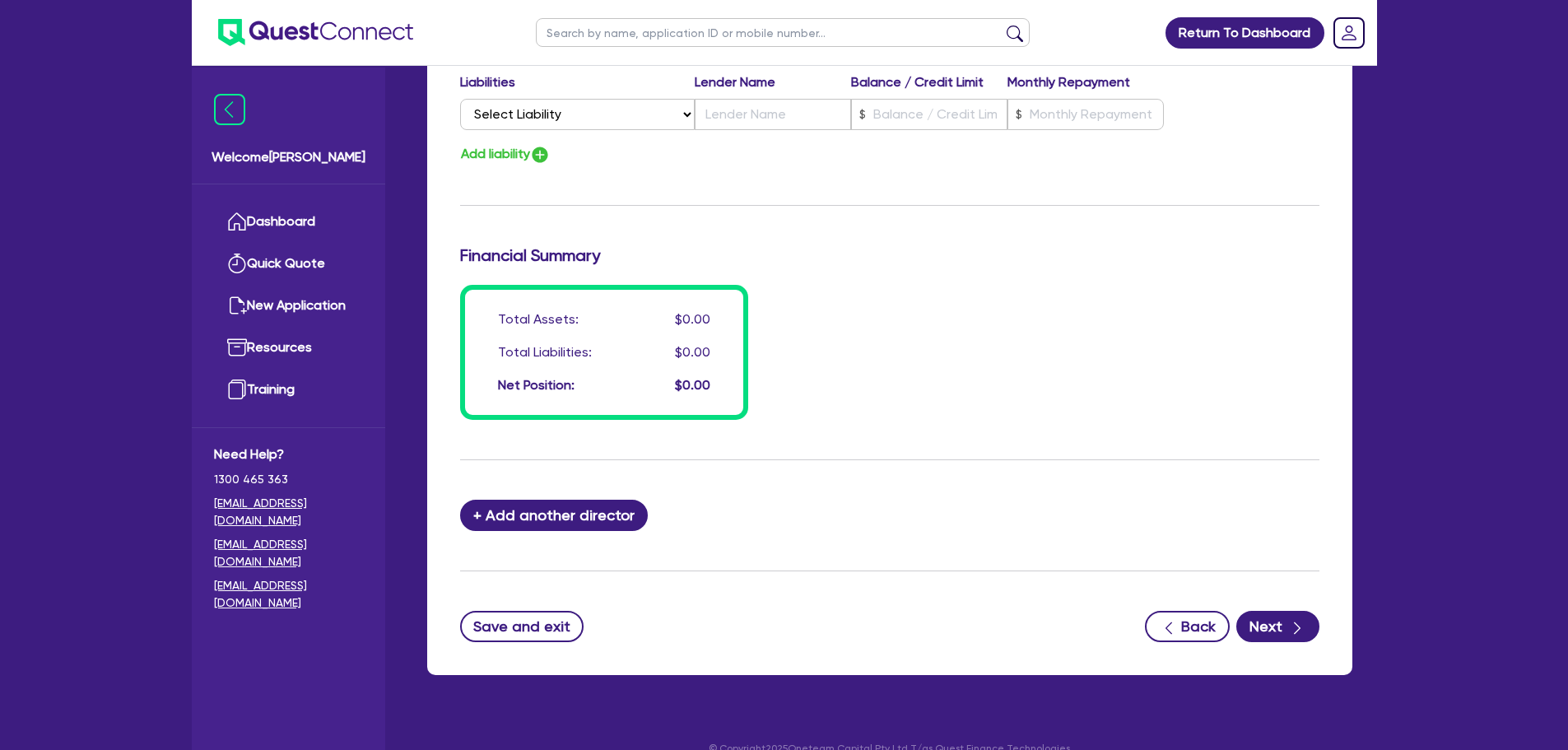
scroll to position [1158, 0]
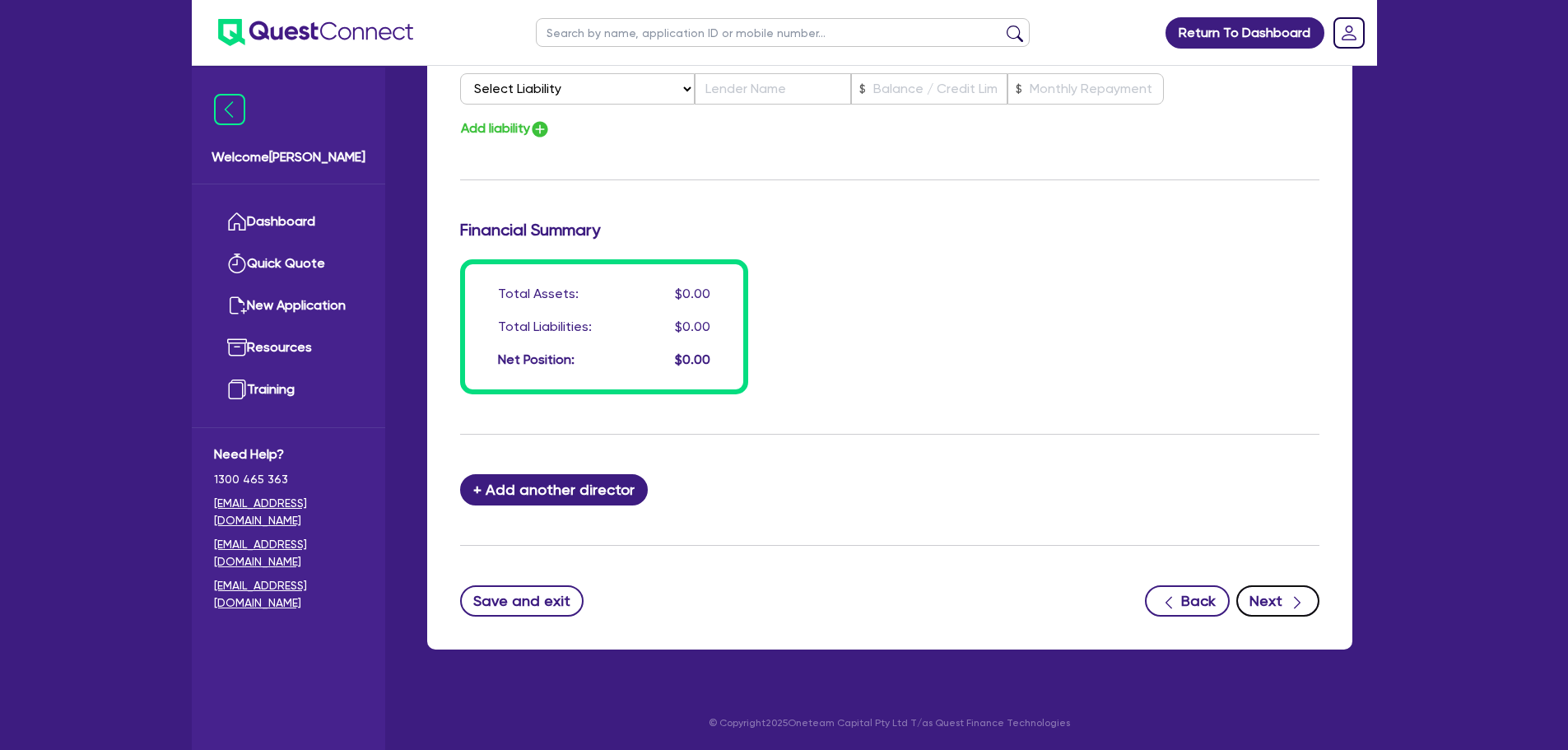
click at [1282, 601] on button "Next" at bounding box center [1278, 601] width 84 height 32
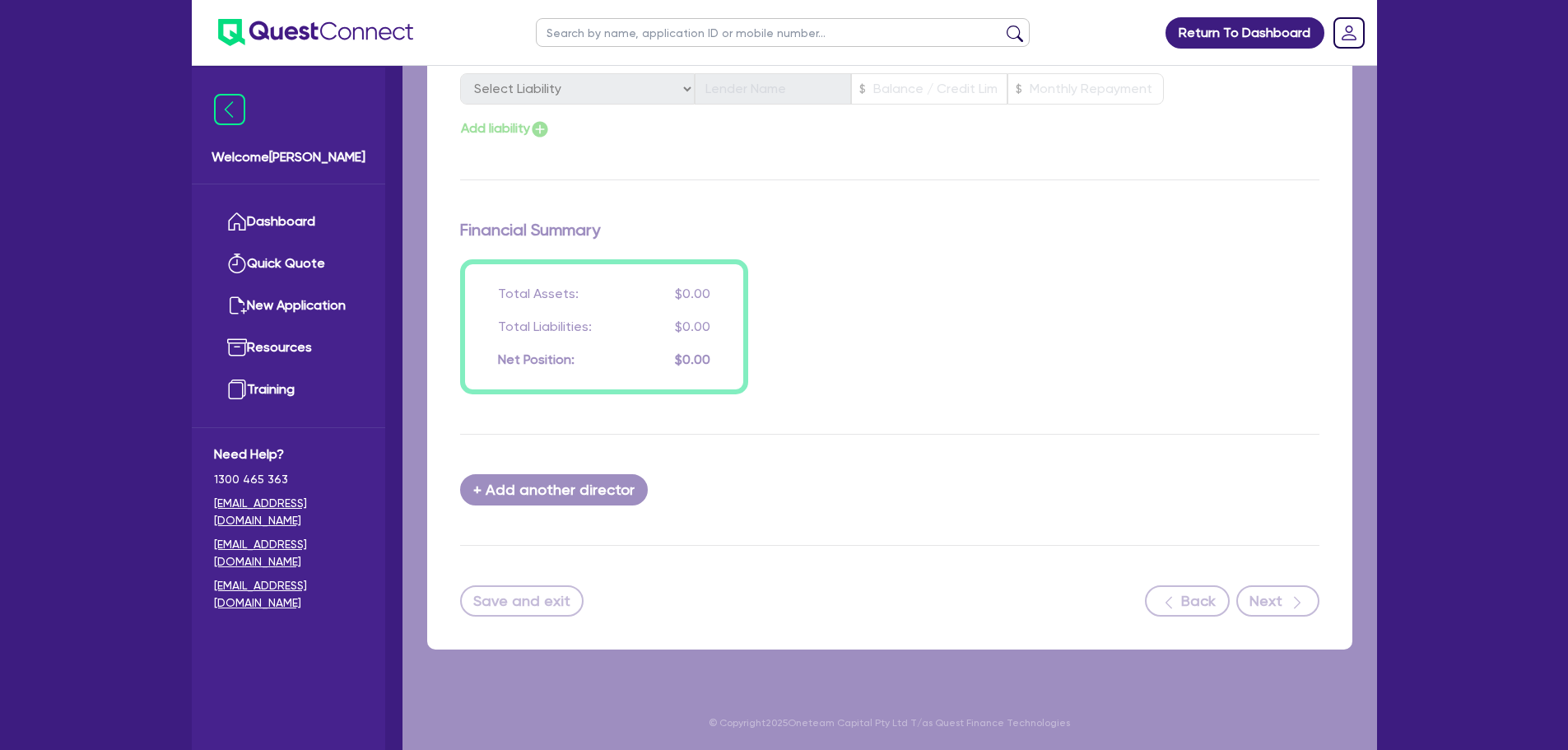
select select "CARS_AND_LIGHT_TRUCKS"
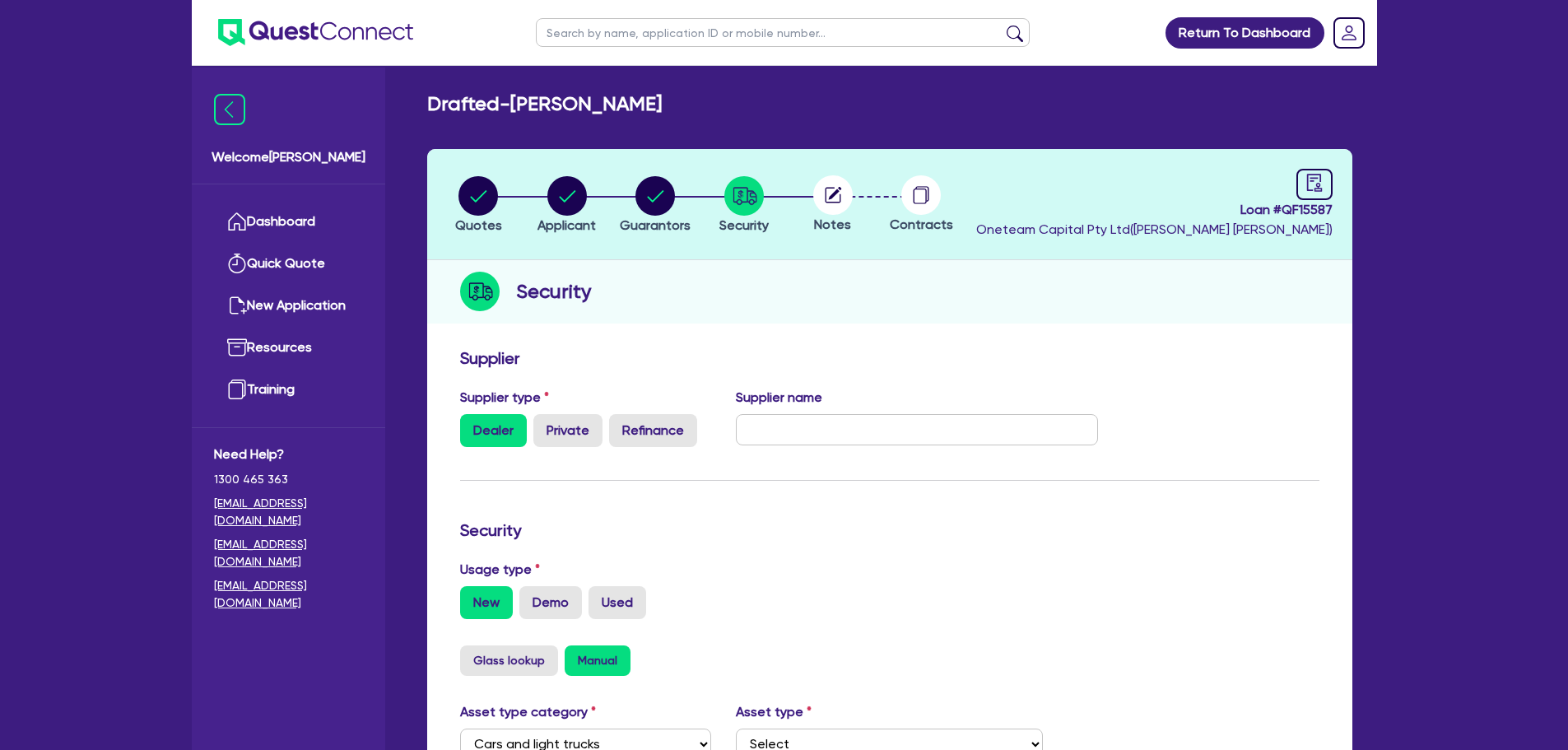
select select "PASSENGER_VEHICLES"
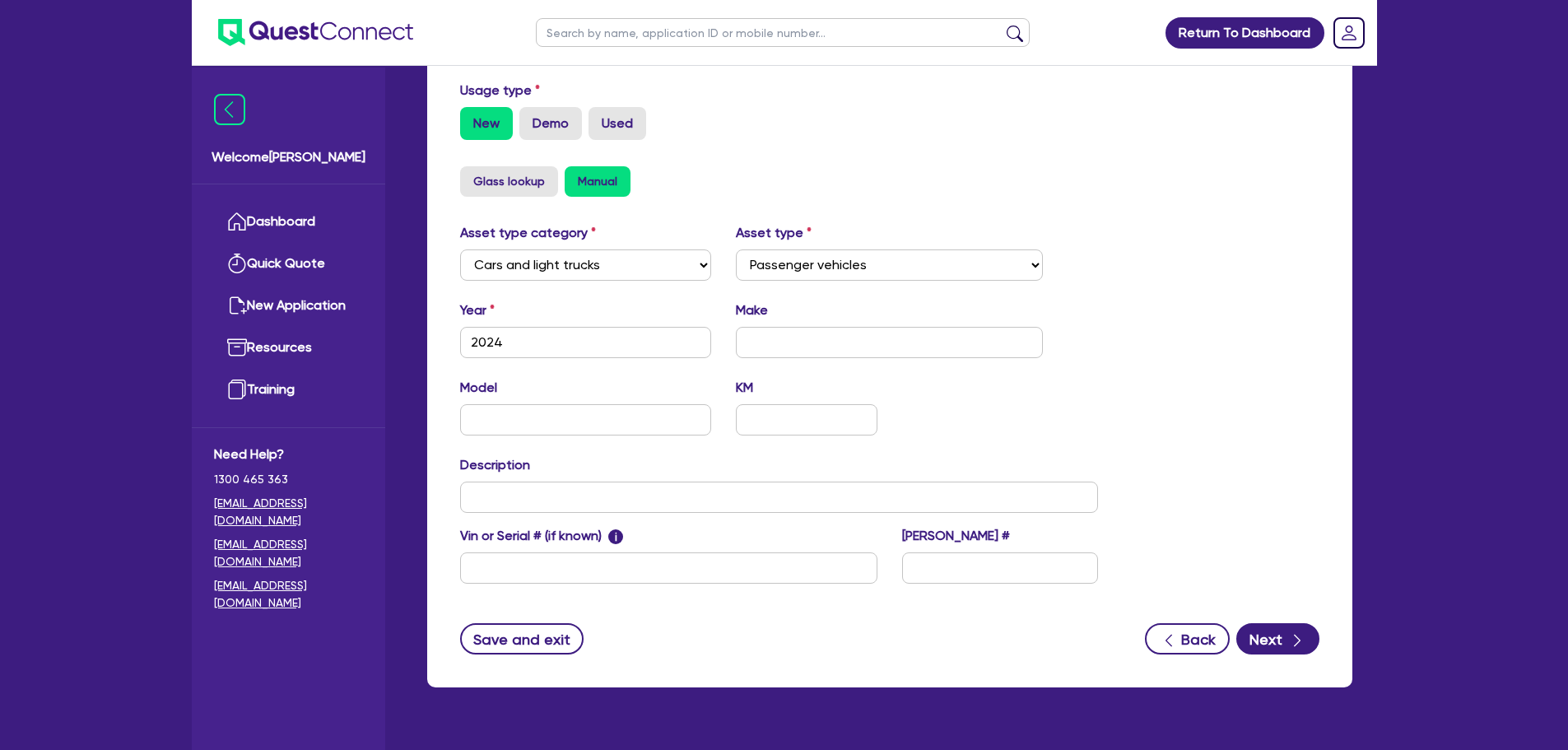
scroll to position [485, 0]
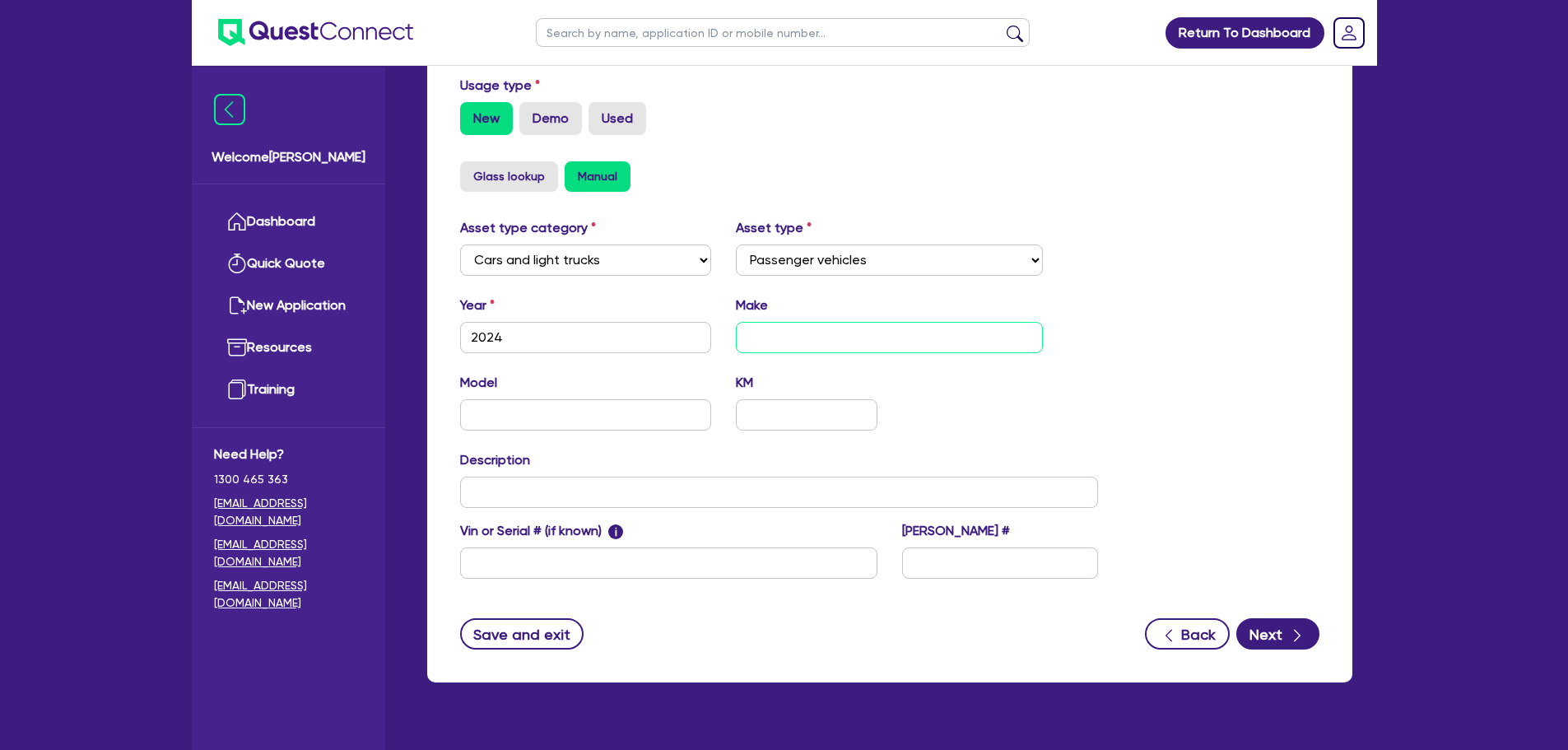
click at [765, 330] on input "text" at bounding box center [889, 338] width 307 height 32
type input "Ford"
click at [863, 371] on div "Asset type category Select Cars and light trucks Primary assets Secondary asset…" at bounding box center [779, 408] width 663 height 381
click at [1224, 628] on button "Back" at bounding box center [1187, 634] width 84 height 32
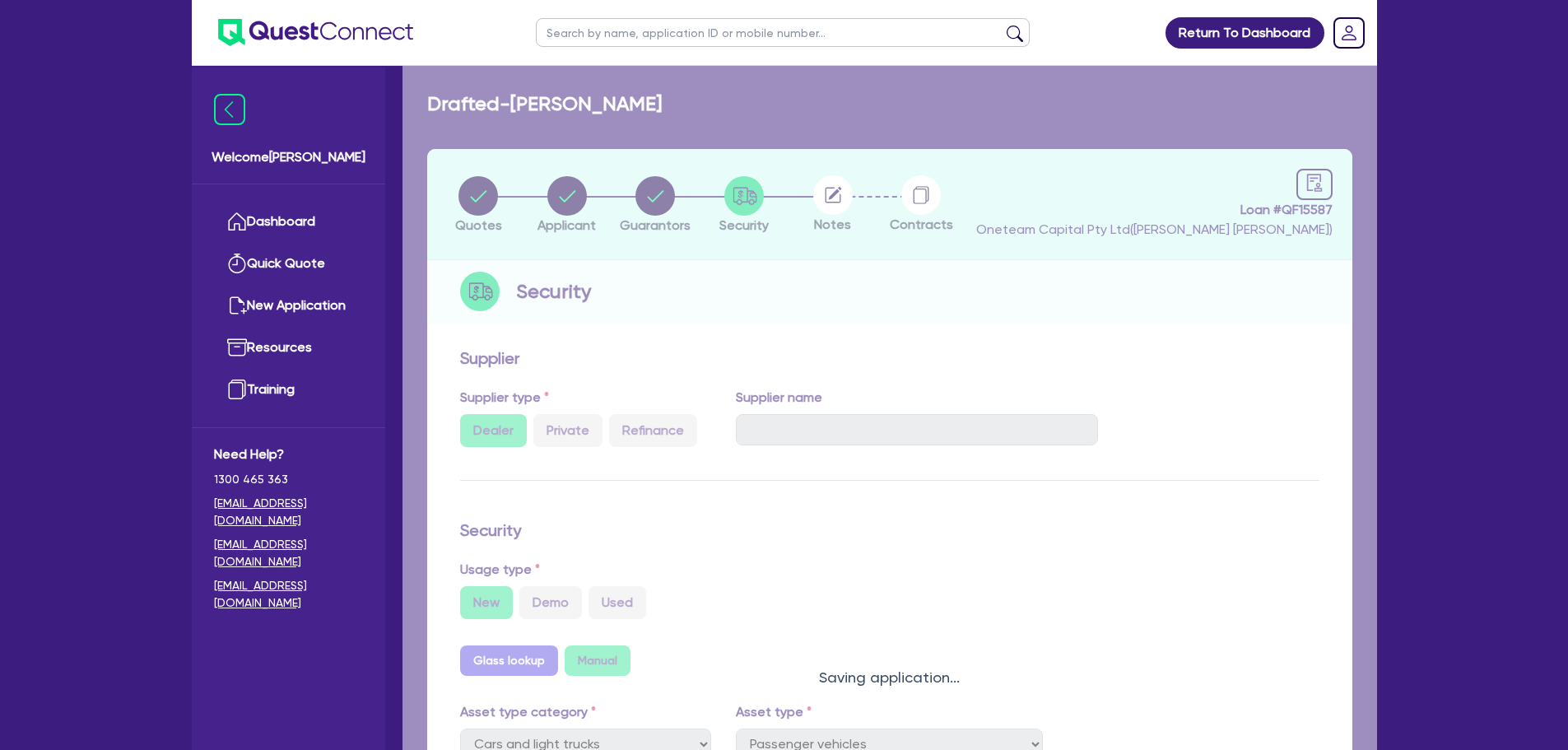
select select "MR"
select select "VIC"
select select "SINGLE"
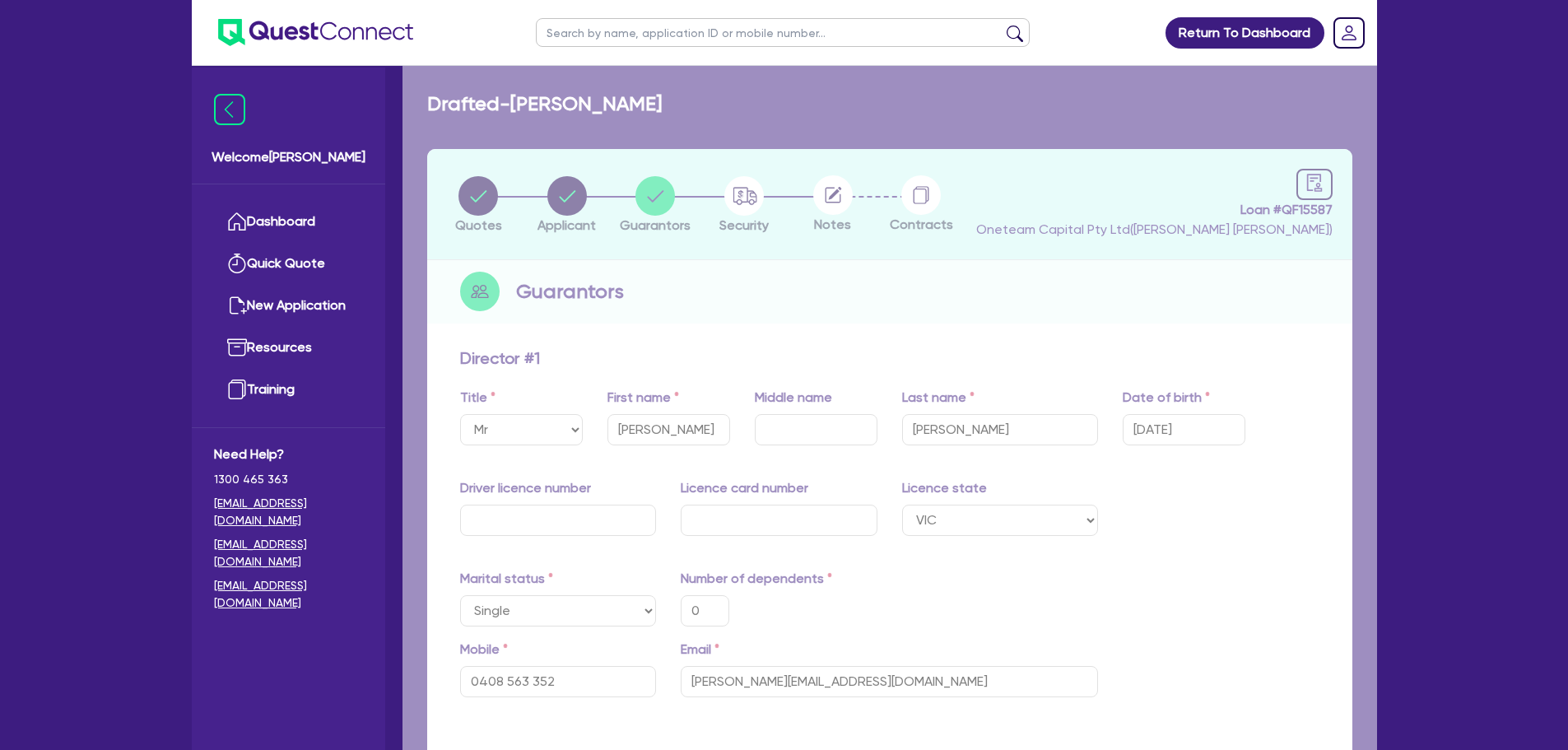
type input "0"
type input "0408 563 352"
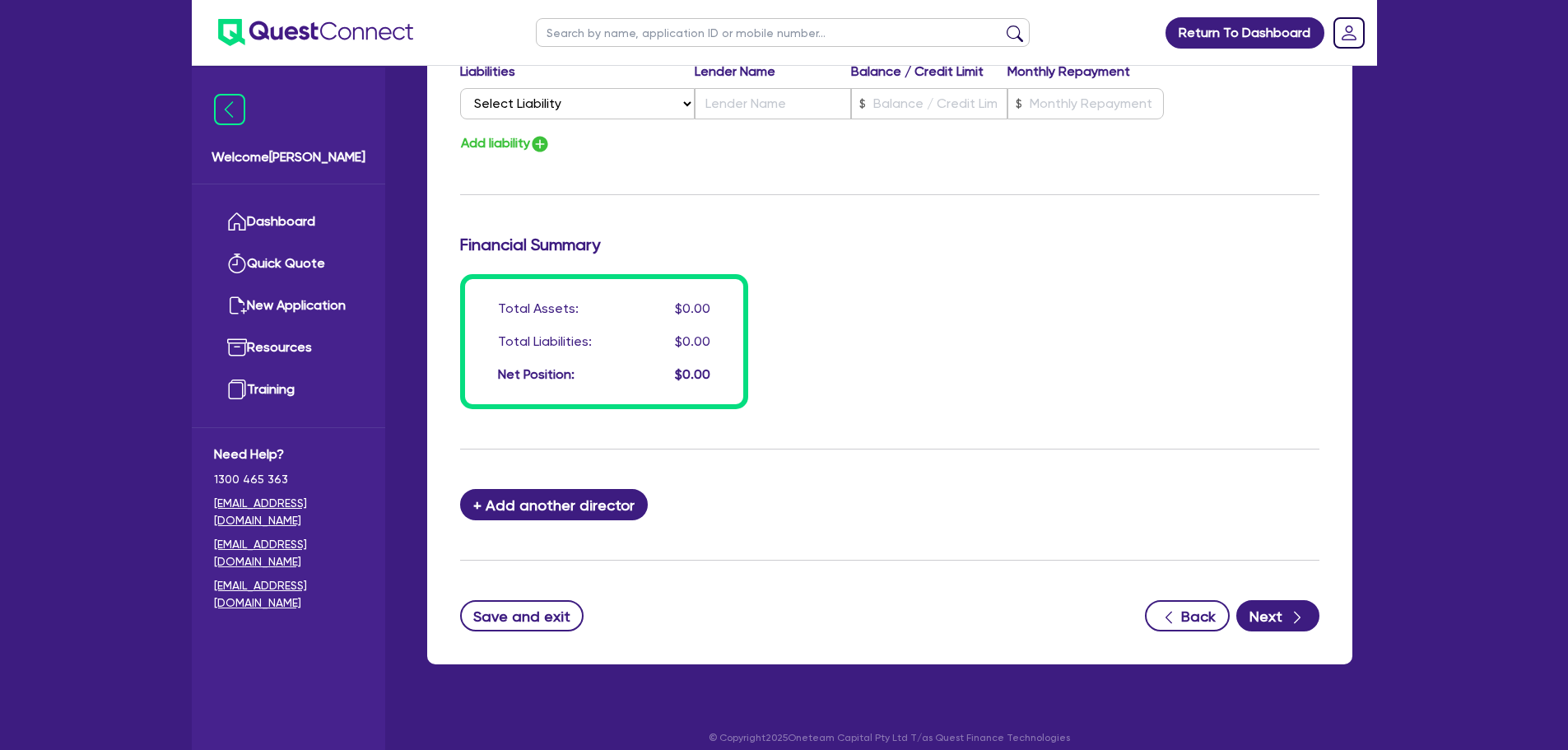
scroll to position [1171, 0]
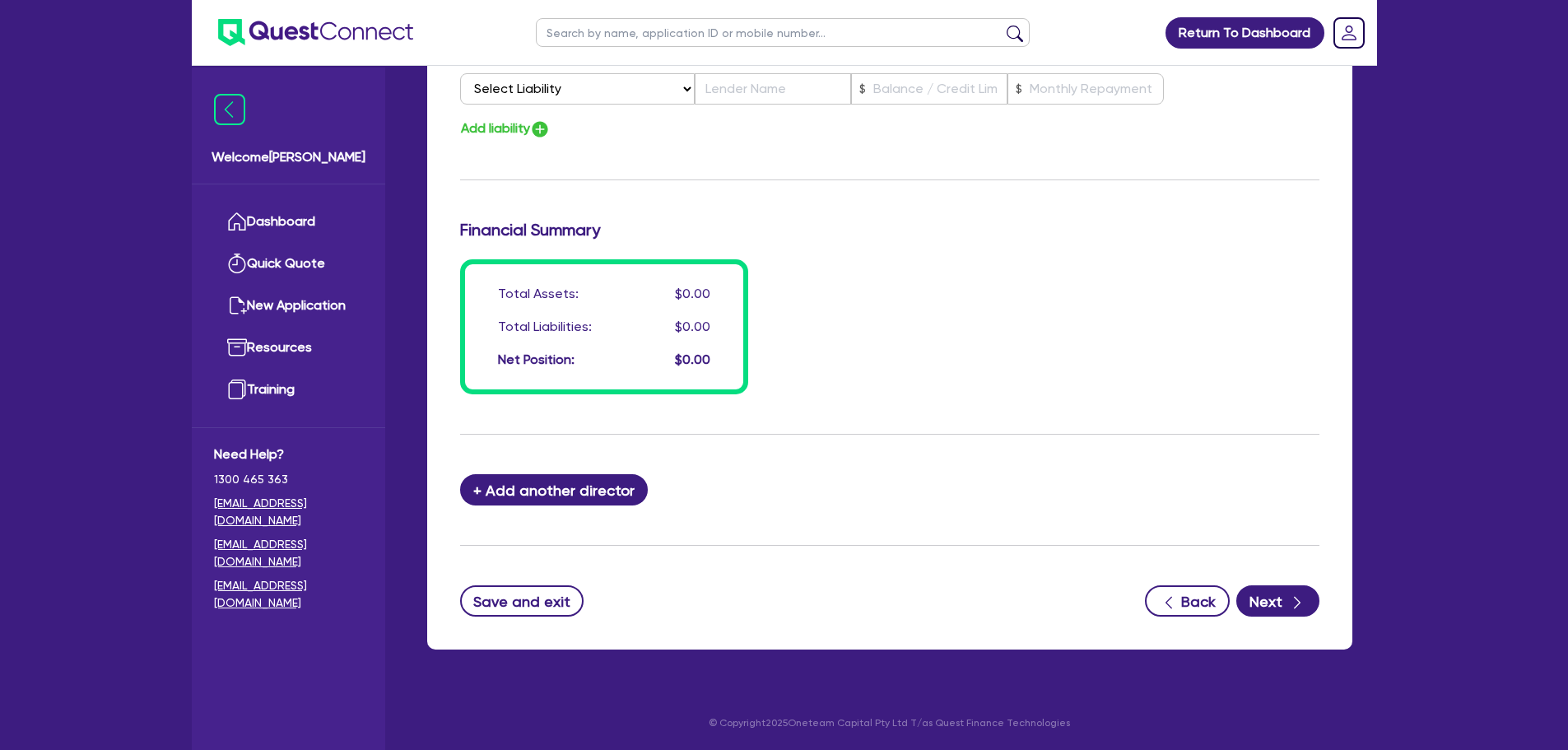
click at [1269, 595] on button "Next" at bounding box center [1278, 601] width 84 height 32
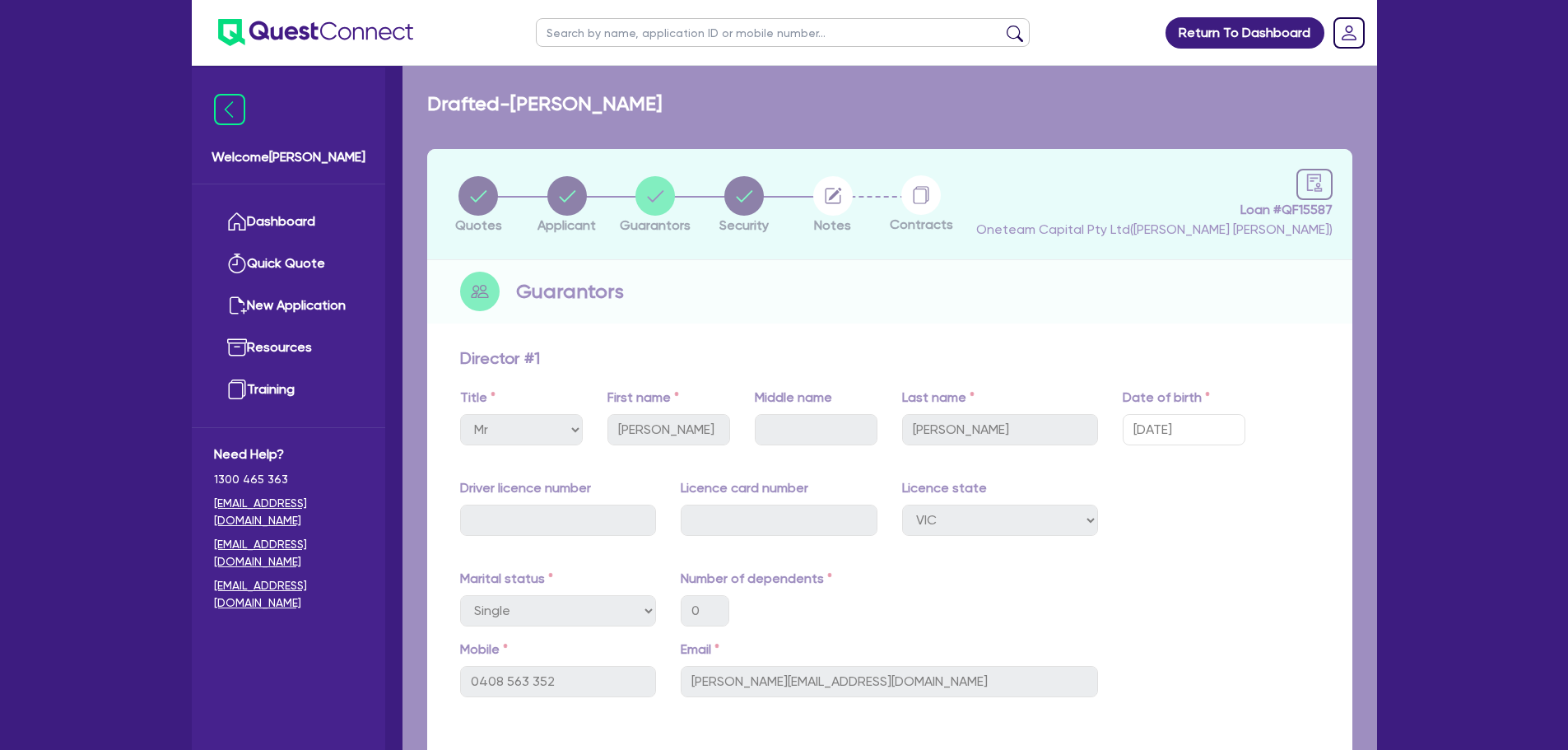
select select "CARS_AND_LIGHT_TRUCKS"
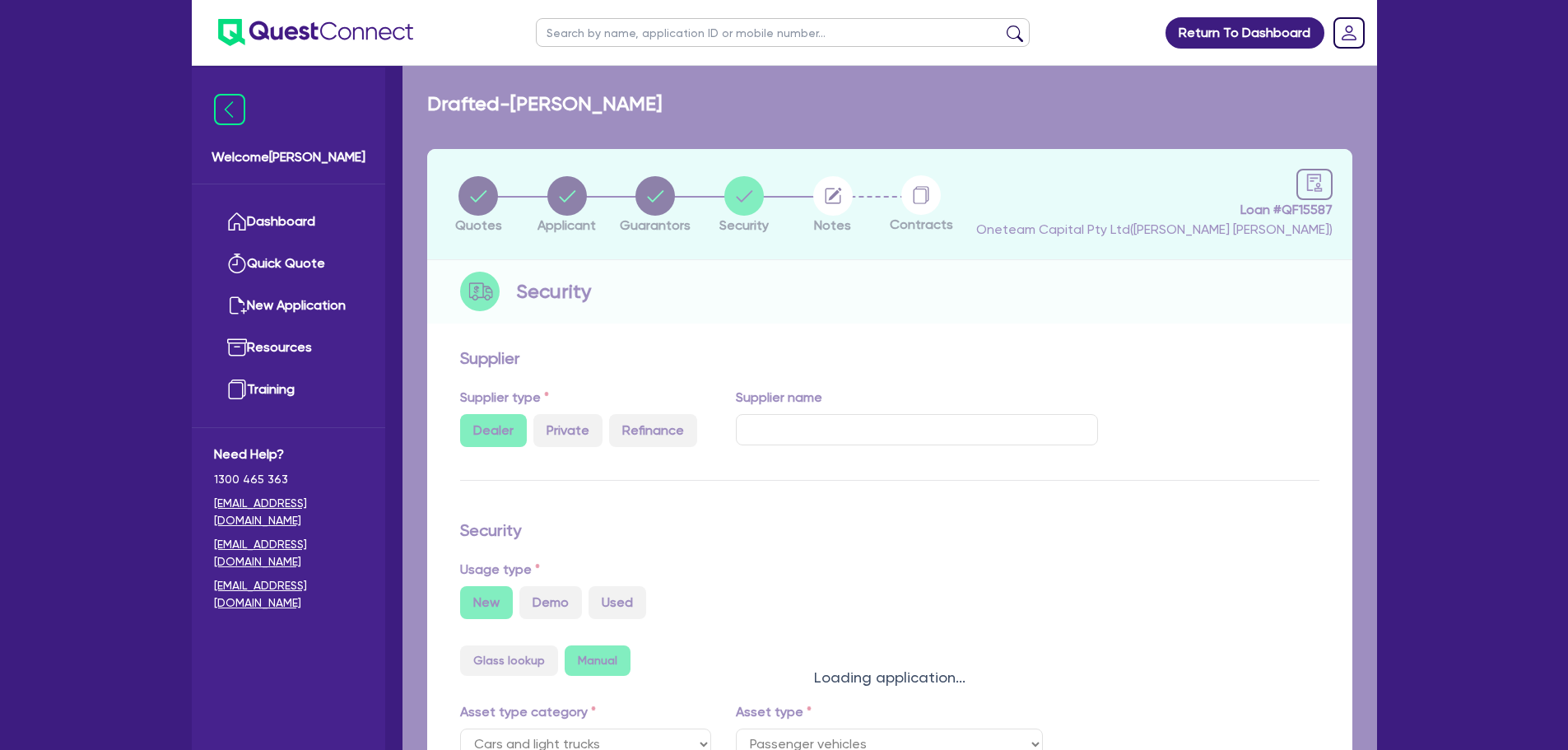
select select "PASSENGER_VEHICLES"
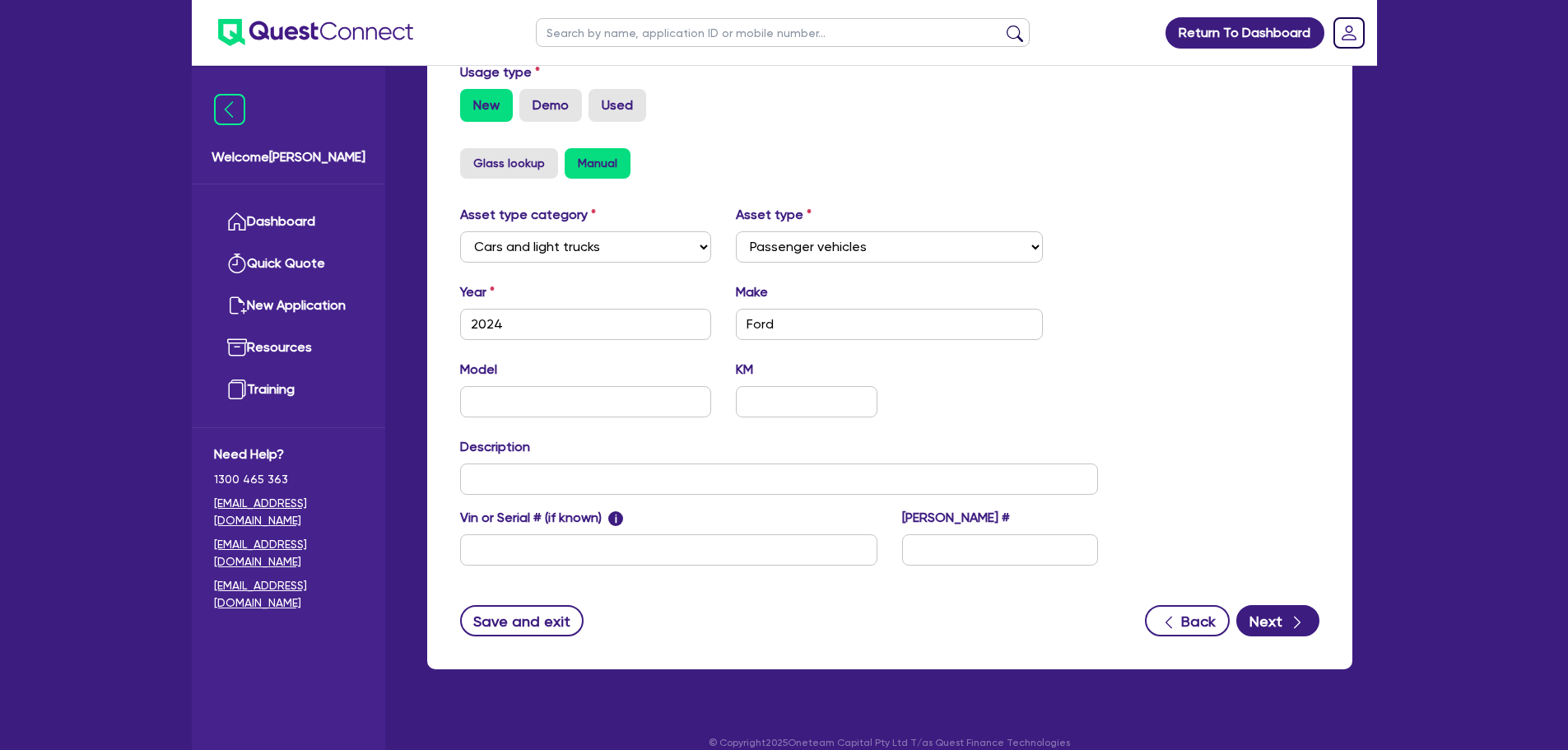
scroll to position [517, 0]
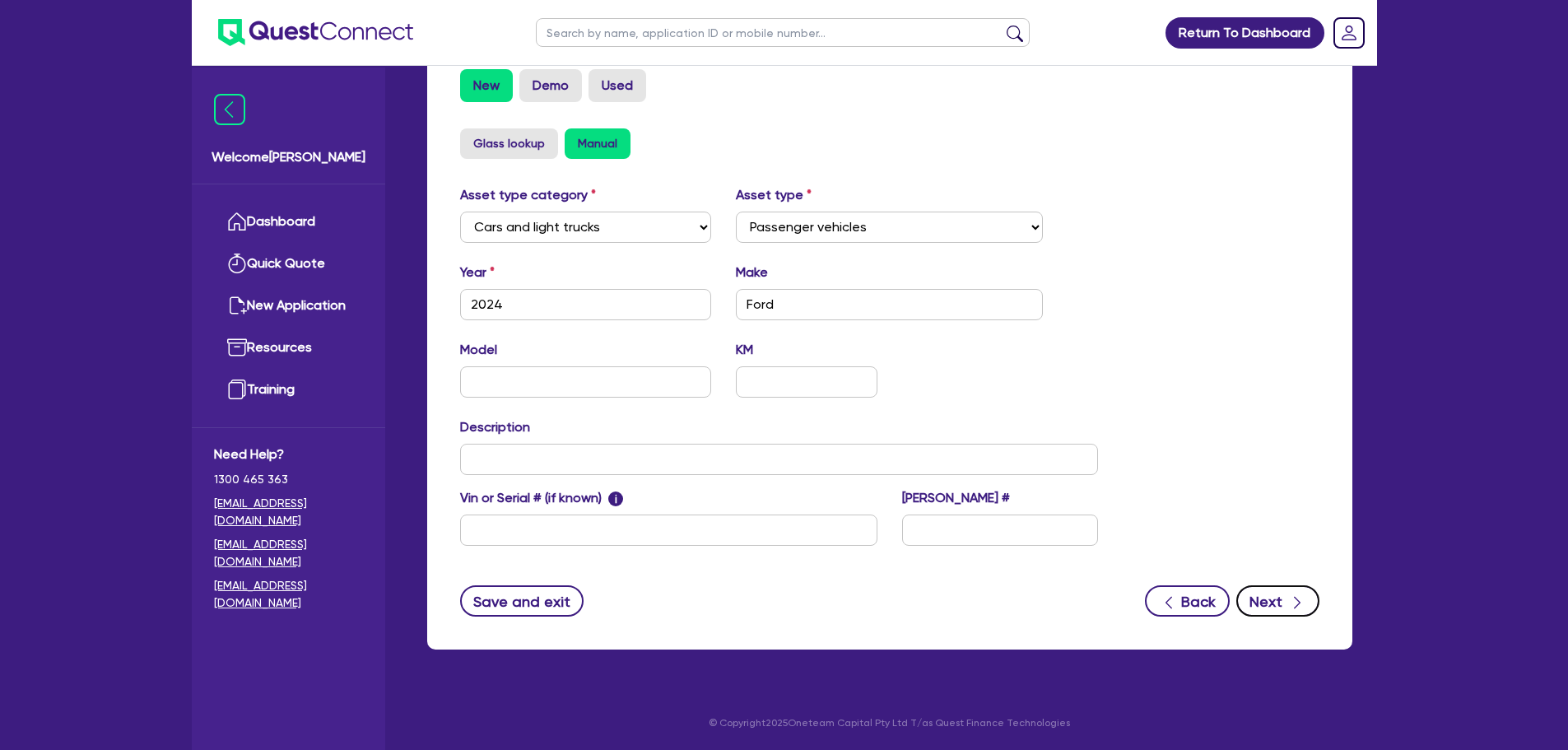
click at [1278, 592] on button "Next" at bounding box center [1278, 601] width 84 height 32
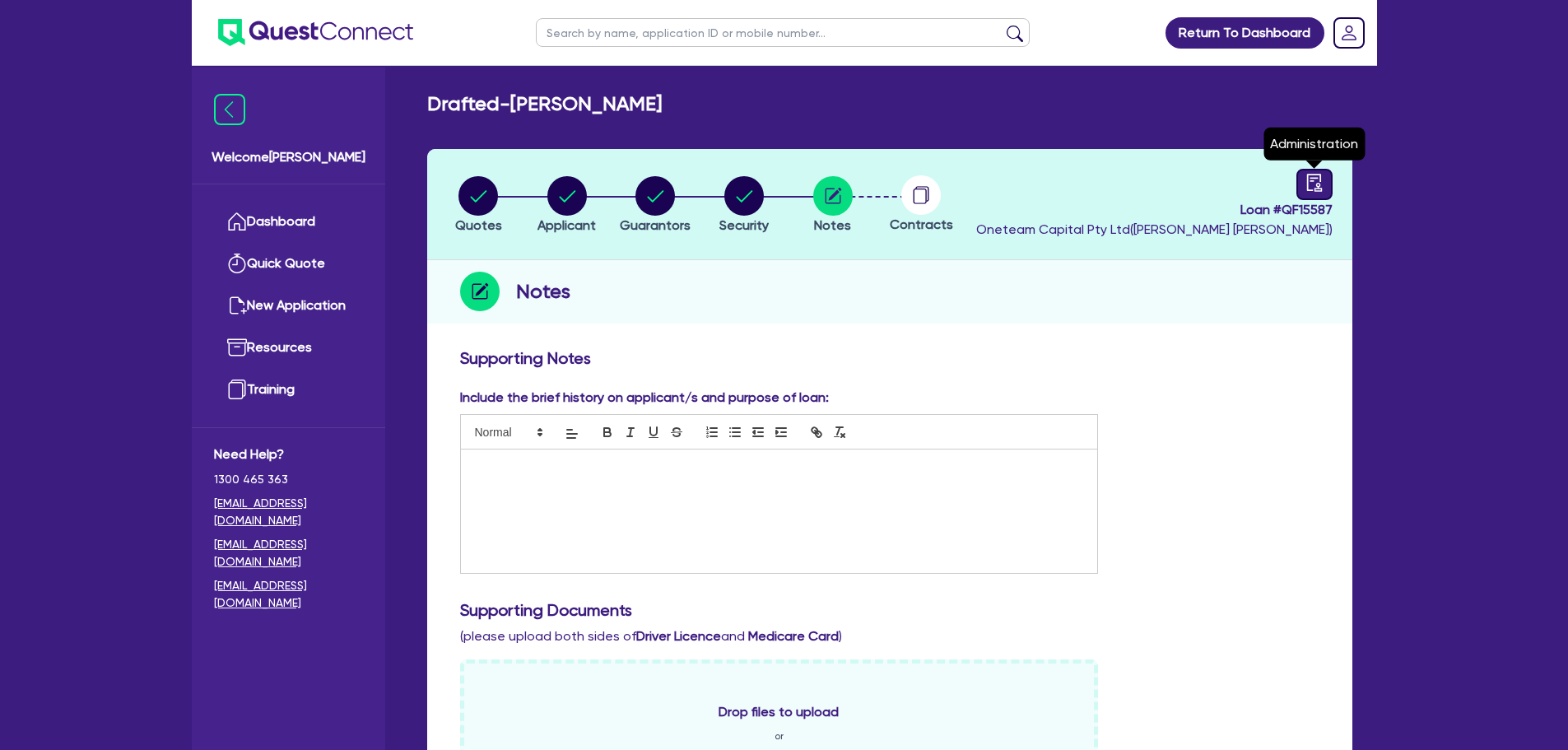
click at [1304, 176] on div at bounding box center [1314, 185] width 36 height 32
select select "DRAFTED_NEW"
select select "Other"
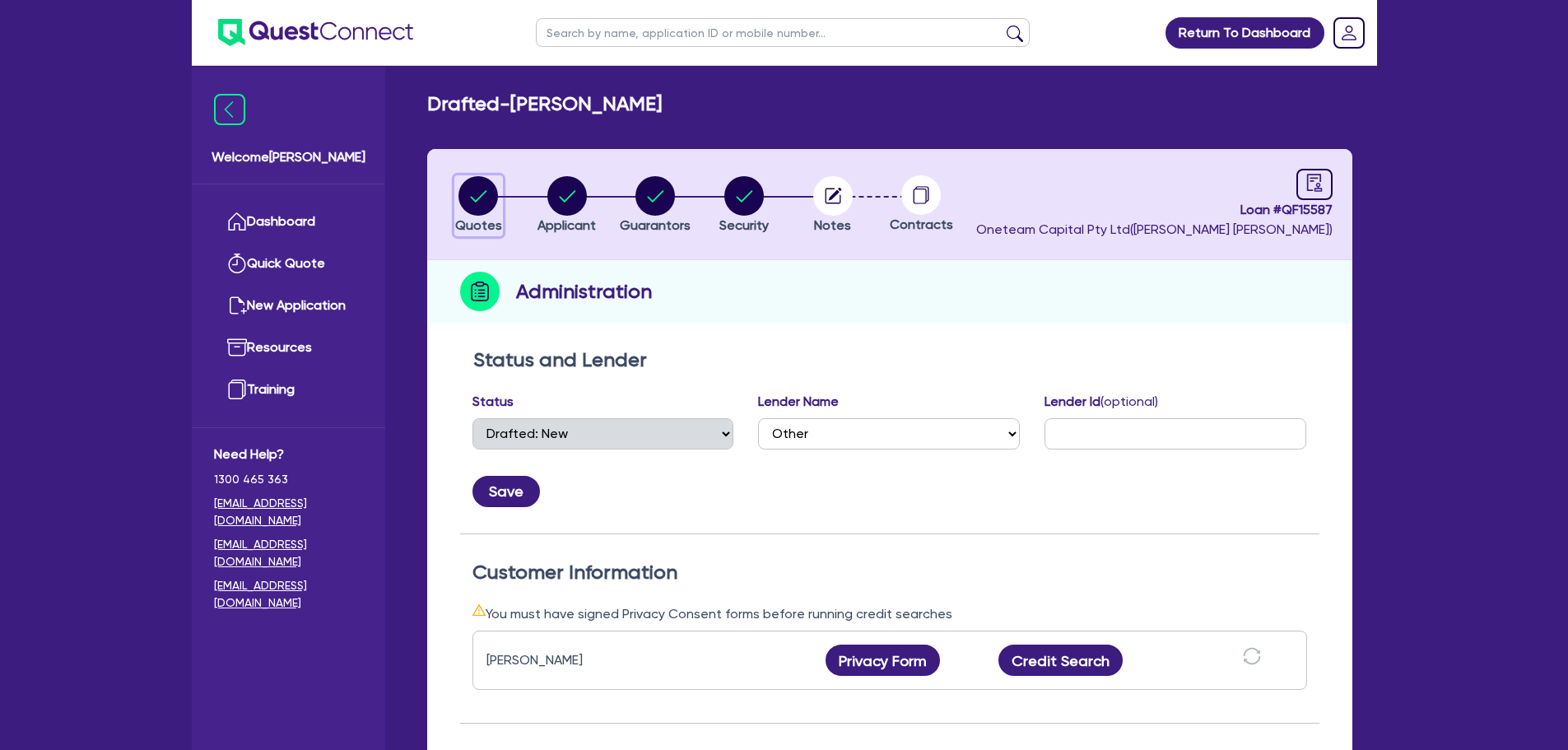
click at [481, 194] on circle "button" at bounding box center [478, 196] width 40 height 40
select select "Other"
select select "CARS_AND_LIGHT_TRUCKS"
select select "PASSENGER_VEHICLES"
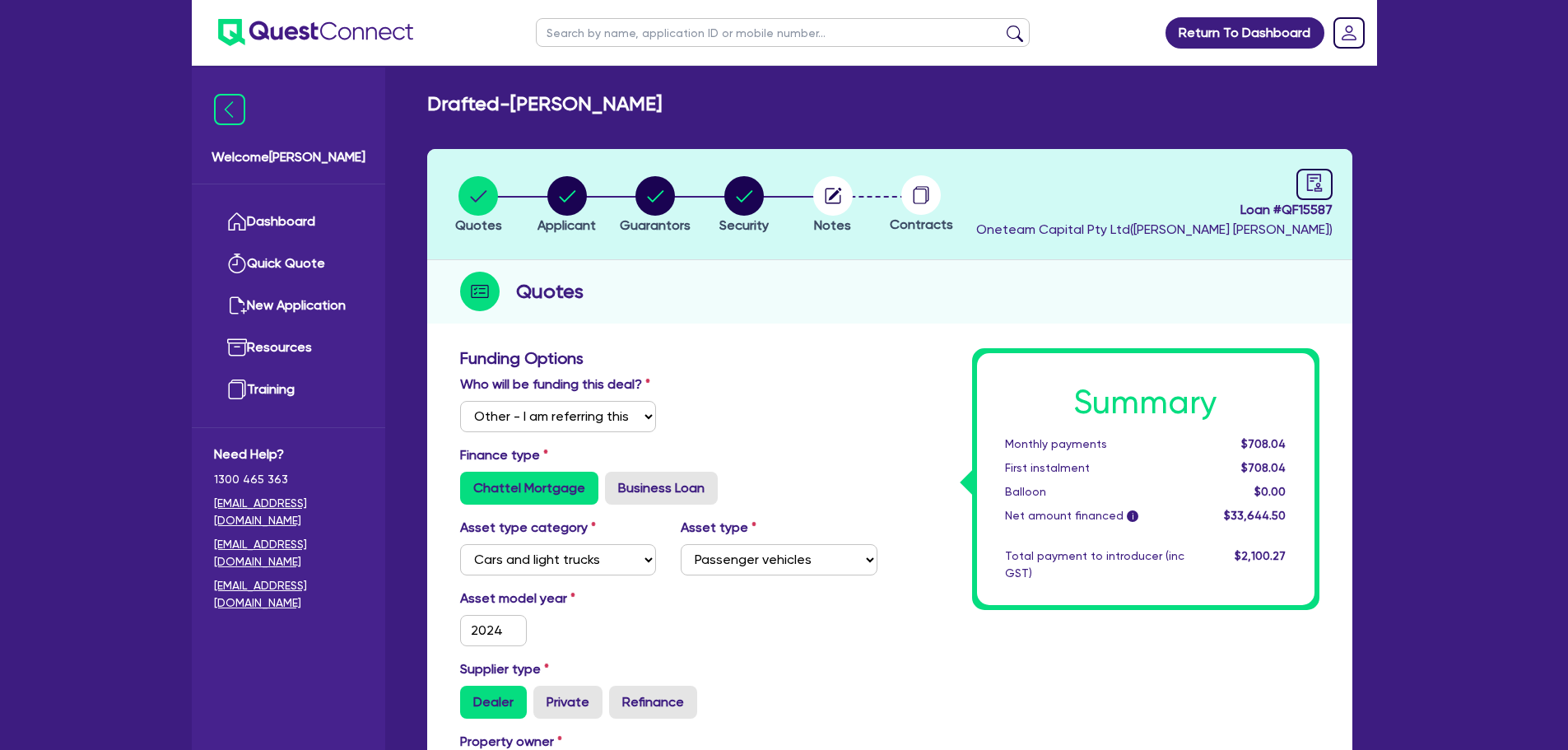
click at [600, 38] on input "text" at bounding box center [782, 32] width 494 height 29
type input "rafee"
click button "submit" at bounding box center [1014, 36] width 26 height 23
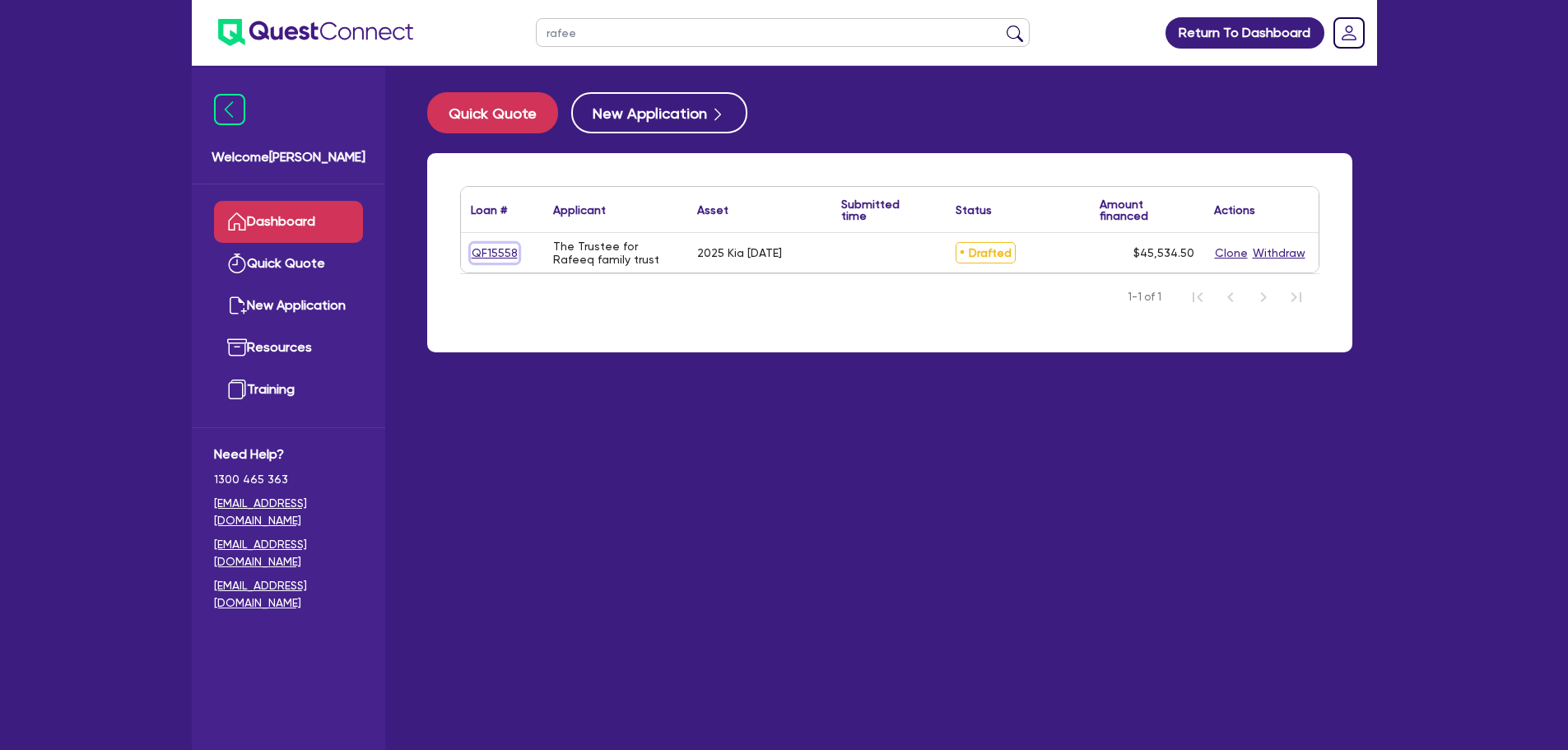
click at [490, 256] on link "QF15558" at bounding box center [494, 253] width 47 height 19
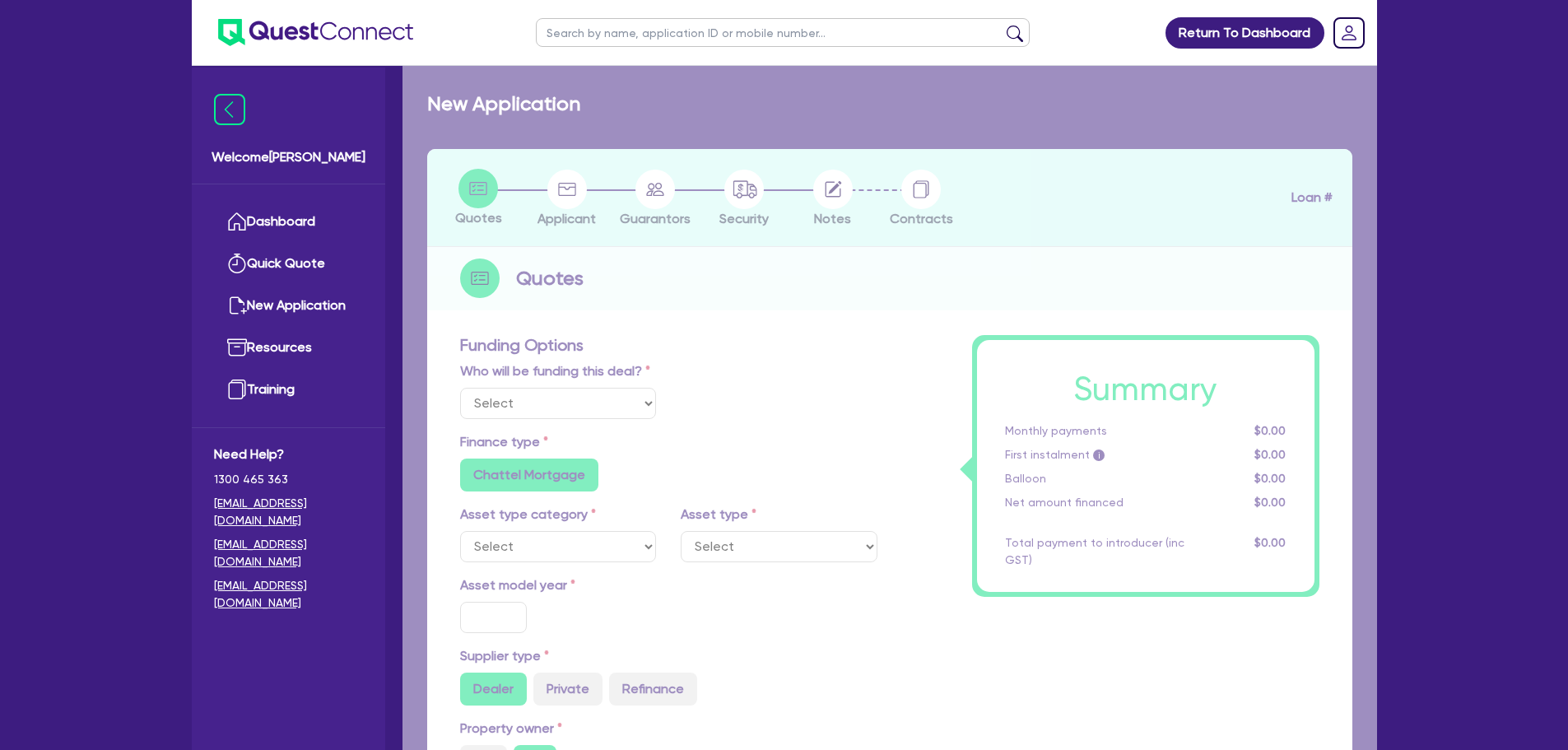
select select "Other"
select select "CARS_AND_LIGHT_TRUCKS"
type input "2025"
type input "55,000"
type input "11,000"
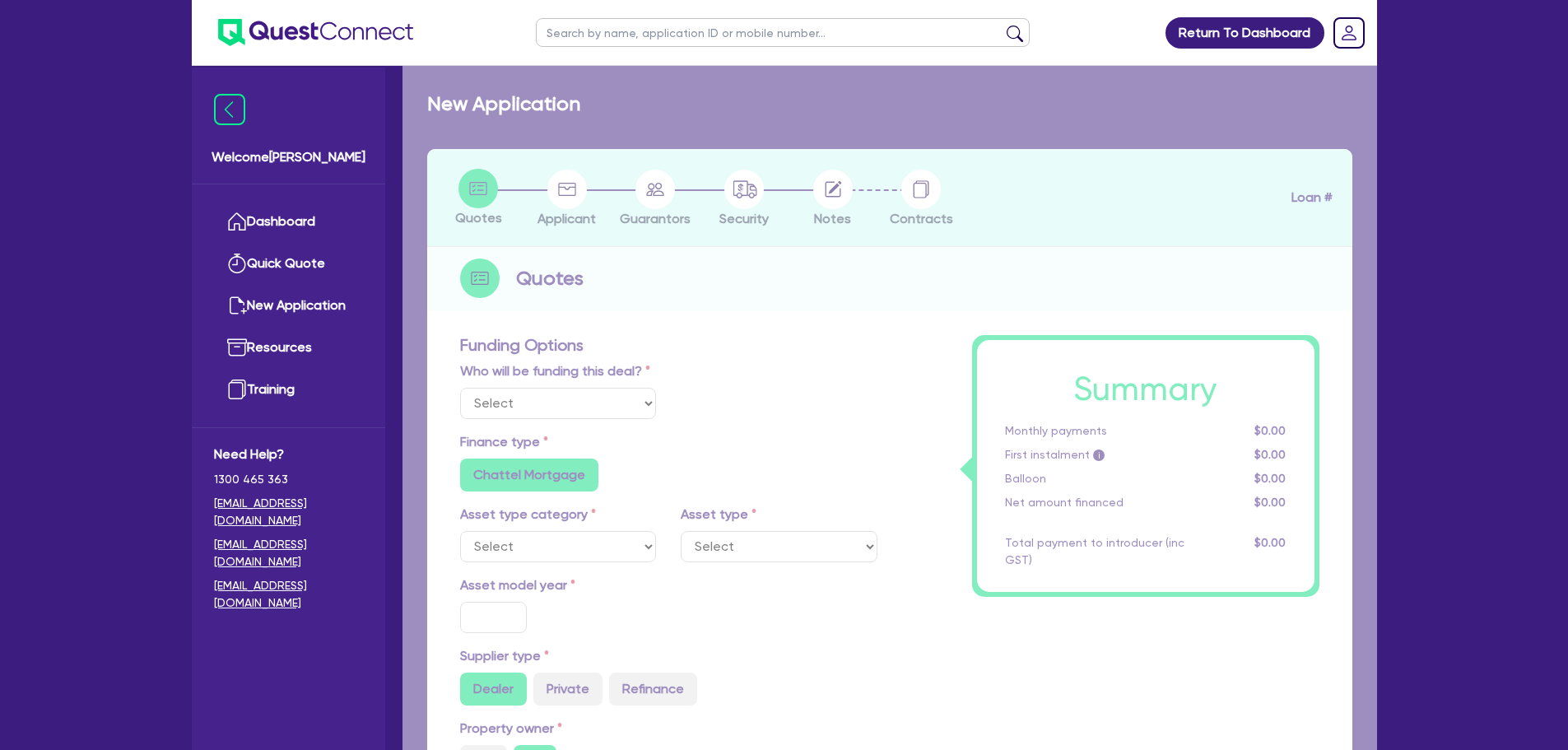
type input "30"
type input "16,500"
type input "3"
type input "1,366.04"
radio input "false"
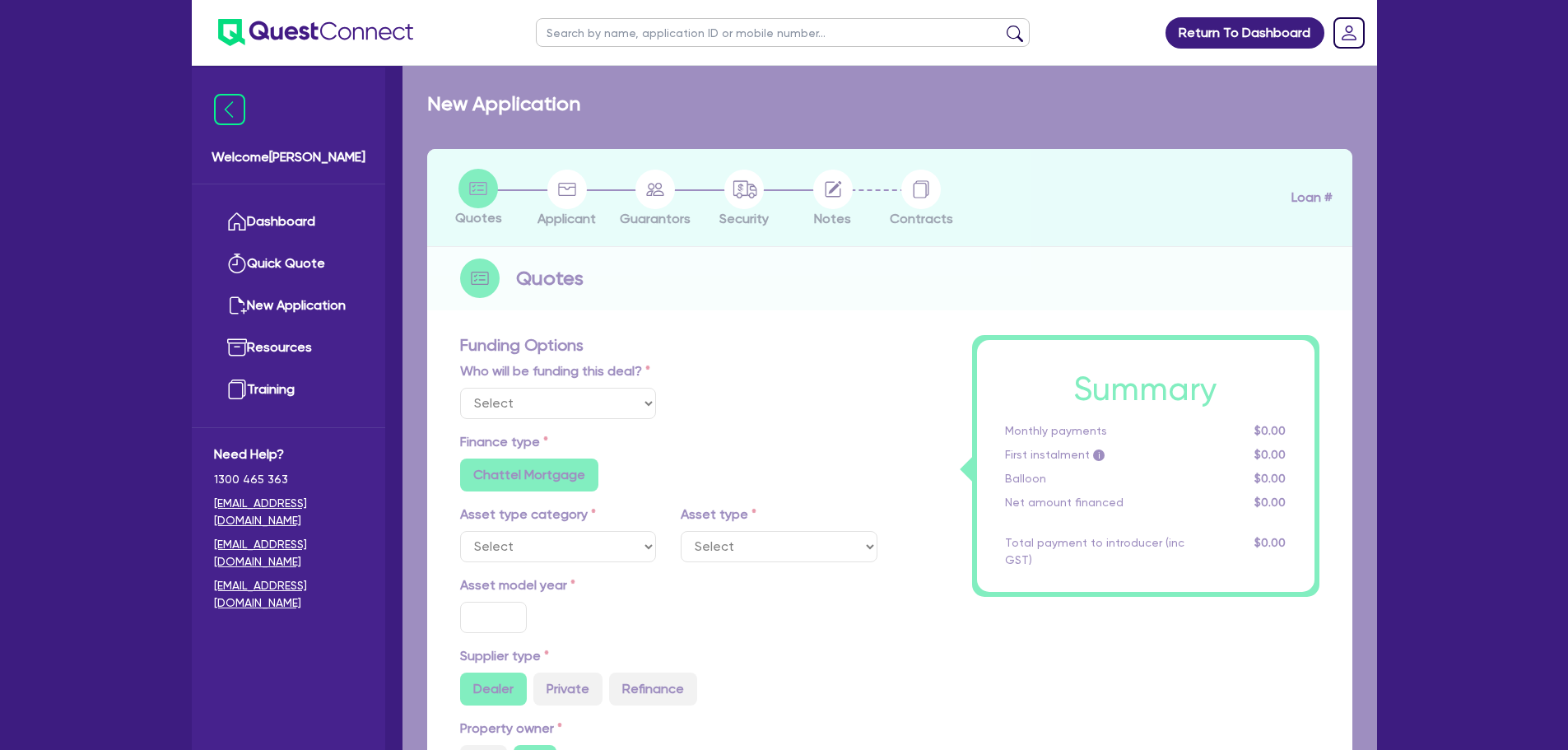
type input "6.94"
type input "495"
type input "900"
radio input "true"
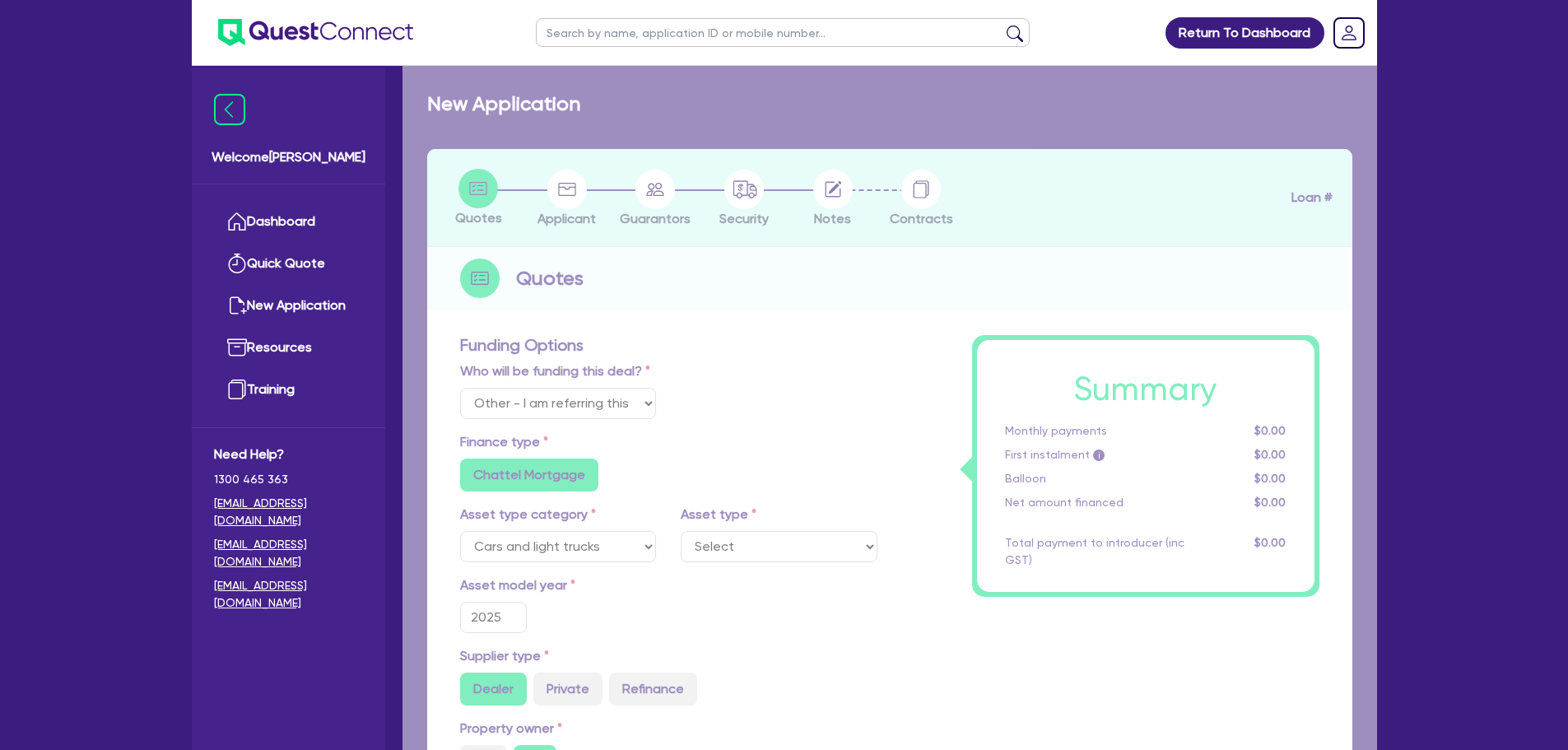
select select "PASSENGER_VEHICLES"
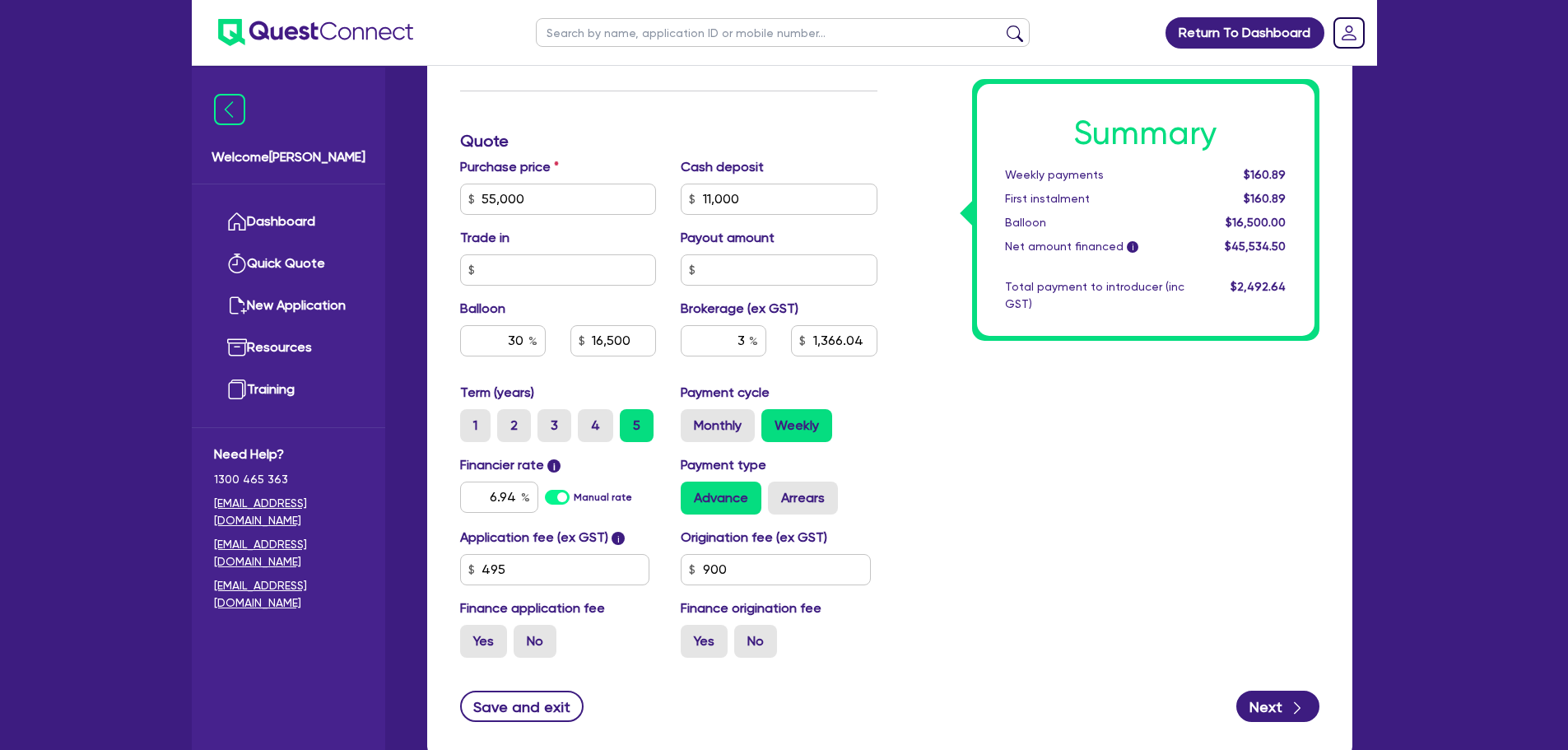
scroll to position [747, 0]
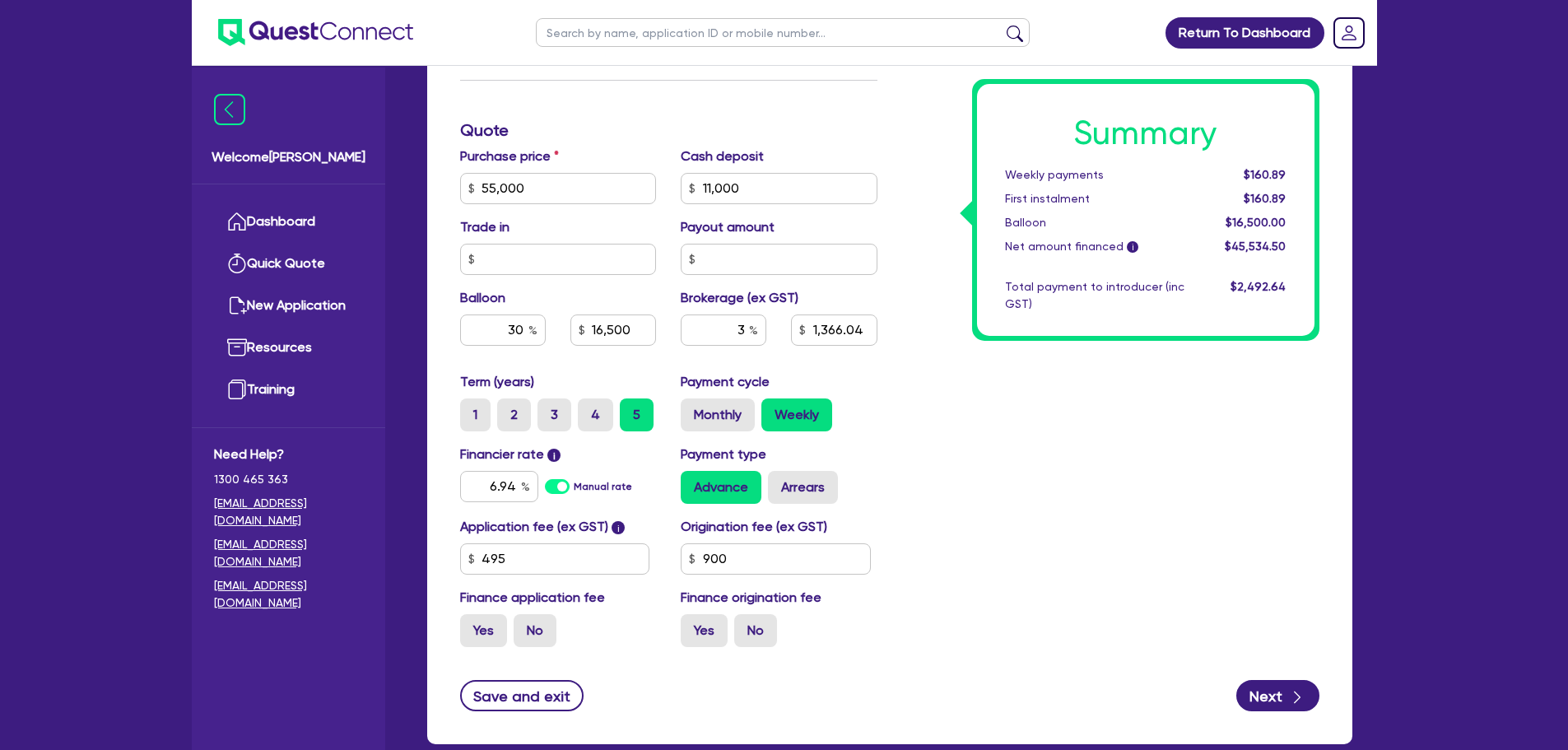
click at [1064, 475] on div "Summary Weekly payments $160.89 First instalment $160.89 Balloon $16,500.00 Net…" at bounding box center [1111, 131] width 442 height 1060
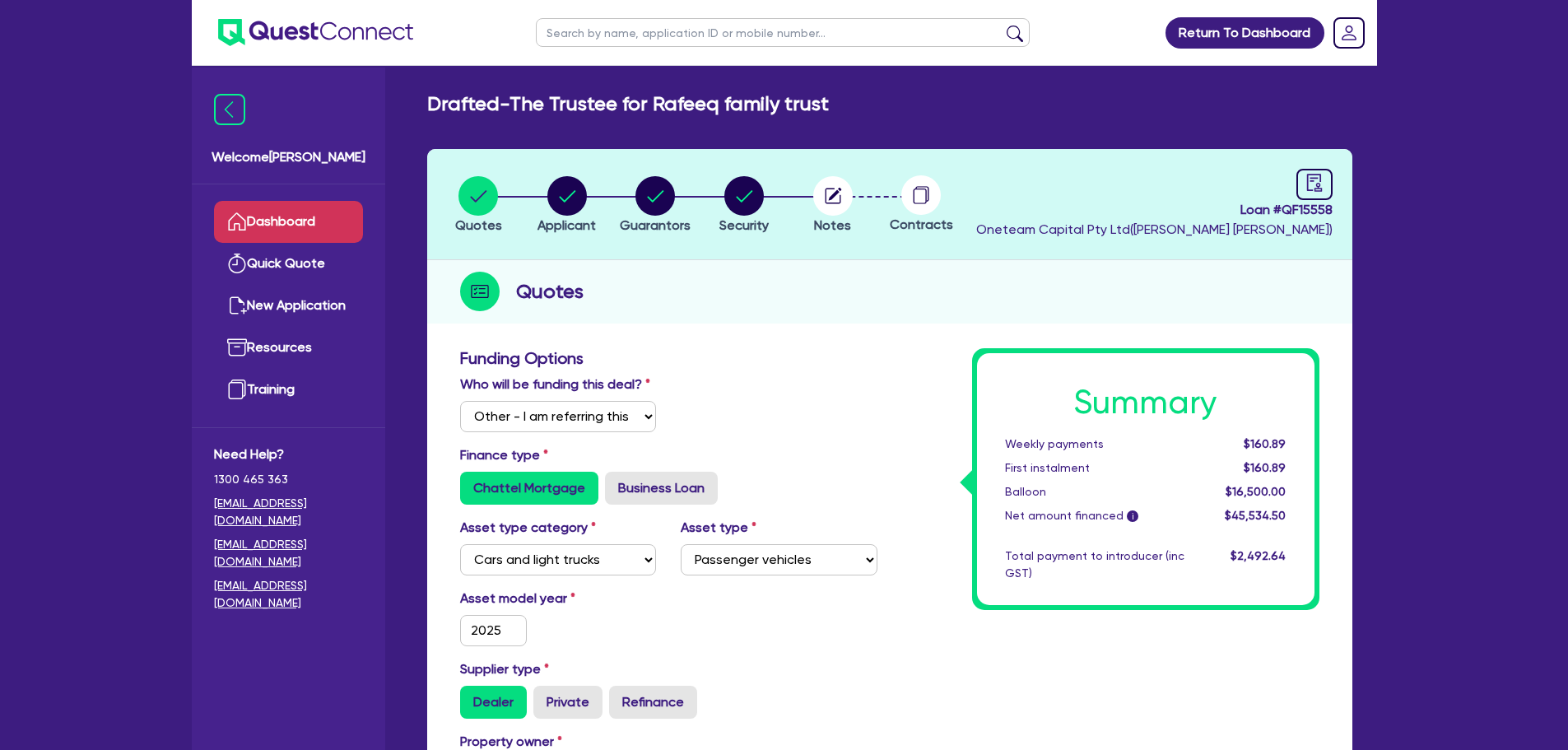
click at [317, 222] on link "Dashboard" at bounding box center [289, 221] width 149 height 42
